Goal: Task Accomplishment & Management: Manage account settings

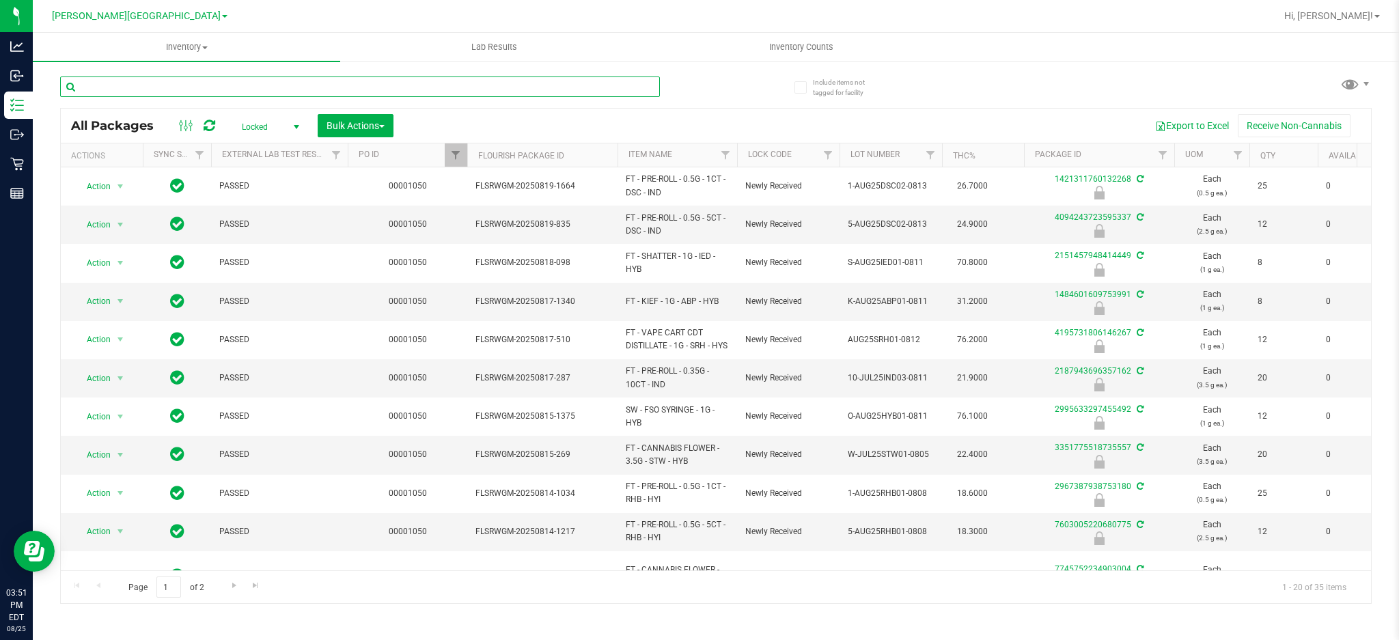
click at [126, 81] on input "text" at bounding box center [360, 86] width 600 height 20
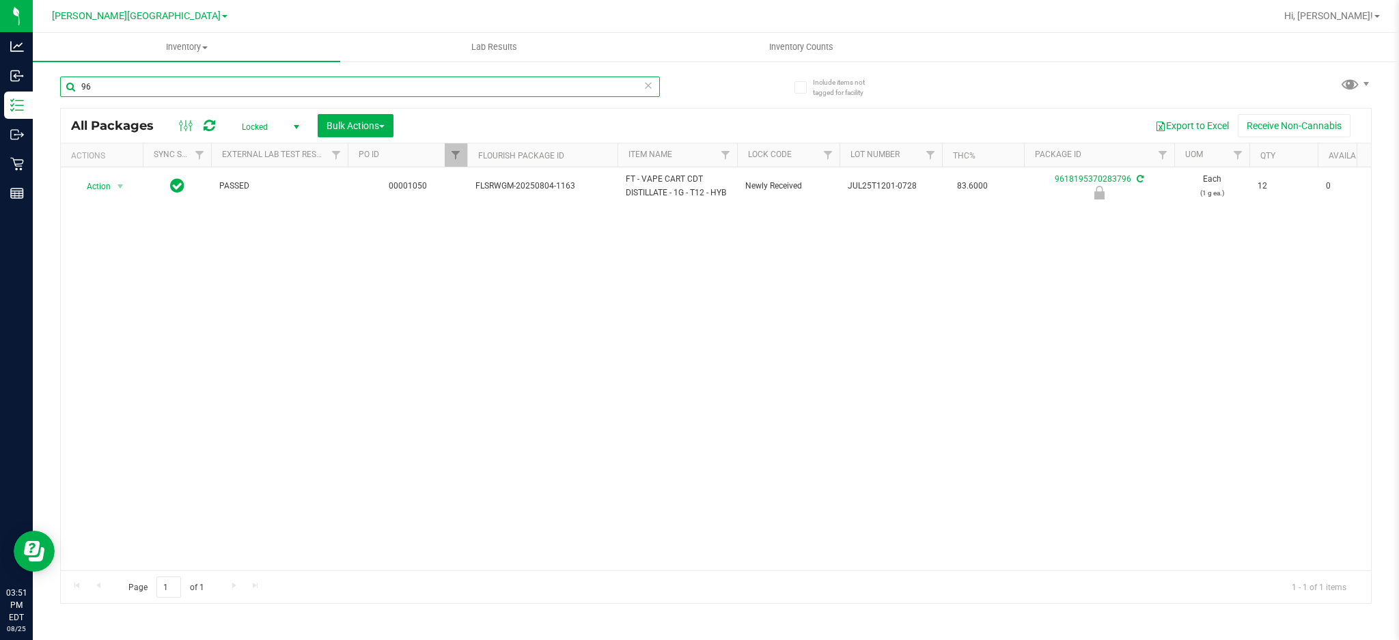
type input "9"
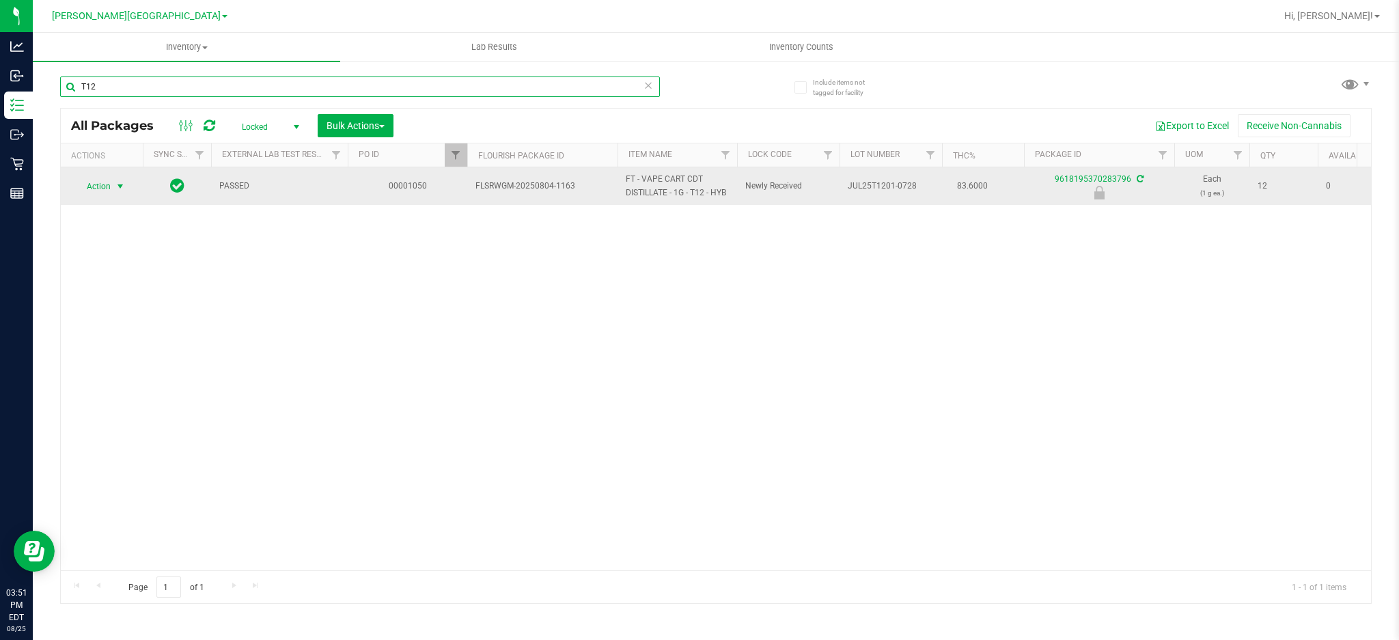
type input "T12"
click at [107, 186] on span "Action" at bounding box center [92, 186] width 37 height 19
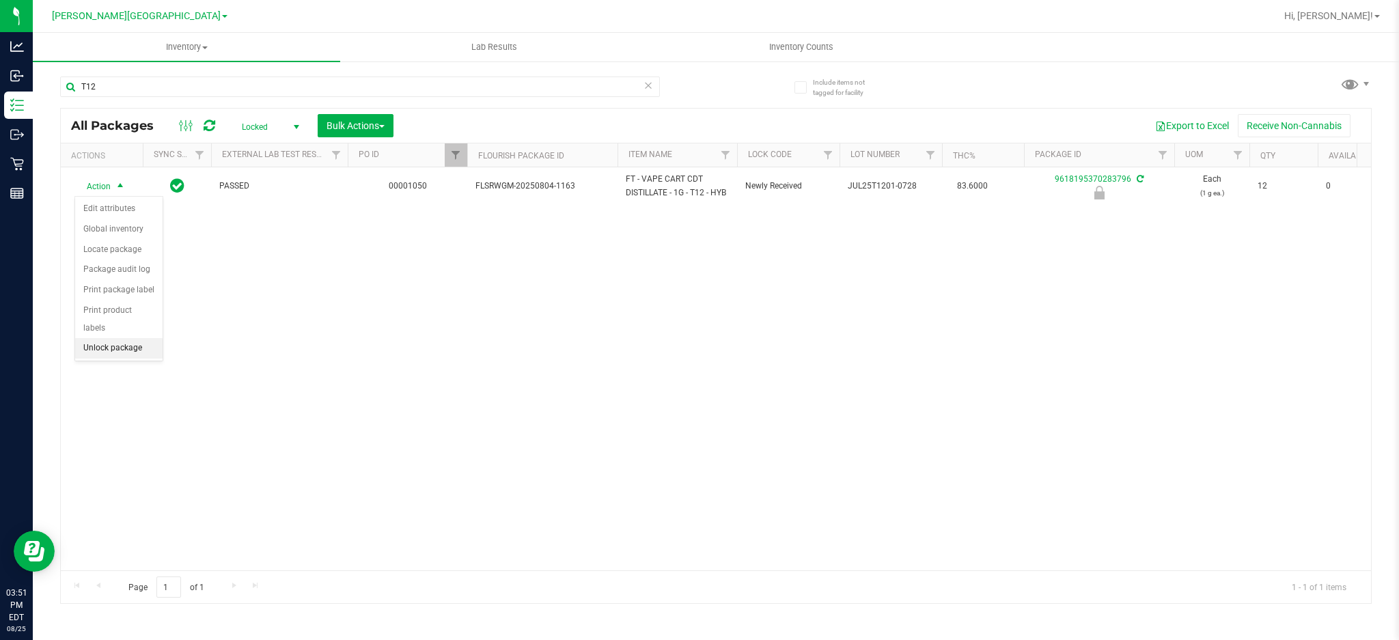
click at [124, 339] on li "Unlock package" at bounding box center [118, 348] width 87 height 20
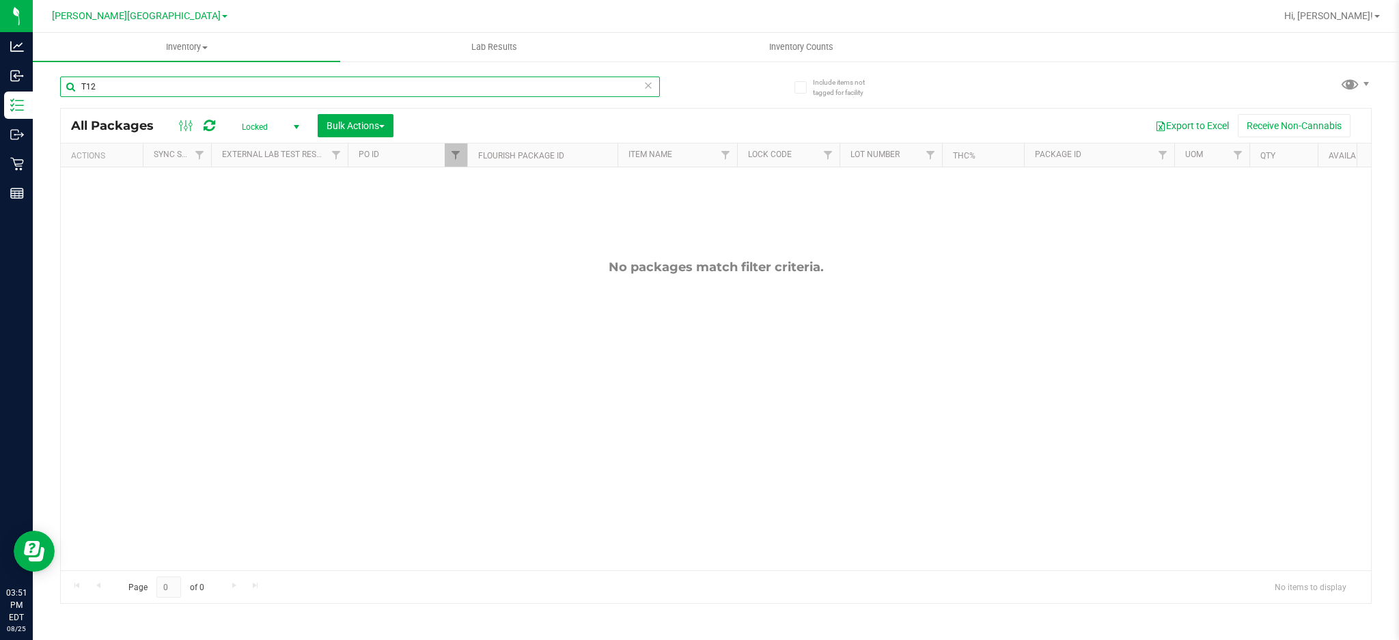
drag, startPoint x: 130, startPoint y: 83, endPoint x: 36, endPoint y: 100, distance: 95.1
click at [38, 100] on div "Include items not tagged for facility T12 All Packages Locked Active Only Lab S…" at bounding box center [716, 268] width 1366 height 417
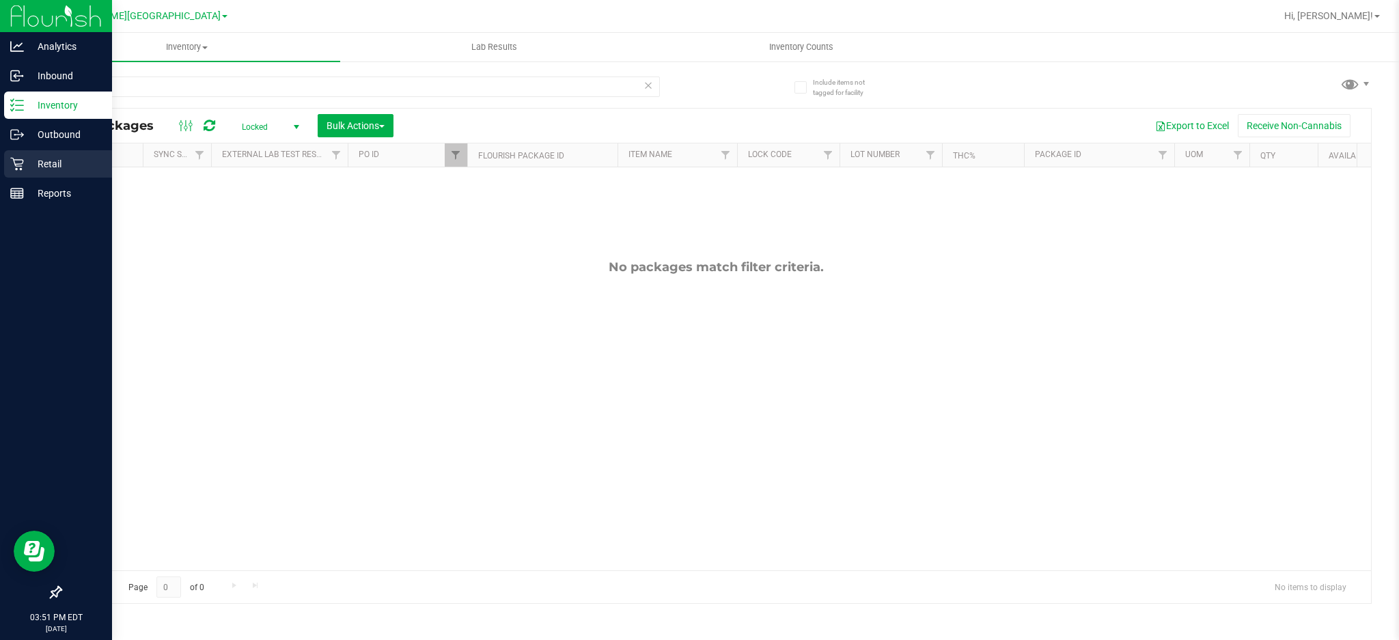
click at [18, 162] on icon at bounding box center [17, 164] width 14 height 14
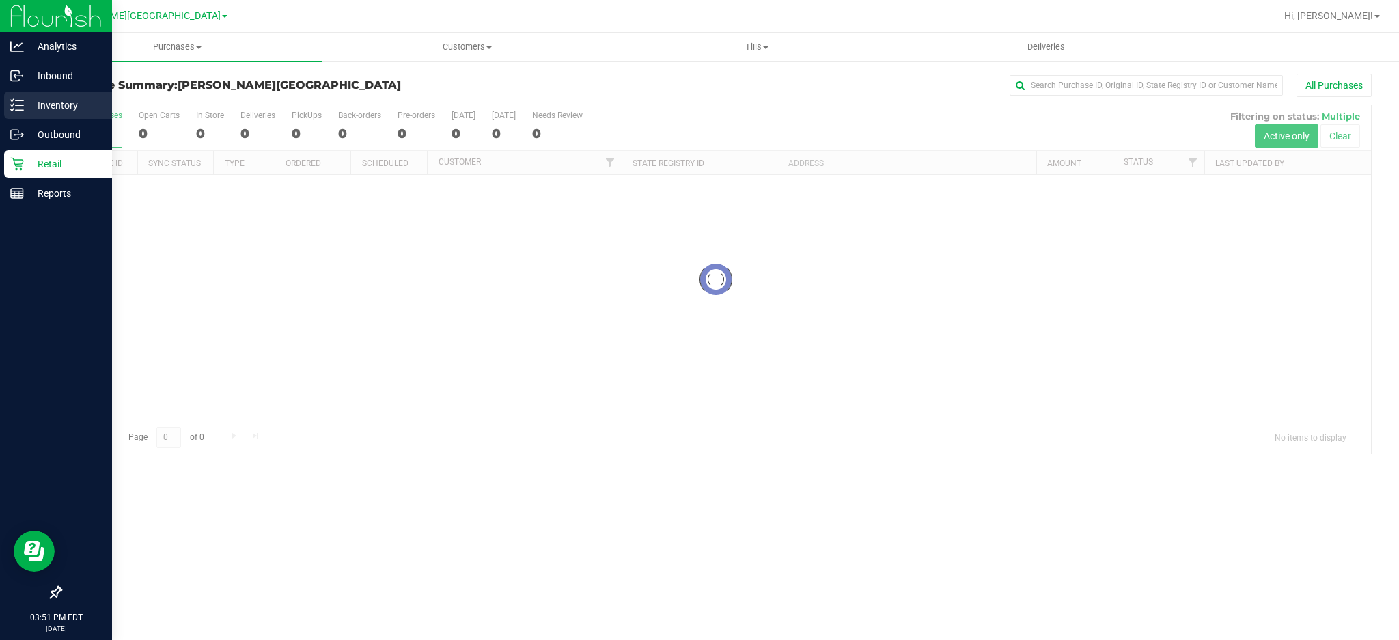
click at [46, 109] on p "Inventory" at bounding box center [65, 105] width 82 height 16
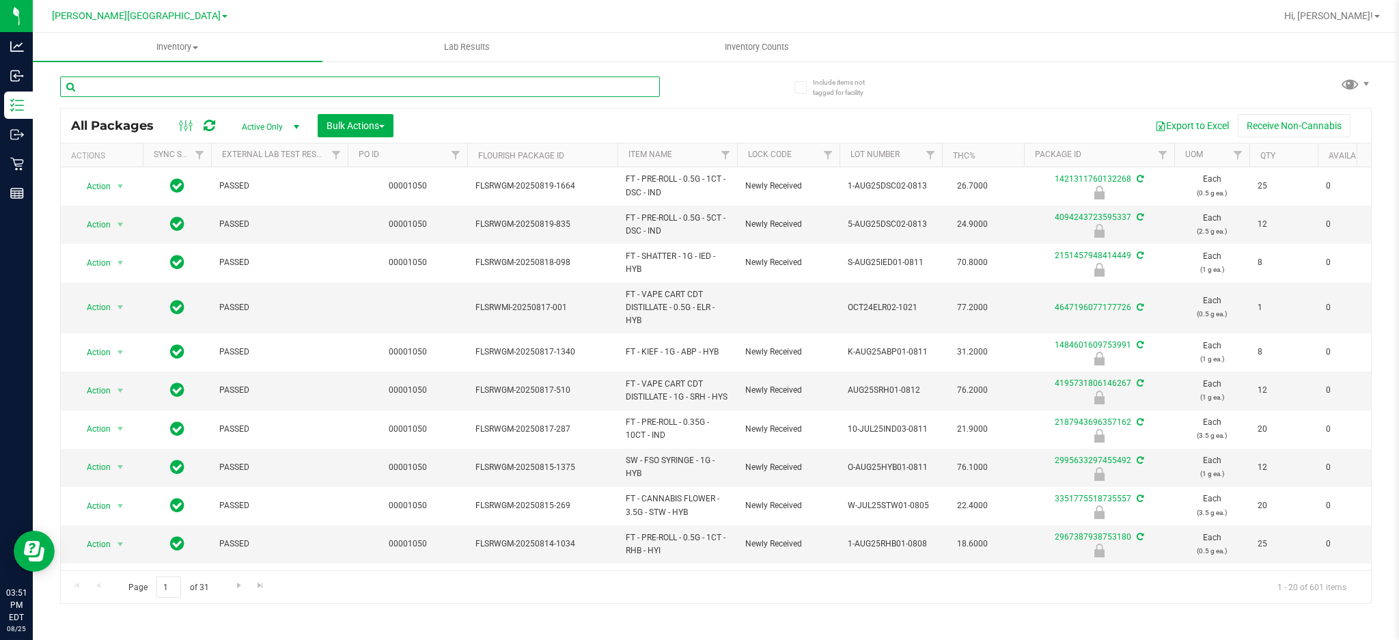
click at [139, 90] on input "text" at bounding box center [360, 86] width 600 height 20
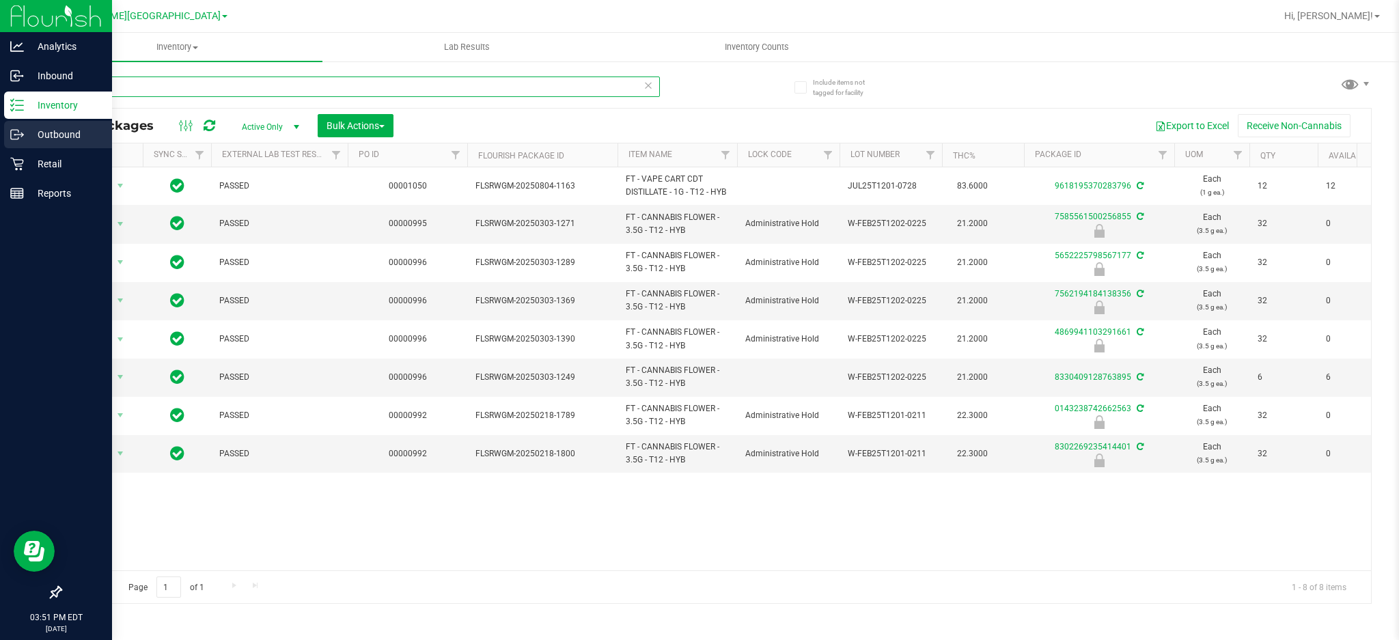
drag, startPoint x: 147, startPoint y: 92, endPoint x: 7, endPoint y: 132, distance: 145.7
click at [0, 131] on div "Analytics Inbound Inventory Outbound Retail Reports 03:51 PM EDT [DATE] 08/25 […" at bounding box center [699, 320] width 1399 height 640
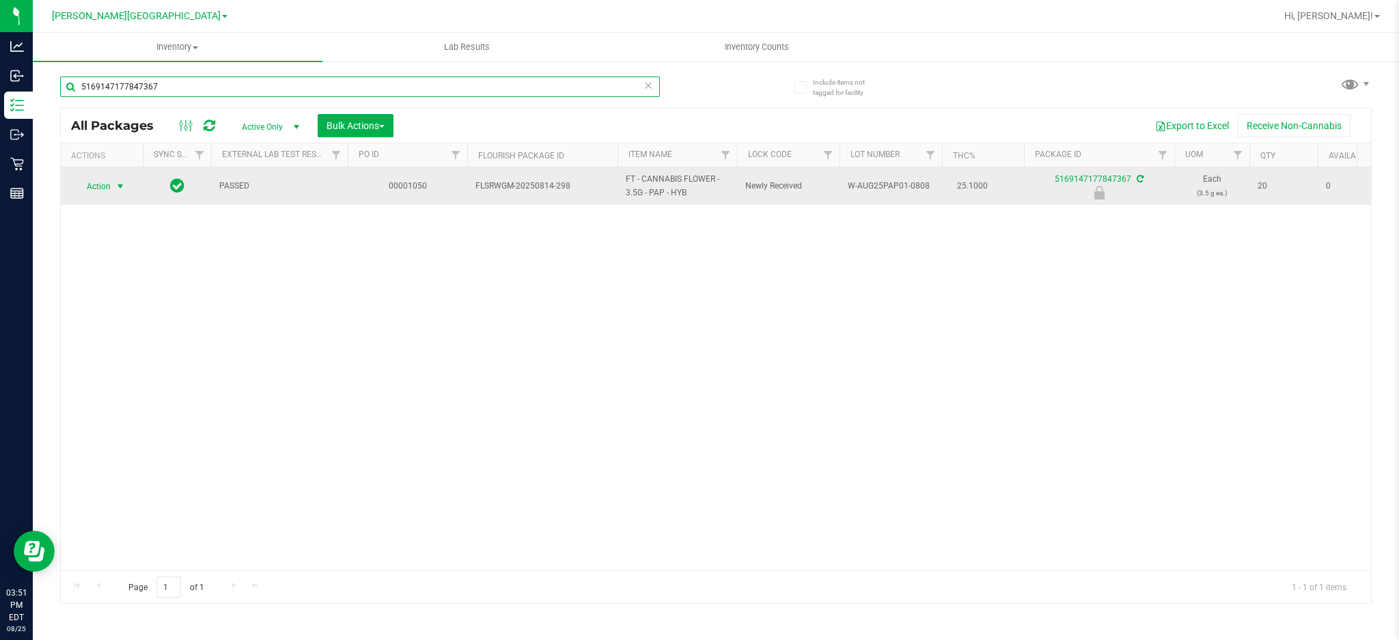
type input "5169147177847367"
click at [118, 195] on span "select" at bounding box center [120, 186] width 17 height 19
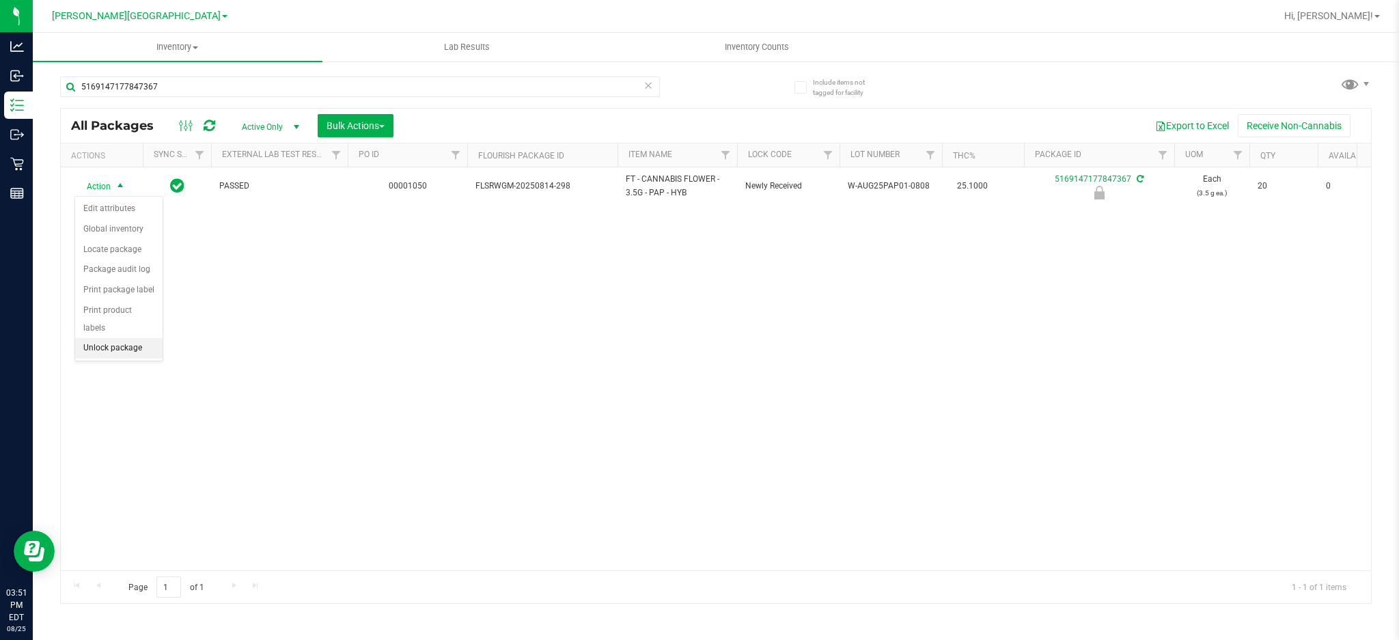
click at [136, 344] on li "Unlock package" at bounding box center [118, 348] width 87 height 20
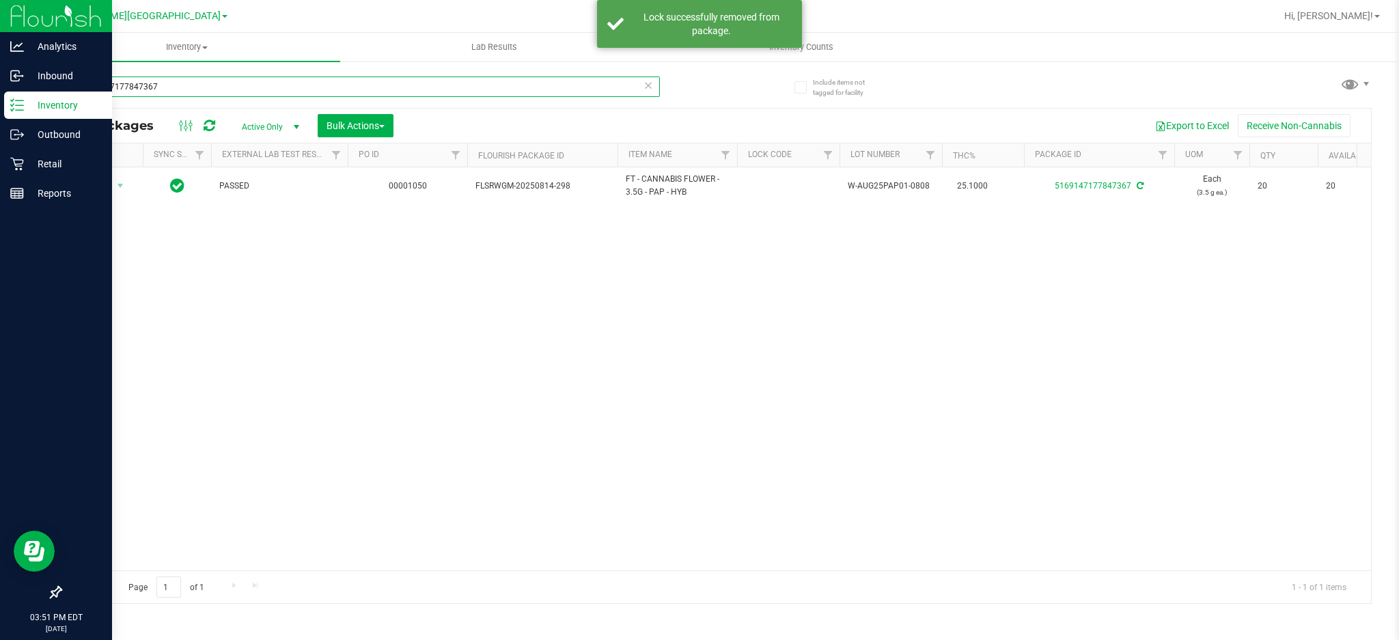
drag, startPoint x: 190, startPoint y: 92, endPoint x: 3, endPoint y: 108, distance: 187.8
click at [3, 108] on div "Analytics Inbound Inventory Outbound Retail Reports 03:51 PM EDT [DATE] 08/25 […" at bounding box center [699, 320] width 1399 height 640
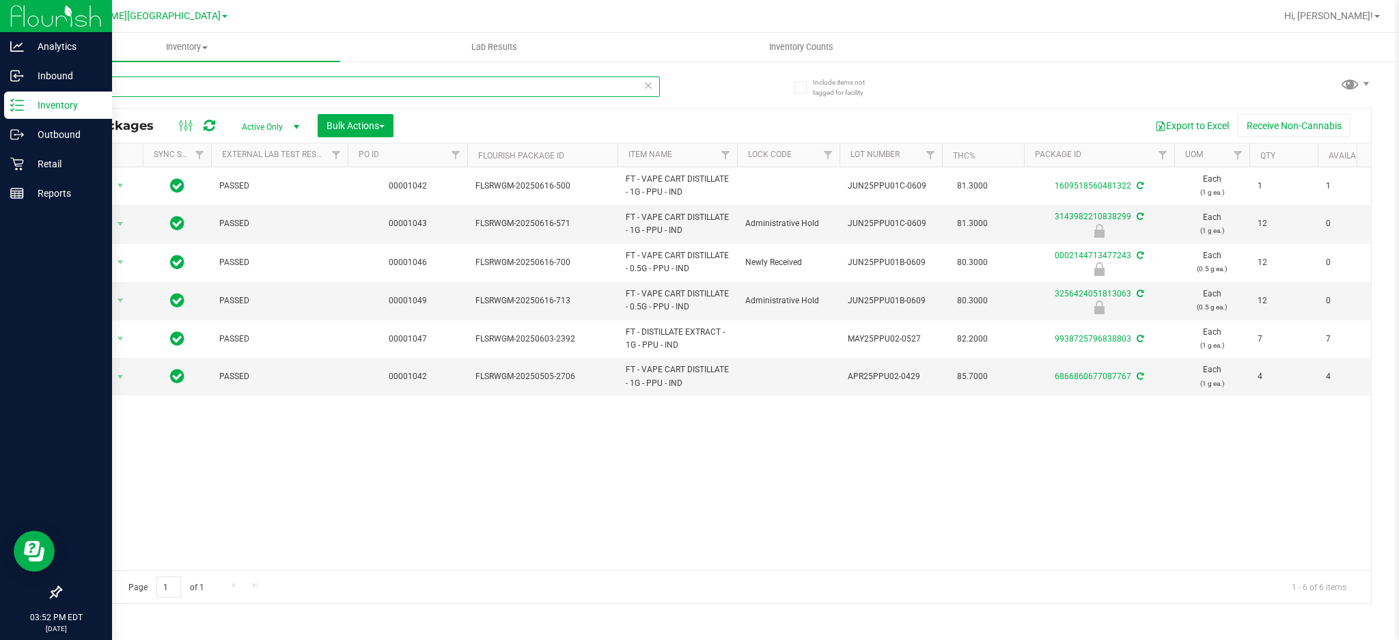
drag, startPoint x: 158, startPoint y: 83, endPoint x: 0, endPoint y: 107, distance: 160.3
click at [0, 105] on div "Analytics Inbound Inventory Outbound Retail Reports 03:52 PM EDT [DATE] 08/25 […" at bounding box center [699, 320] width 1399 height 640
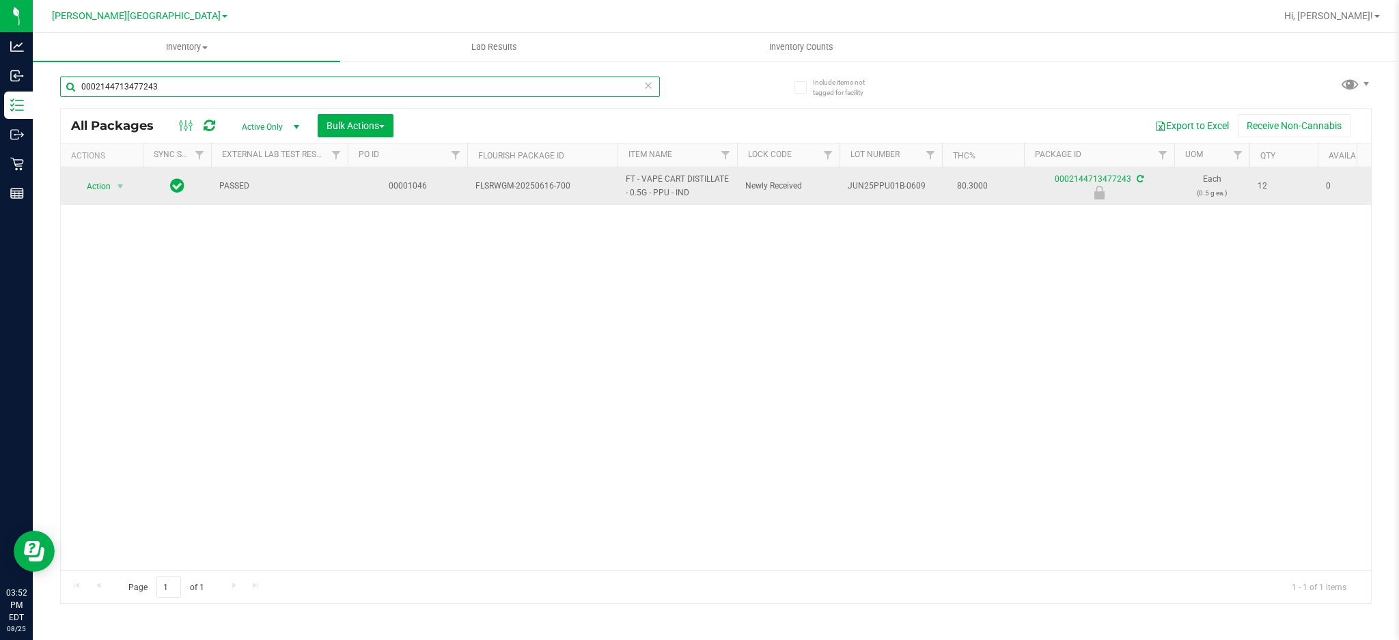
type input "0002144713477243"
click at [95, 199] on td "Action Action Edit attributes Global inventory Locate package Package audit log…" at bounding box center [102, 186] width 82 height 38
click at [119, 186] on span "select" at bounding box center [120, 186] width 11 height 11
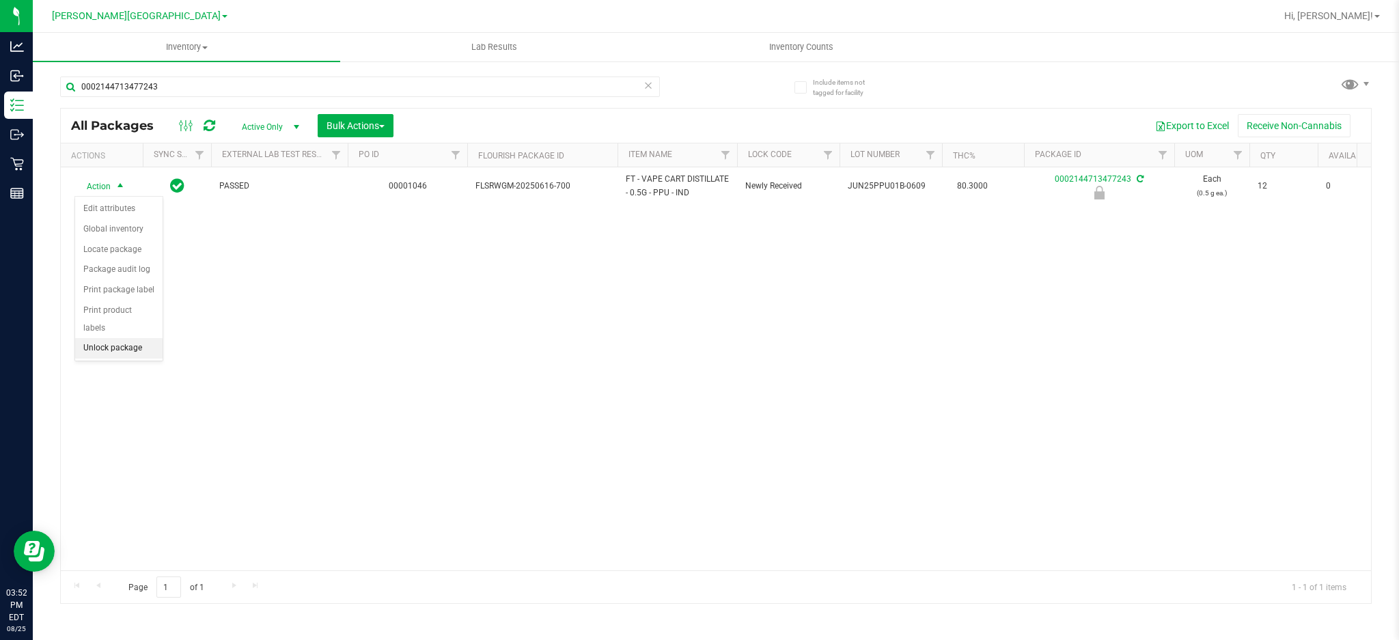
click at [115, 344] on li "Unlock package" at bounding box center [118, 348] width 87 height 20
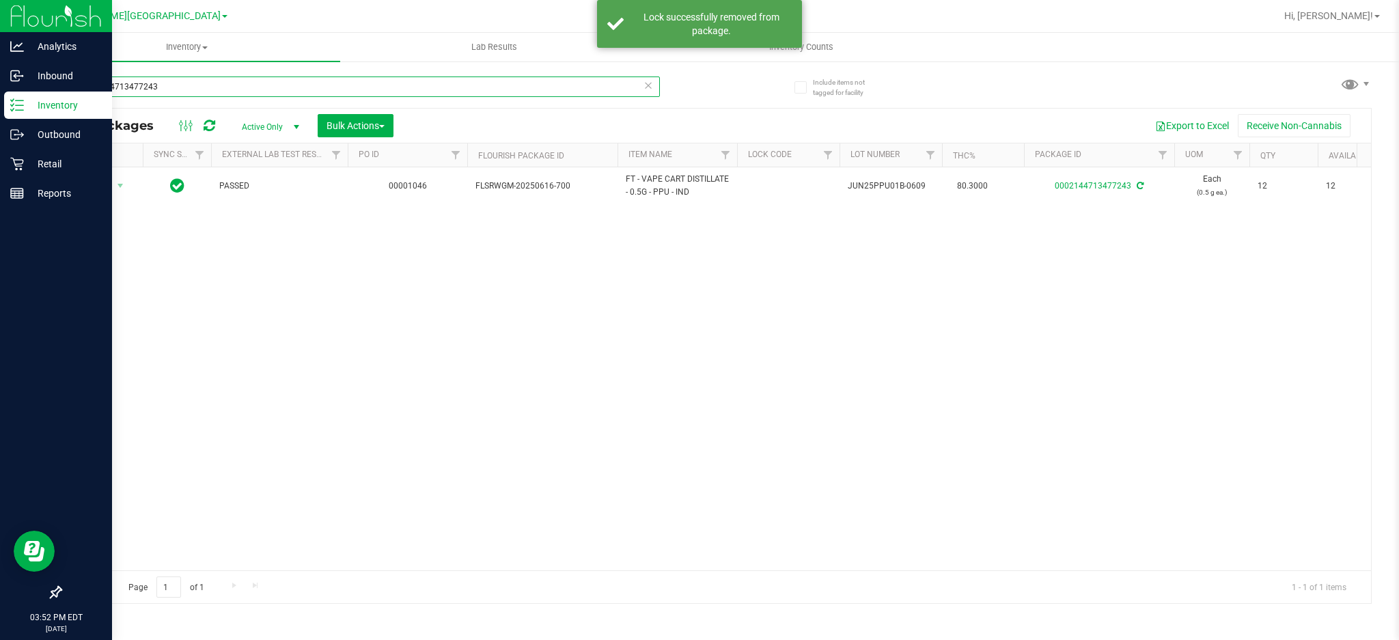
drag, startPoint x: 229, startPoint y: 82, endPoint x: 0, endPoint y: 3, distance: 242.7
click at [0, 0] on html "Analytics Inbound Inventory Outbound Retail Reports 03:52 PM EDT [DATE] 08/25 […" at bounding box center [699, 320] width 1399 height 640
type input "K"
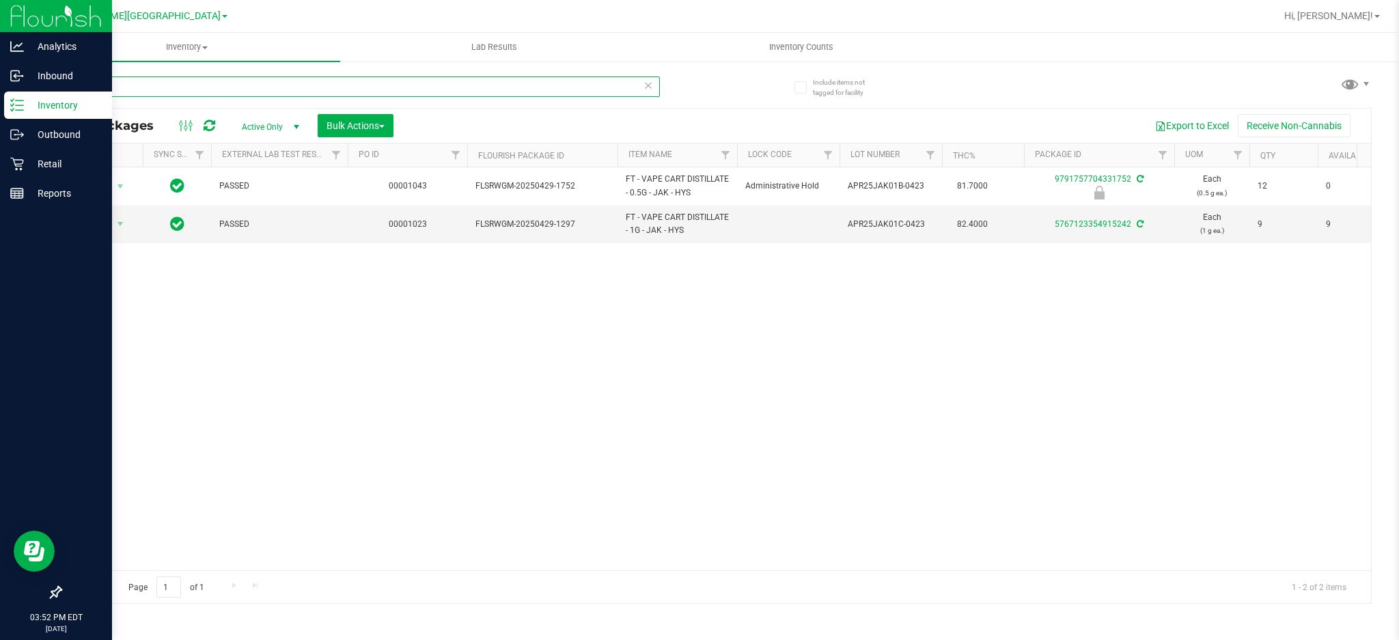
drag, startPoint x: 133, startPoint y: 88, endPoint x: 0, endPoint y: 92, distance: 133.2
click at [0, 92] on div "Analytics Inbound Inventory Outbound Retail Reports 03:52 PM EDT [DATE] 08/25 […" at bounding box center [699, 320] width 1399 height 640
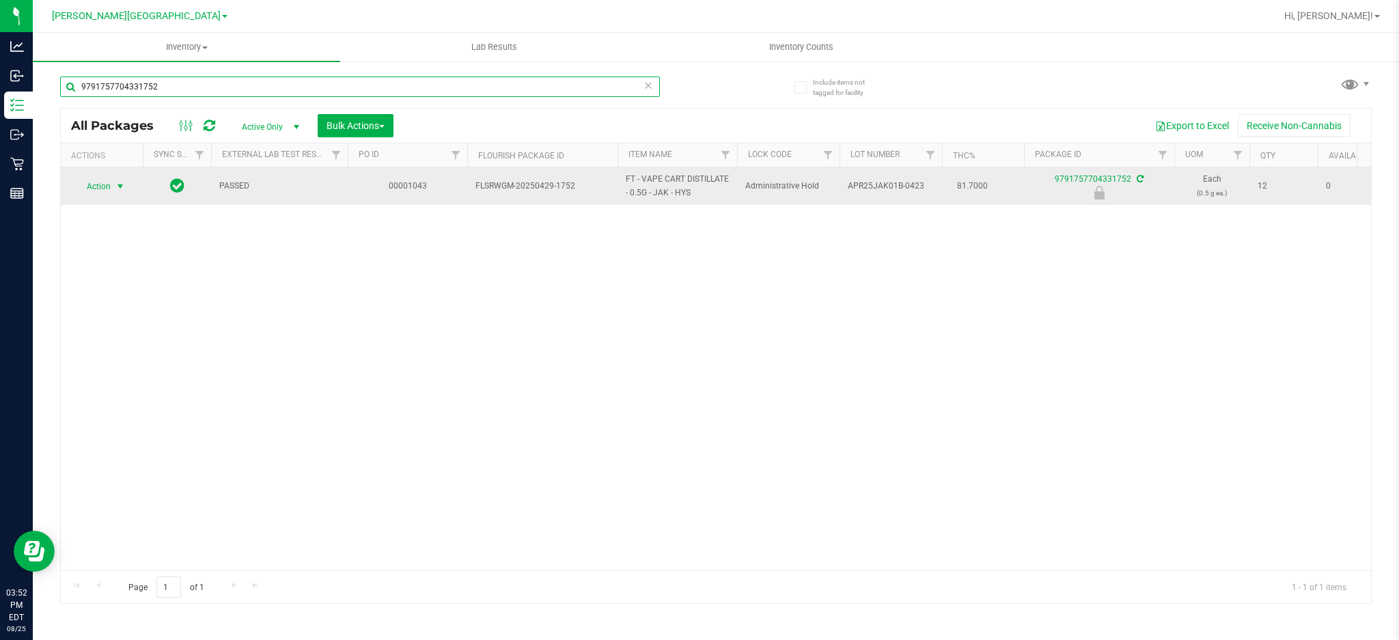
type input "9791757704331752"
click at [115, 189] on span "select" at bounding box center [120, 186] width 11 height 11
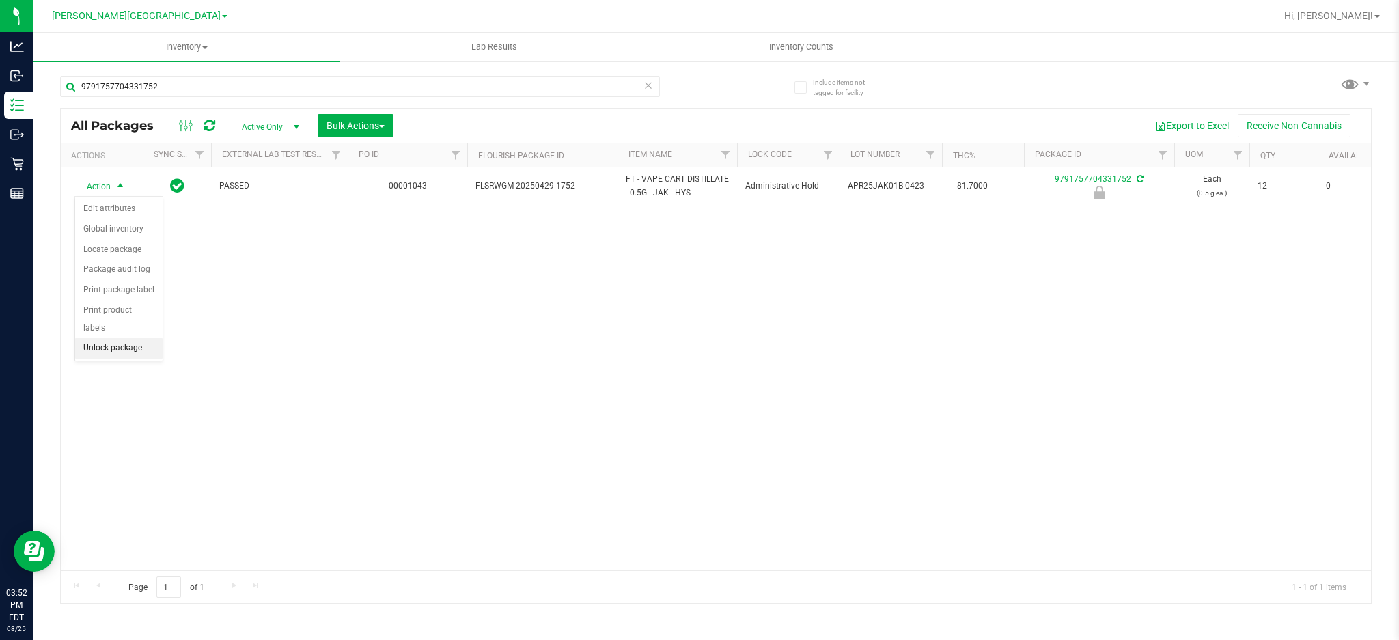
click at [112, 350] on li "Unlock package" at bounding box center [118, 348] width 87 height 20
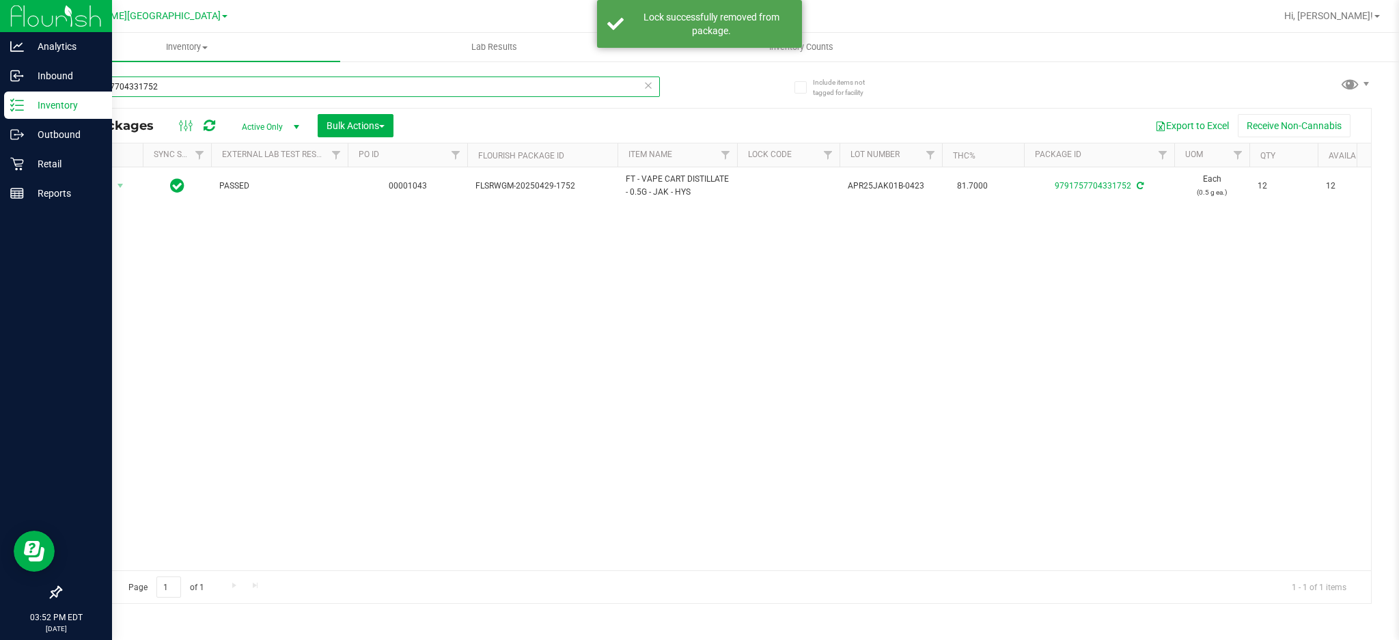
drag, startPoint x: 203, startPoint y: 85, endPoint x: 0, endPoint y: 0, distance: 219.8
click at [0, 21] on div "Analytics Inbound Inventory Outbound Retail Reports 03:52 PM EDT [DATE] 08/25 […" at bounding box center [699, 320] width 1399 height 640
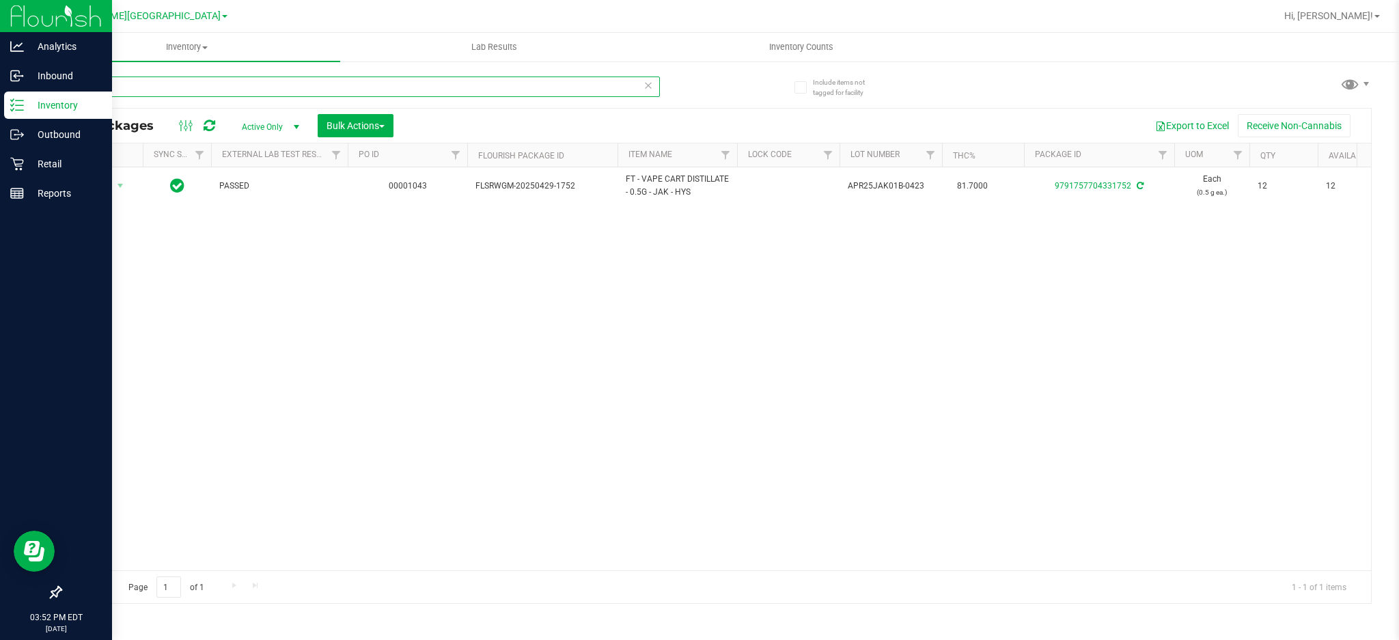
type input "KIEF"
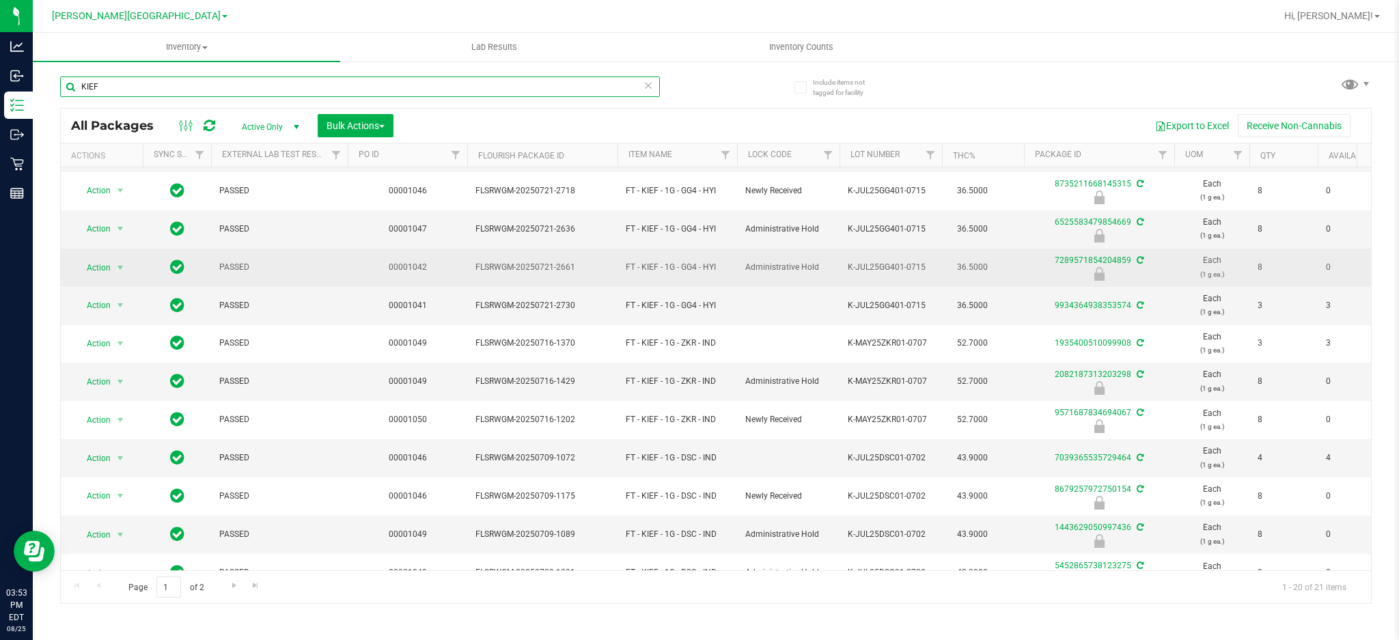
scroll to position [191, 0]
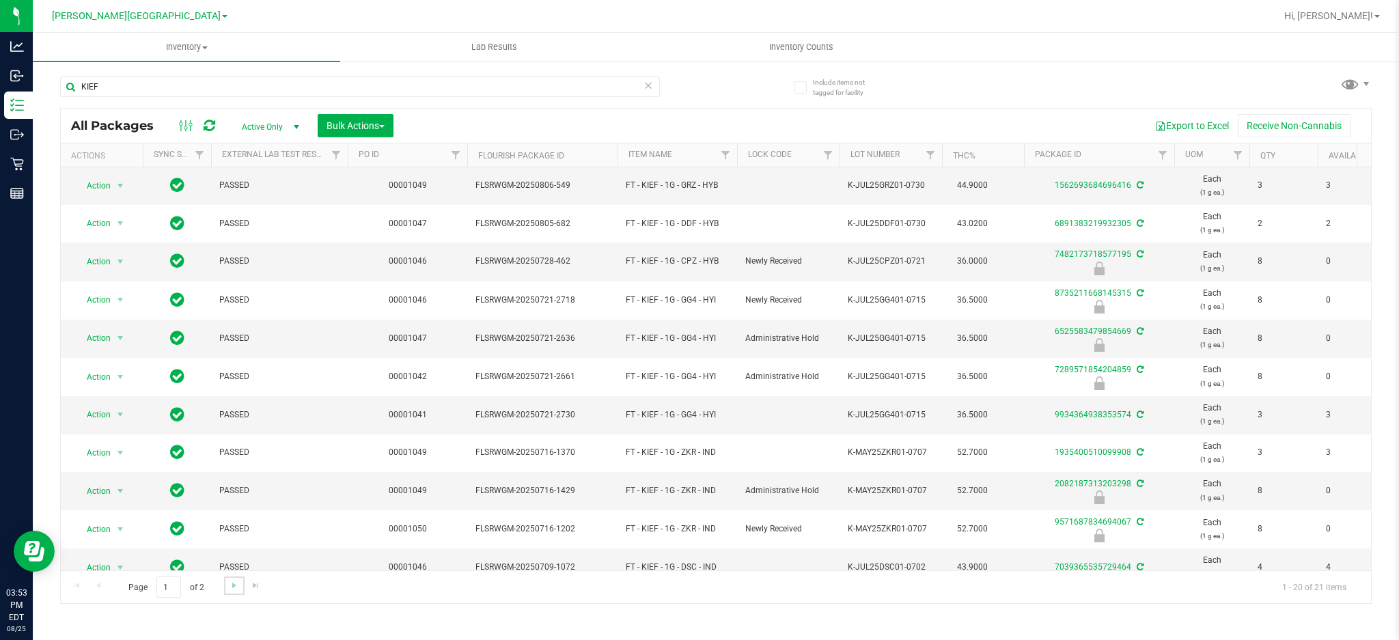
click at [226, 587] on link "Go to the next page" at bounding box center [234, 585] width 20 height 18
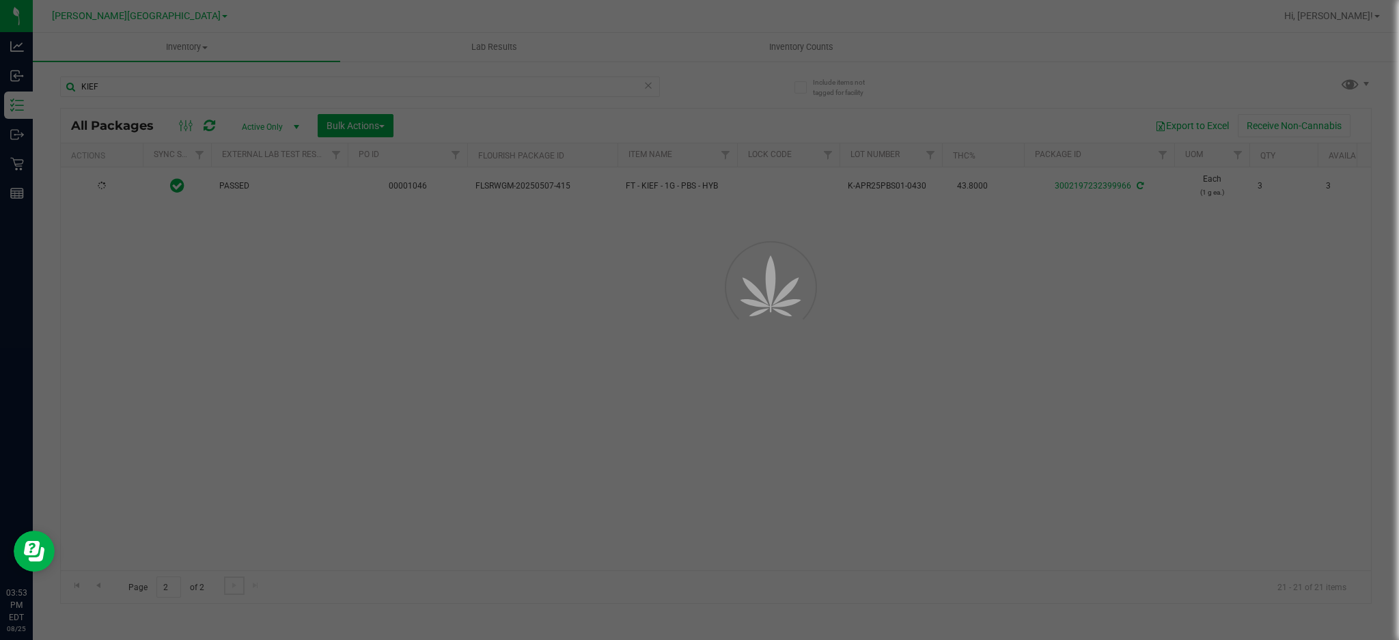
scroll to position [0, 0]
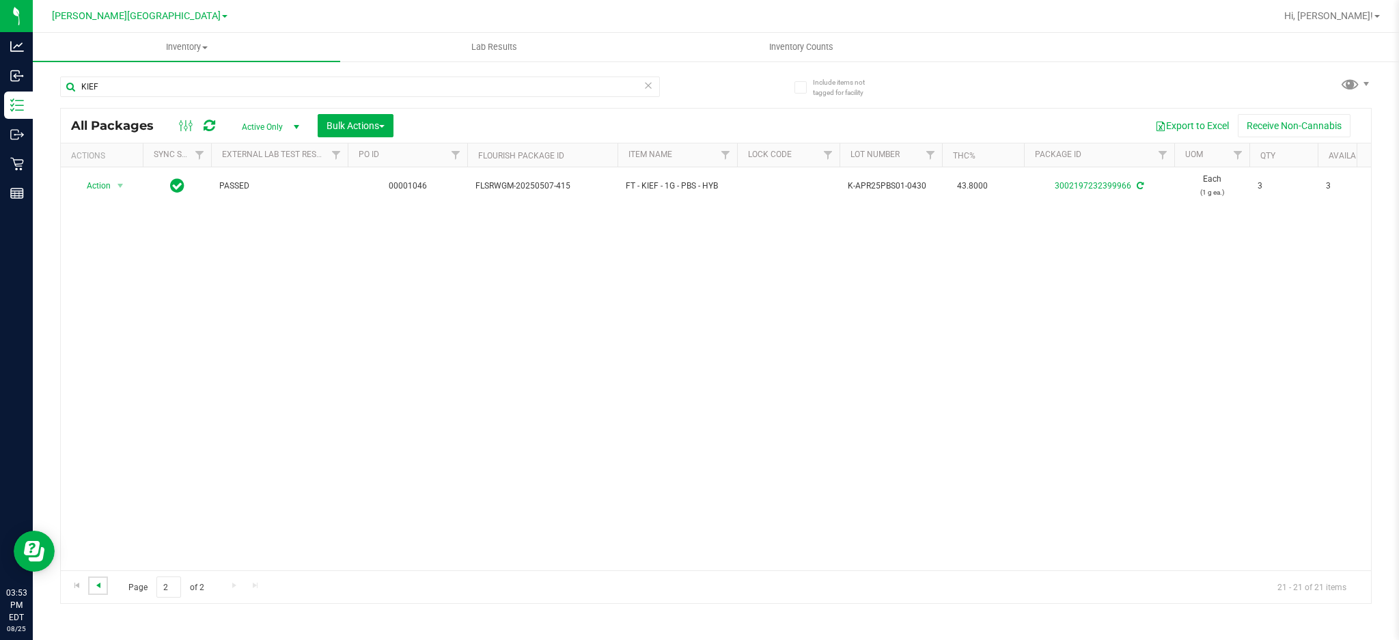
click at [101, 588] on span "Go to the previous page" at bounding box center [98, 585] width 11 height 11
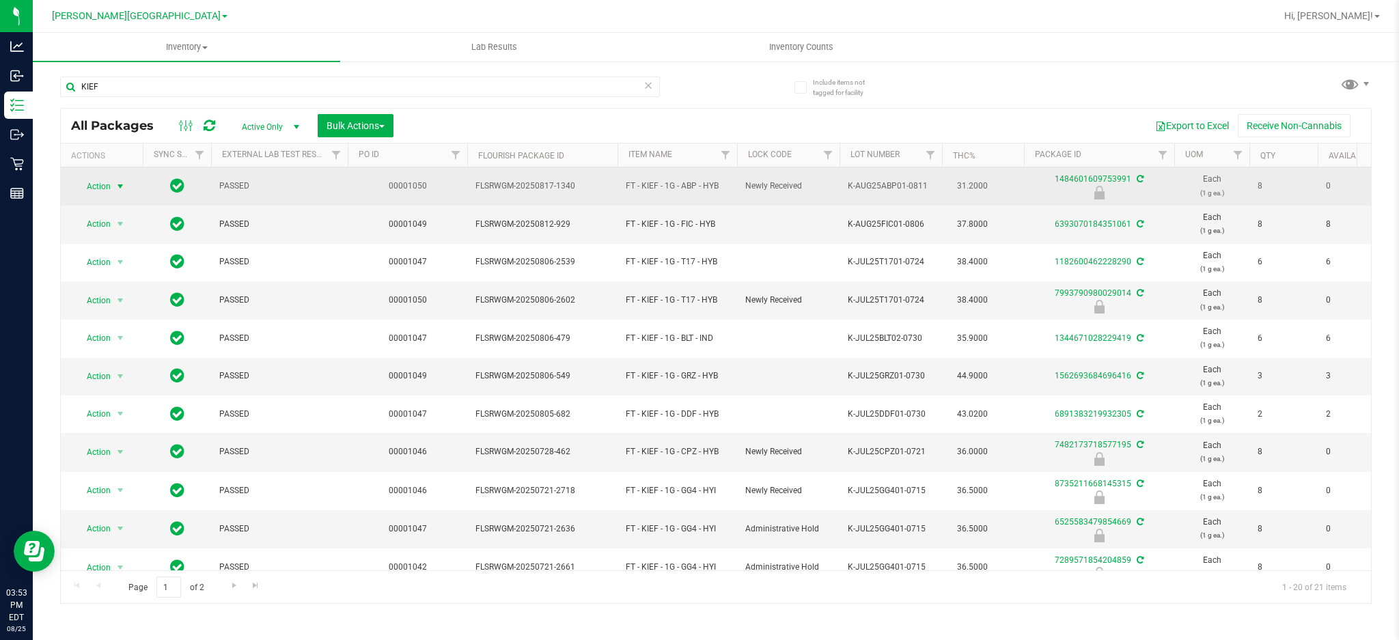
click at [109, 186] on span "Action" at bounding box center [92, 186] width 37 height 19
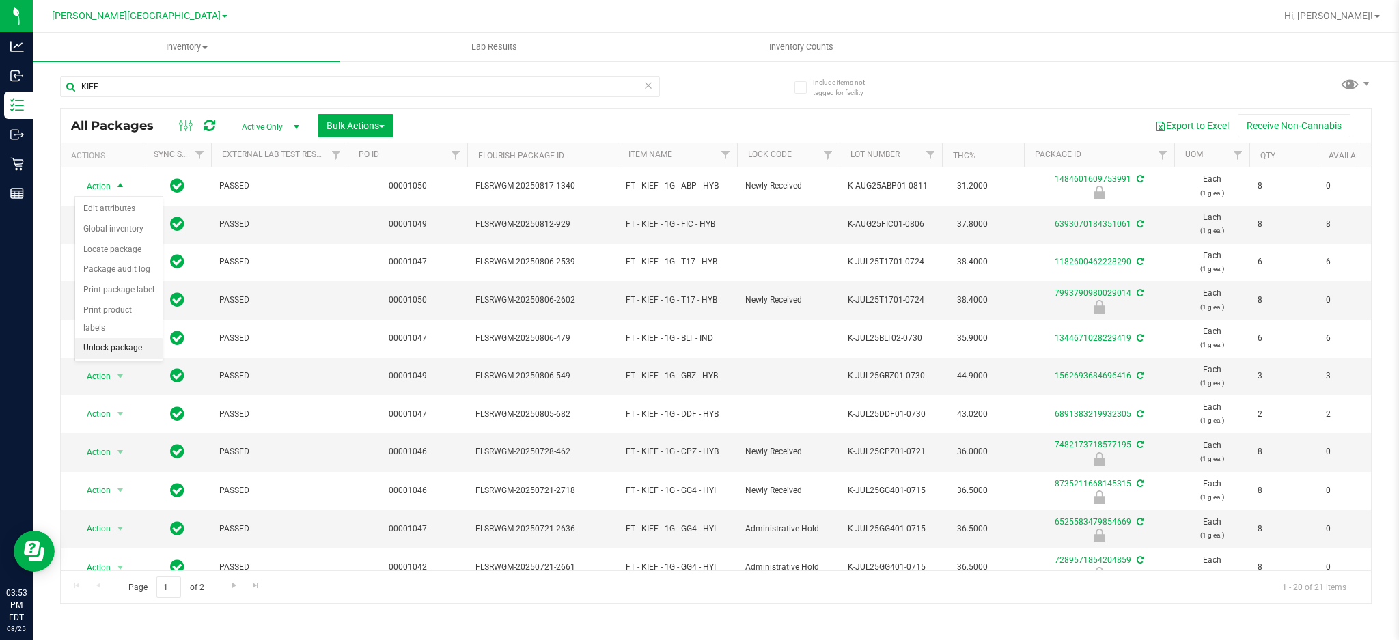
click at [110, 350] on li "Unlock package" at bounding box center [118, 348] width 87 height 20
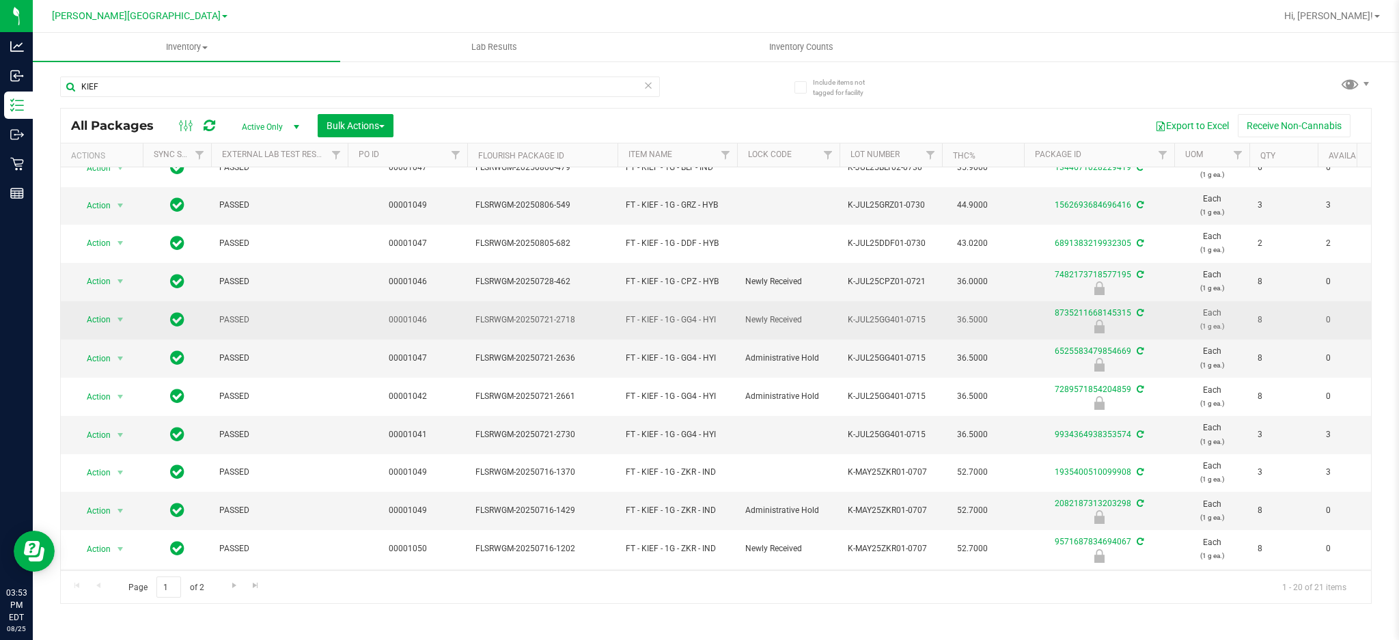
scroll to position [182, 0]
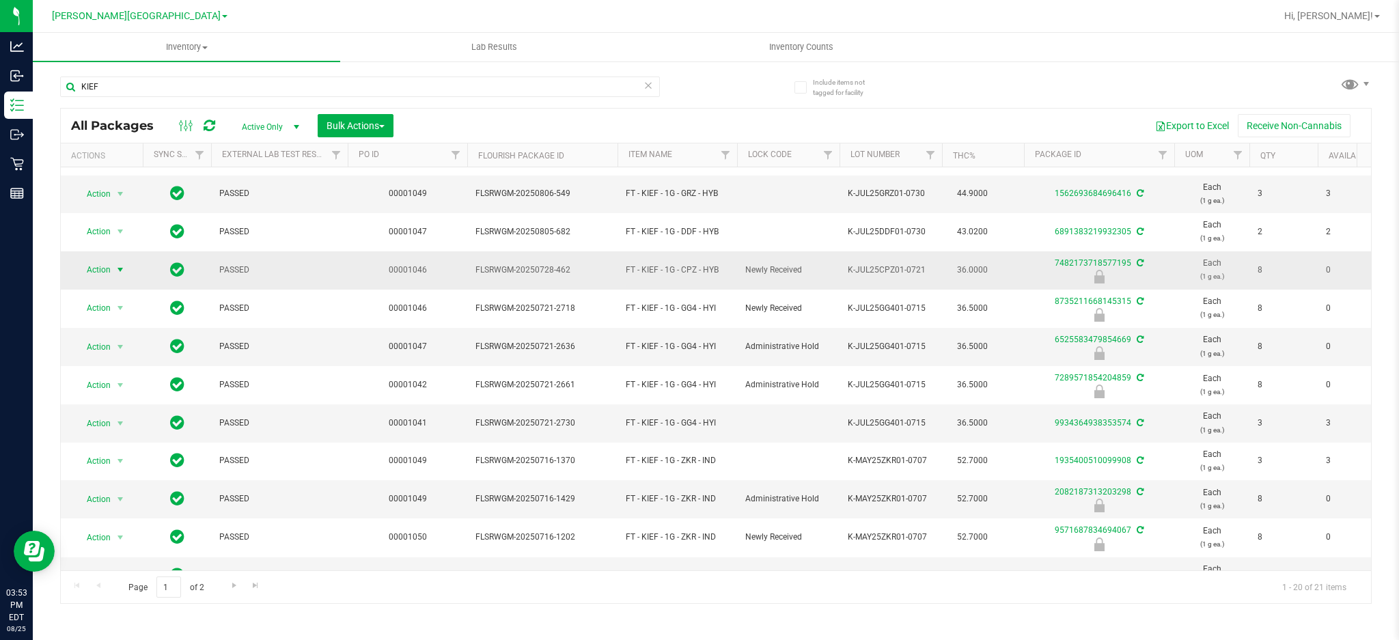
click at [112, 268] on span "select" at bounding box center [120, 269] width 17 height 19
drag, startPoint x: 117, startPoint y: 434, endPoint x: 128, endPoint y: 408, distance: 28.2
click at [124, 423] on li "Unlock package" at bounding box center [118, 432] width 87 height 20
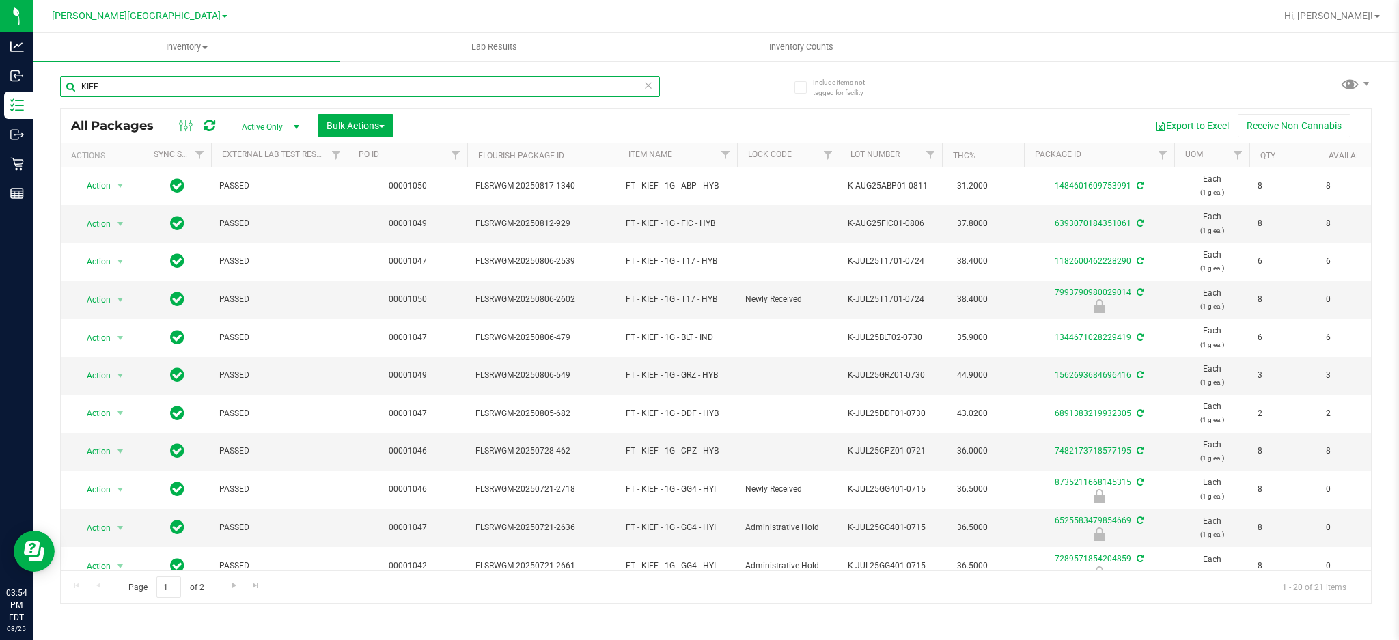
drag, startPoint x: 357, startPoint y: 92, endPoint x: 42, endPoint y: 76, distance: 315.2
click at [42, 76] on div "Include items not tagged for facility KIEF All Packages Active Only Active Only…" at bounding box center [716, 268] width 1366 height 417
type input "IED"
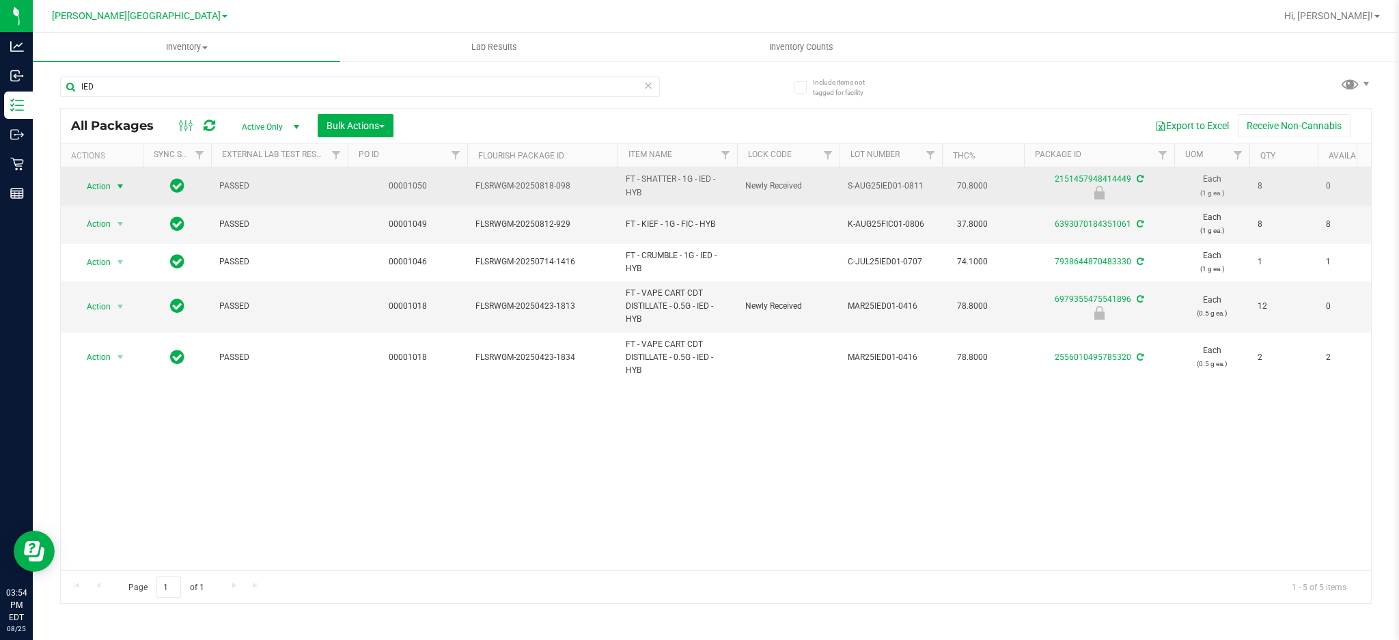
click at [105, 184] on span "Action" at bounding box center [92, 186] width 37 height 19
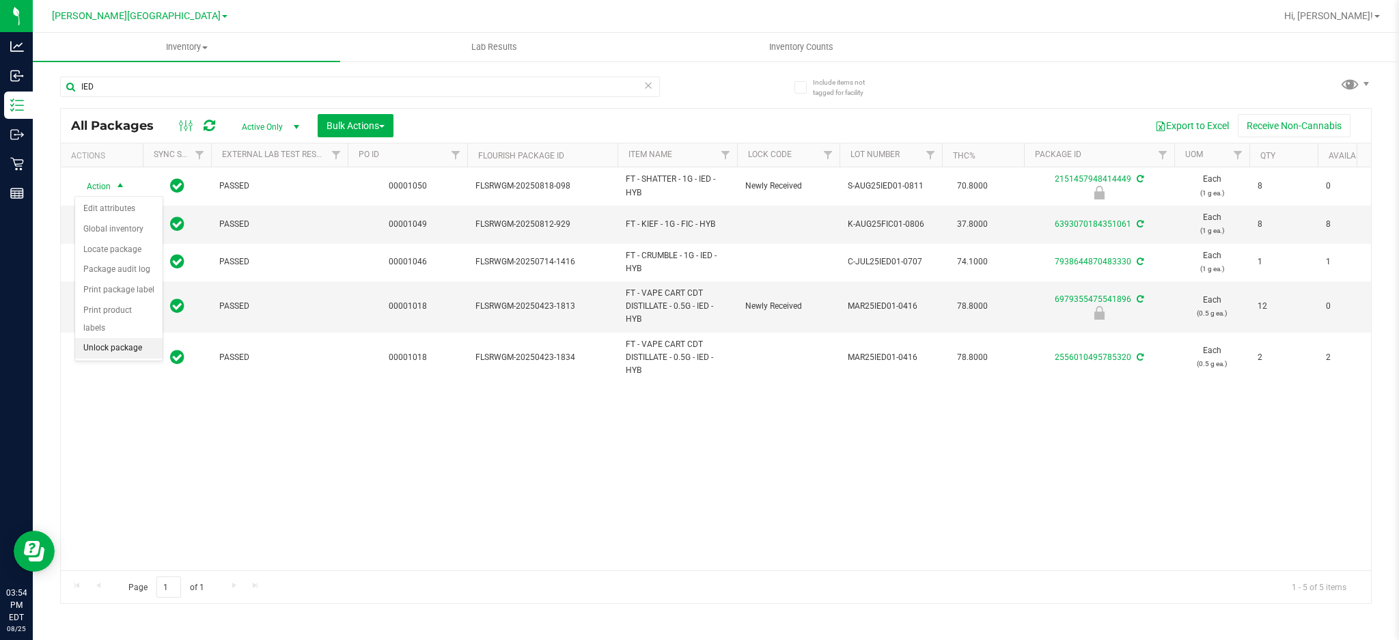
click at [126, 339] on li "Unlock package" at bounding box center [118, 348] width 87 height 20
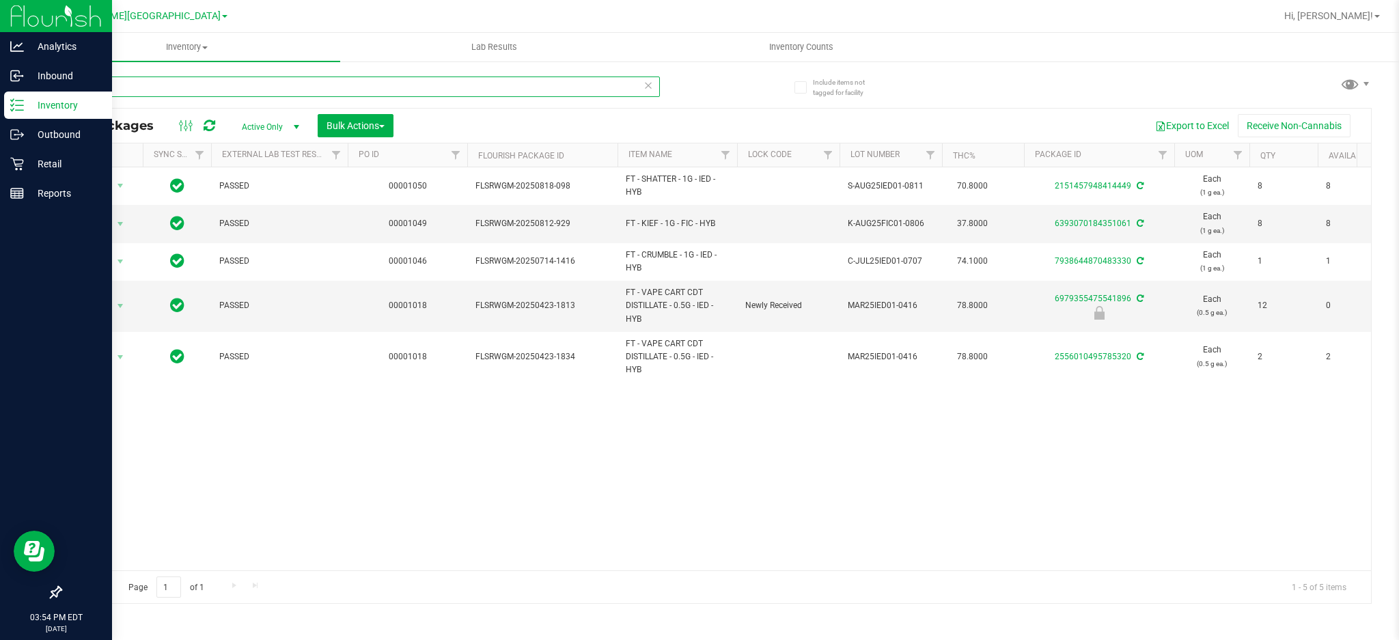
drag, startPoint x: 122, startPoint y: 84, endPoint x: 0, endPoint y: 100, distance: 123.2
click at [0, 100] on div "Analytics Inbound Inventory Outbound Retail Reports 03:54 PM EDT [DATE] 08/25 […" at bounding box center [699, 320] width 1399 height 640
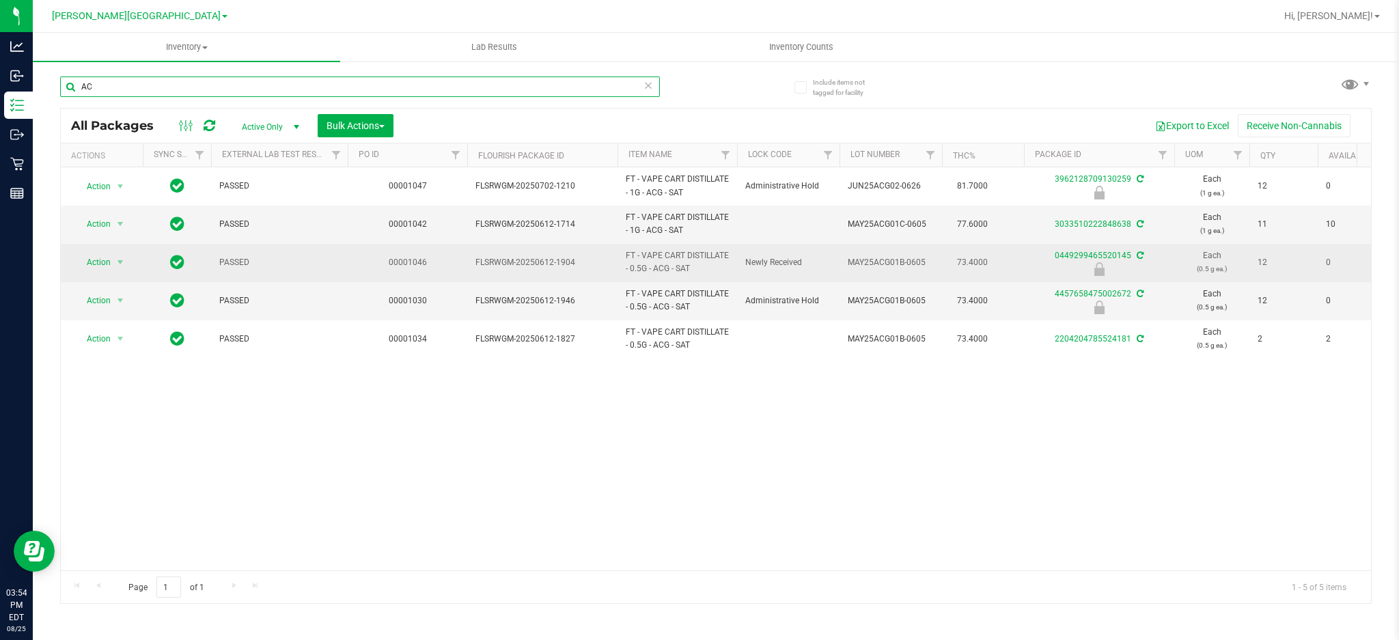
type input "A"
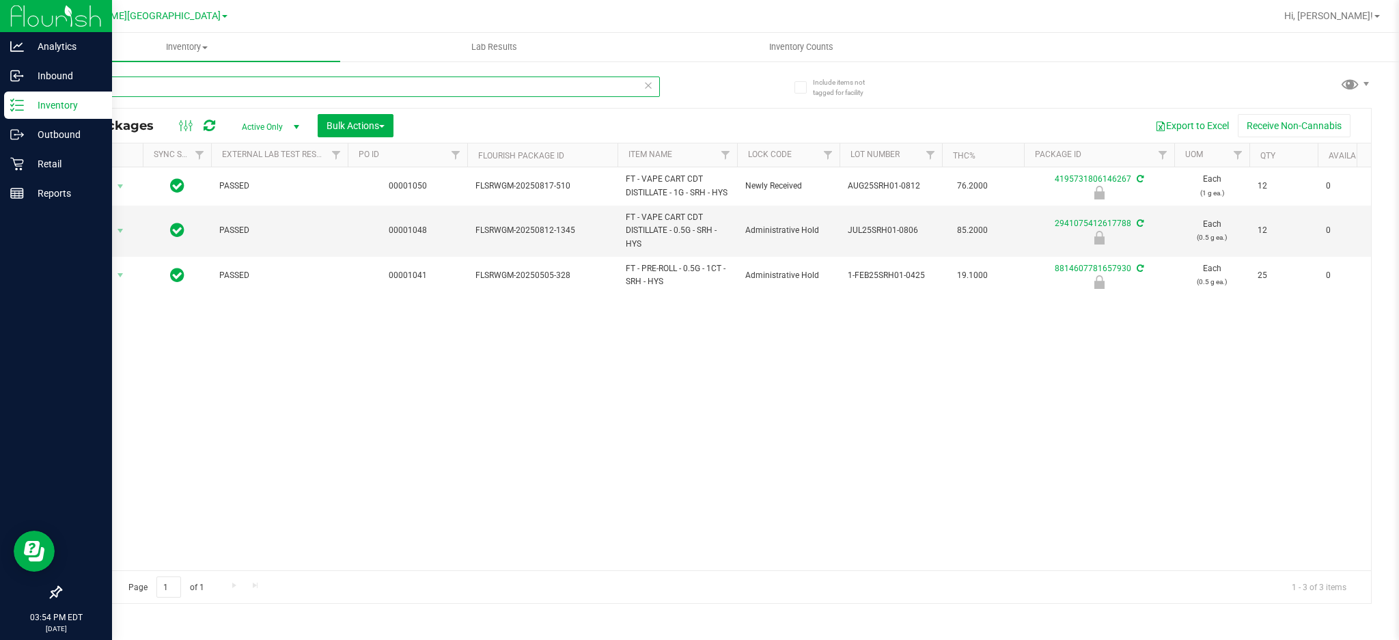
drag, startPoint x: 159, startPoint y: 91, endPoint x: 0, endPoint y: 96, distance: 159.2
click at [0, 96] on div "Analytics Inbound Inventory Outbound Retail Reports 03:54 PM EDT [DATE] 08/25 […" at bounding box center [699, 320] width 1399 height 640
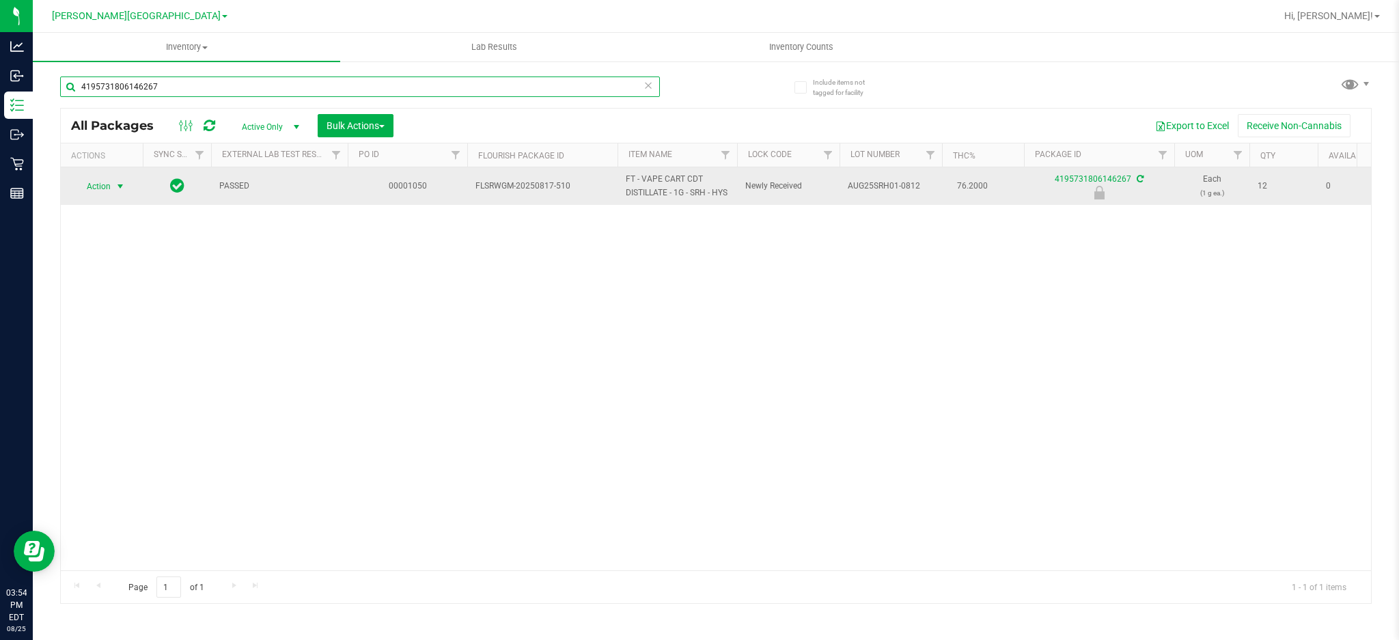
type input "4195731806146267"
click at [113, 194] on span "select" at bounding box center [120, 186] width 17 height 19
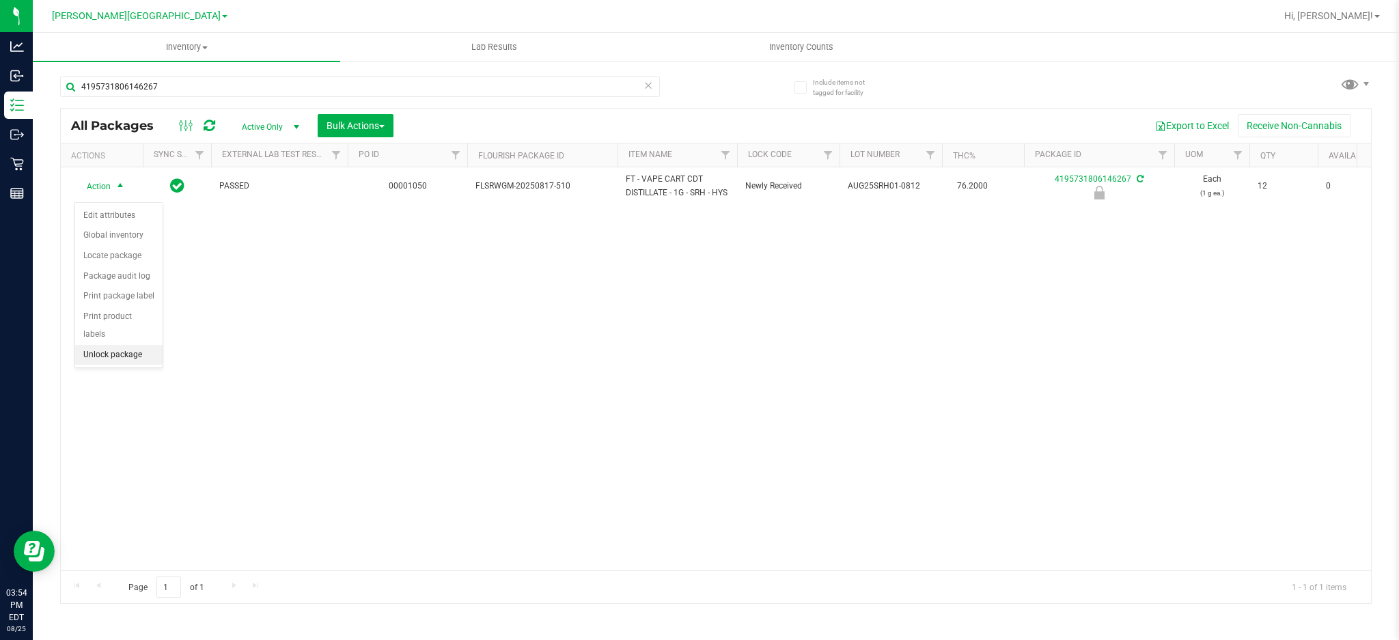
click at [113, 351] on li "Unlock package" at bounding box center [118, 355] width 87 height 20
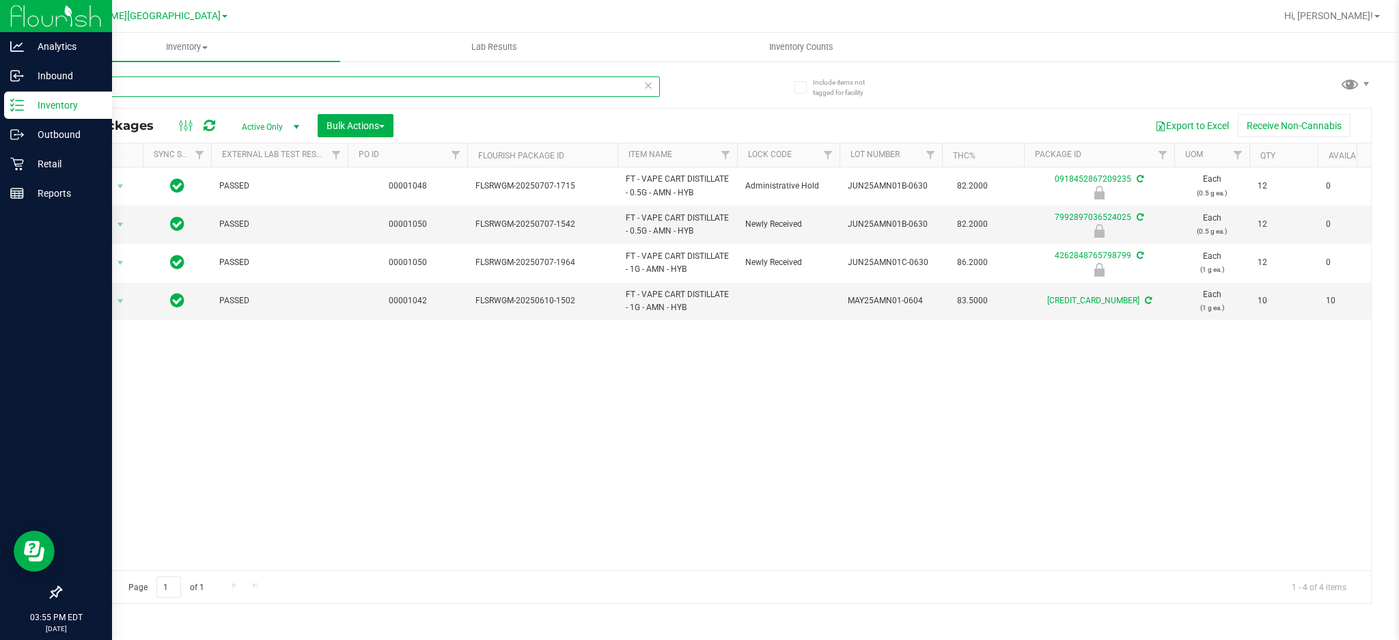
drag, startPoint x: 129, startPoint y: 87, endPoint x: 0, endPoint y: 103, distance: 130.0
click at [0, 103] on div "Analytics Inbound Inventory Outbound Retail Reports 03:55 PM EDT [DATE] 08/25 […" at bounding box center [699, 320] width 1399 height 640
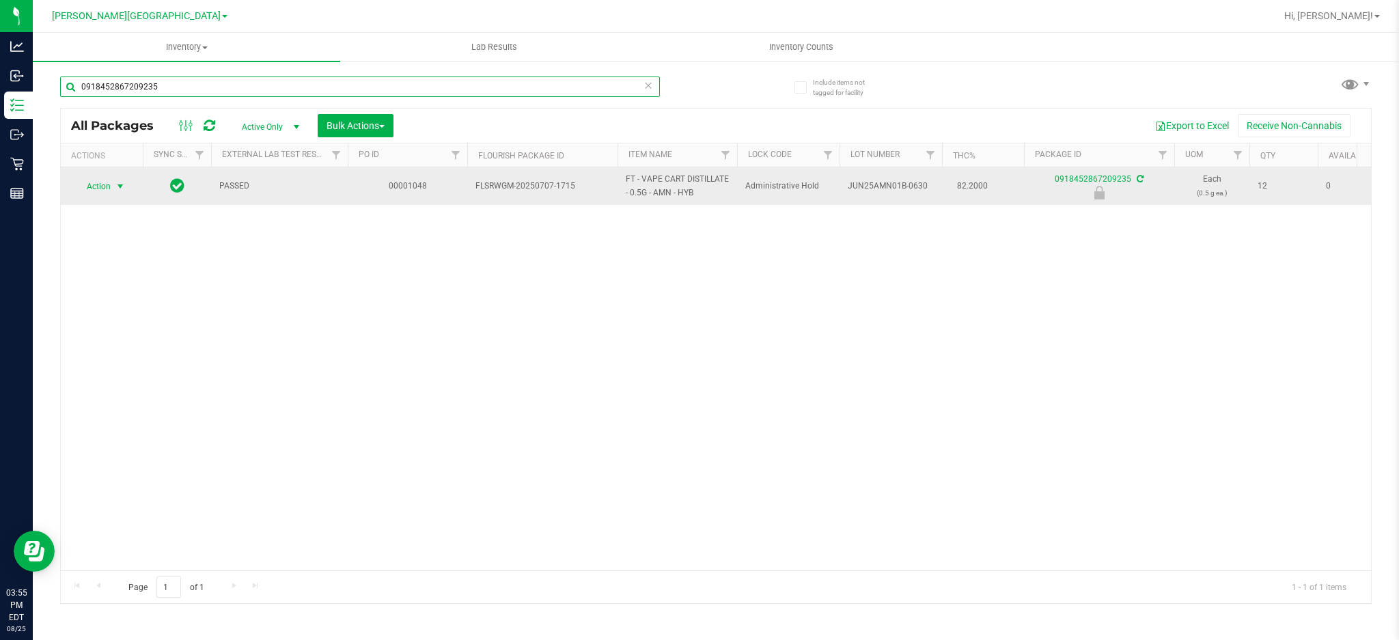
type input "0918452867209235"
click at [102, 190] on span "Action" at bounding box center [92, 186] width 37 height 19
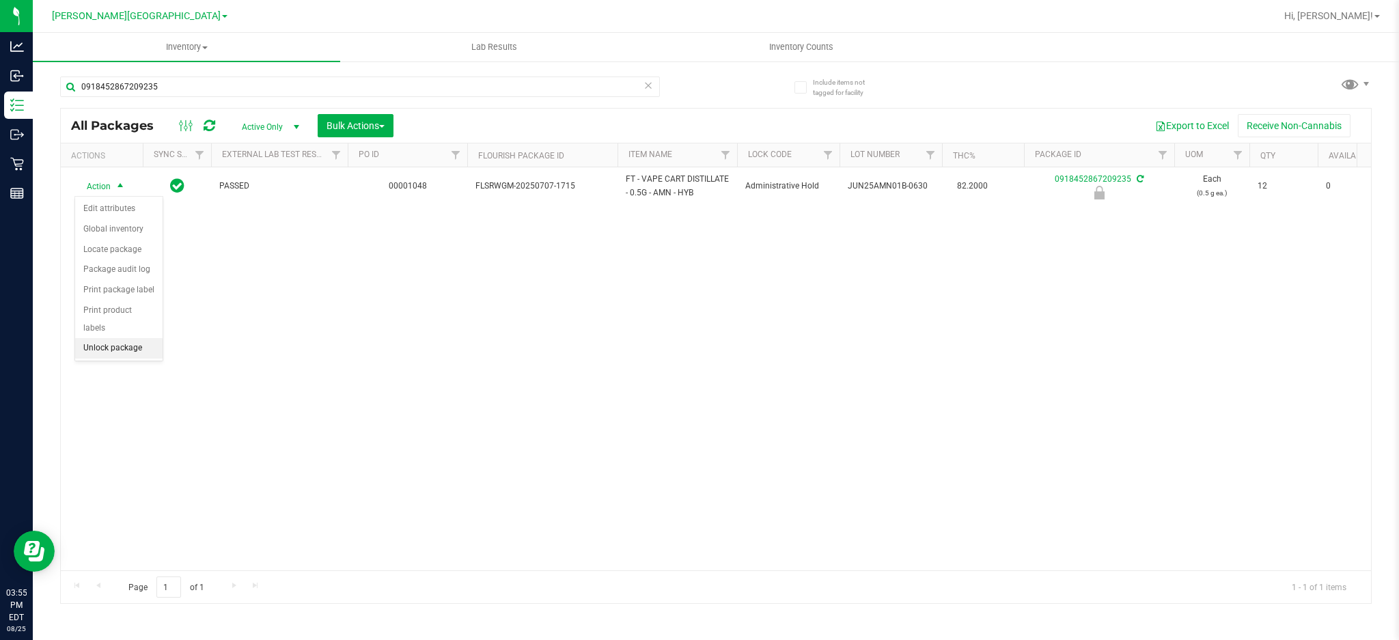
click at [111, 346] on li "Unlock package" at bounding box center [118, 348] width 87 height 20
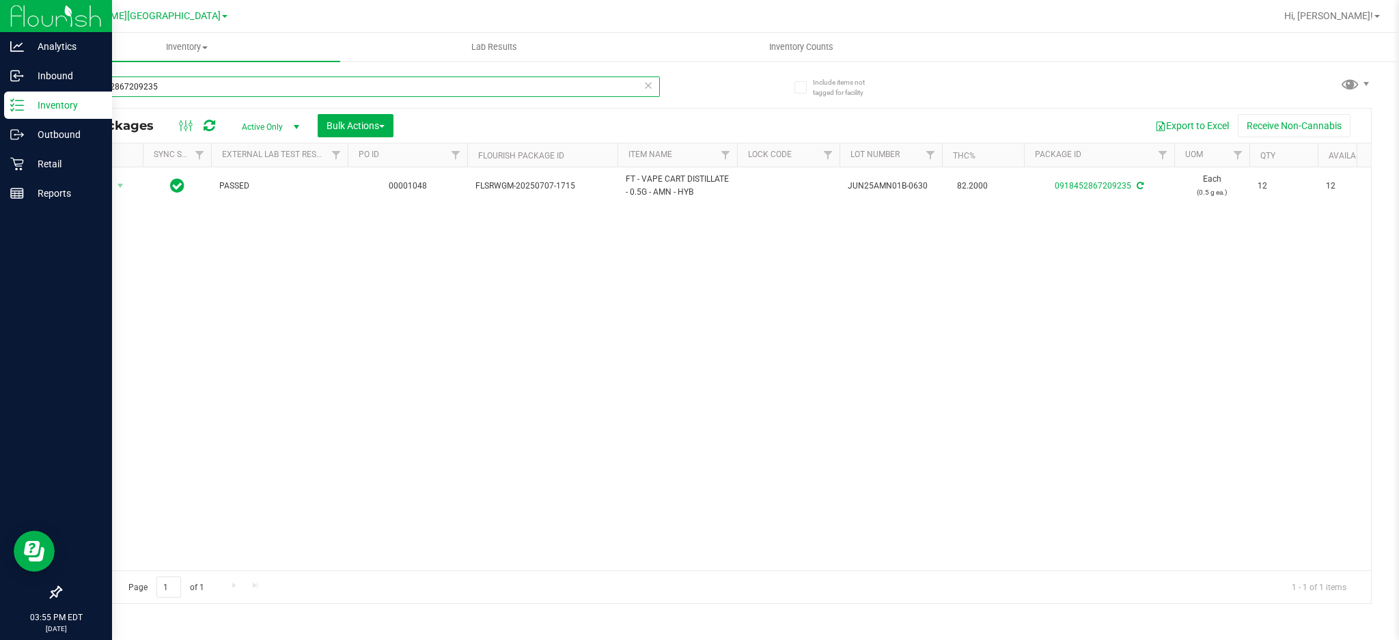
drag, startPoint x: 214, startPoint y: 94, endPoint x: 0, endPoint y: 112, distance: 214.5
click at [0, 112] on div "Analytics Inbound Inventory Outbound Retail Reports 03:55 PM EDT [DATE] 08/25 […" at bounding box center [699, 320] width 1399 height 640
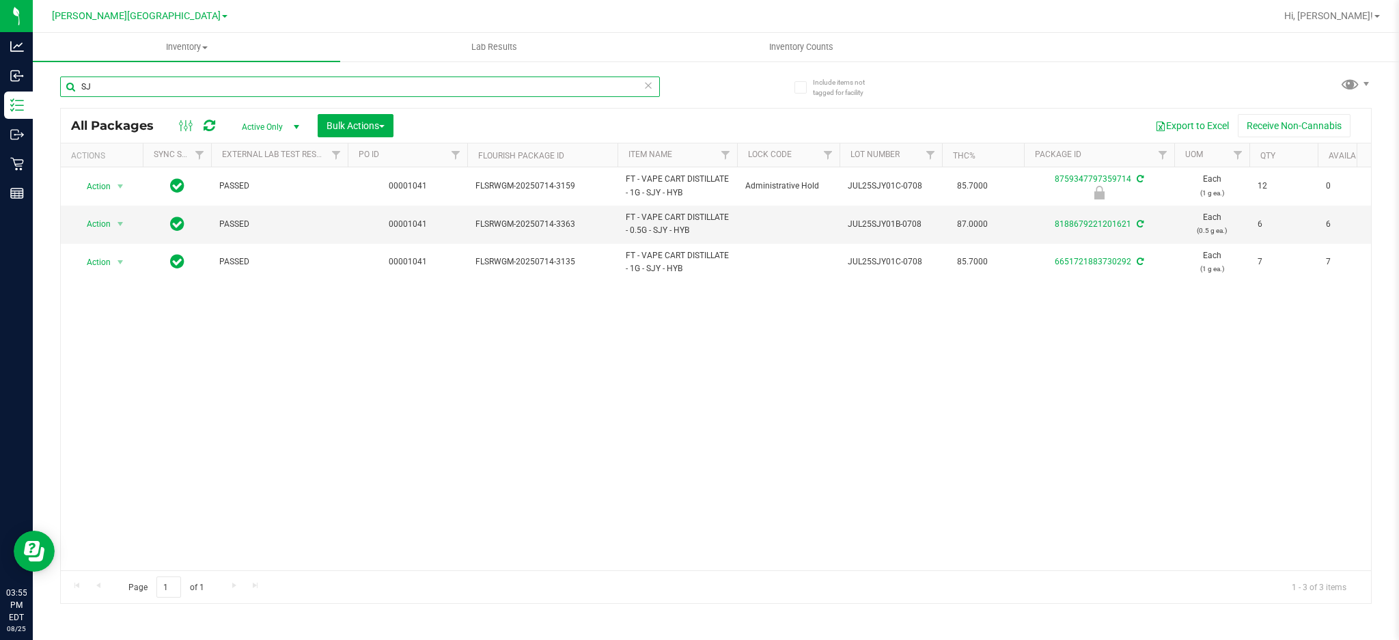
type input "S"
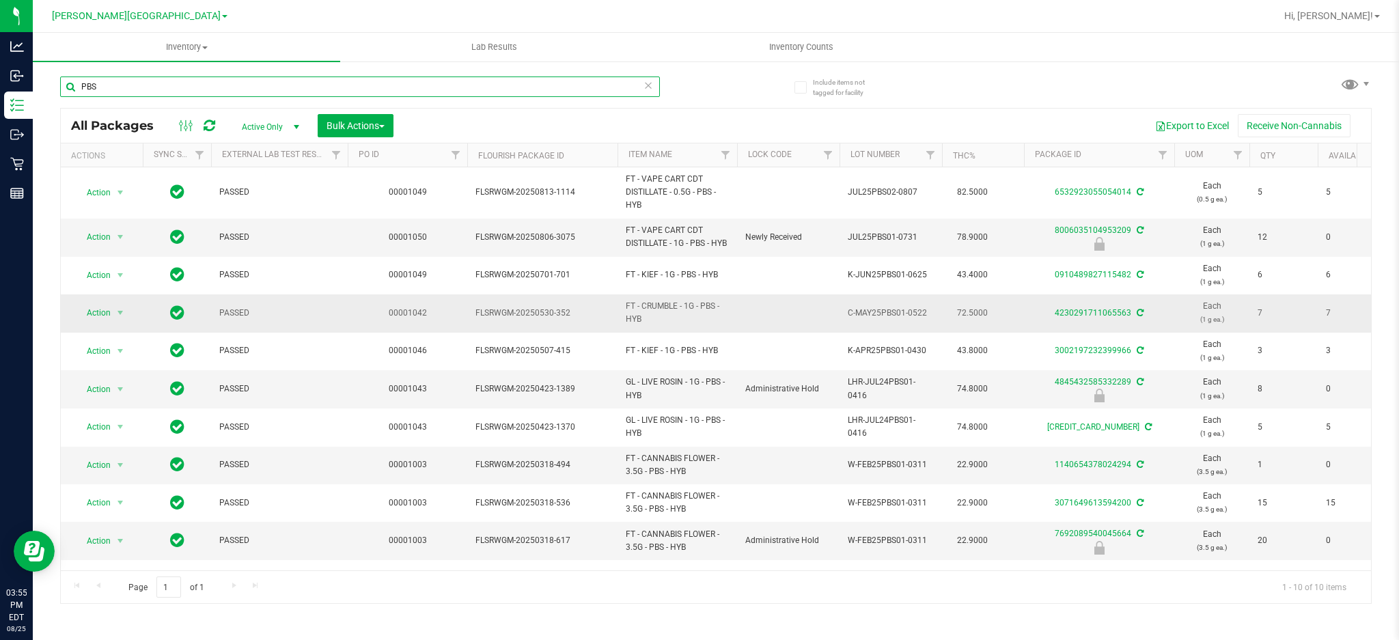
scroll to position [3, 0]
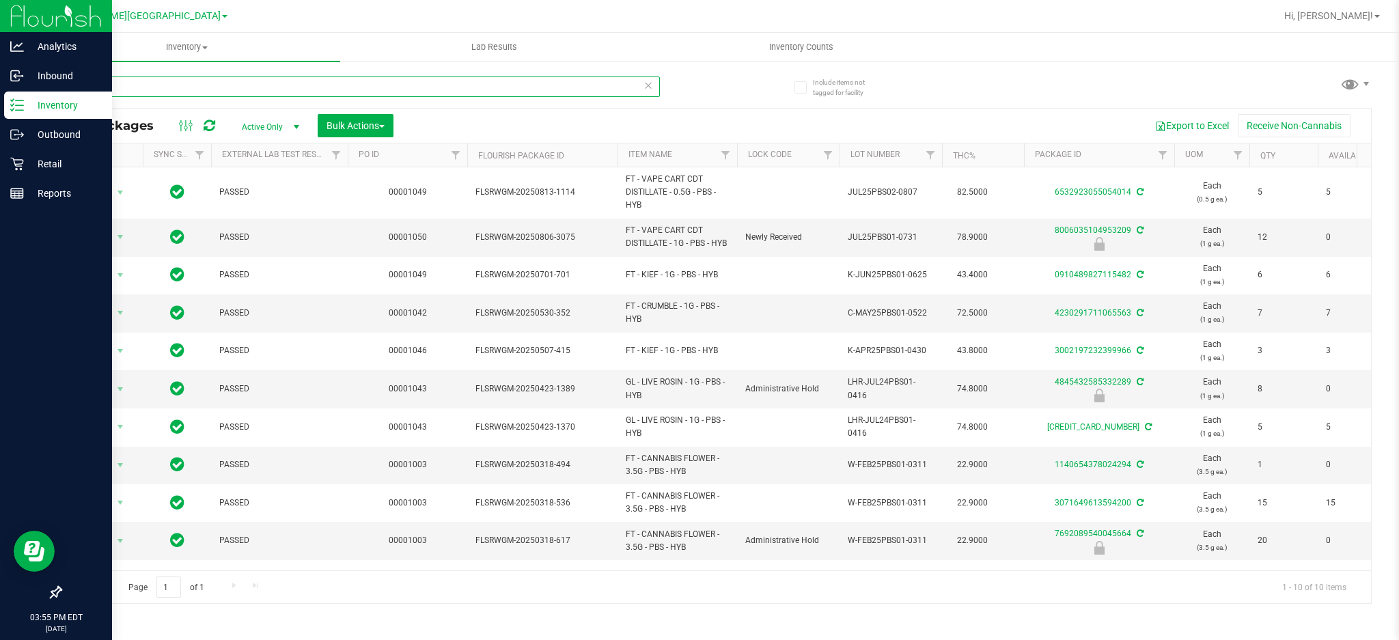
click at [0, 97] on div "Analytics Inbound Inventory Outbound Retail Reports 03:55 PM EDT [DATE] 08/25 […" at bounding box center [699, 320] width 1399 height 640
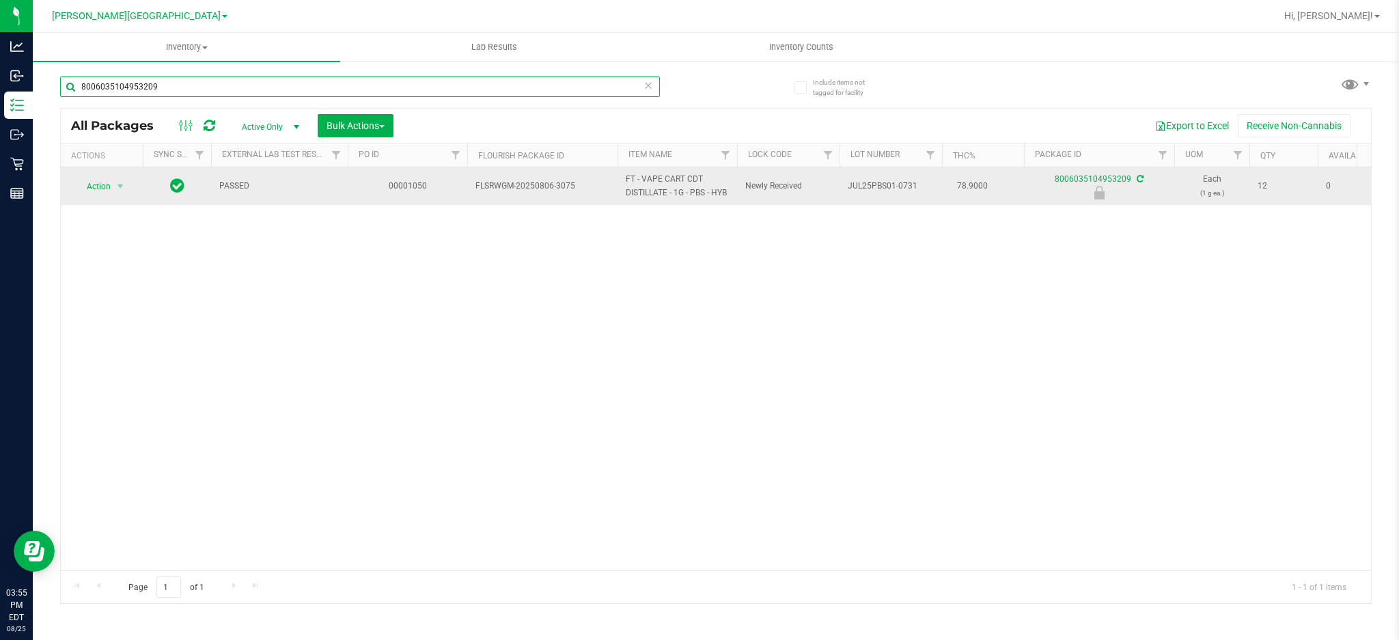
type input "8006035104953209"
click at [133, 186] on div "Action Action Edit attributes Global inventory Locate package Package audit log…" at bounding box center [102, 186] width 66 height 19
click at [94, 187] on span "Action" at bounding box center [92, 186] width 37 height 19
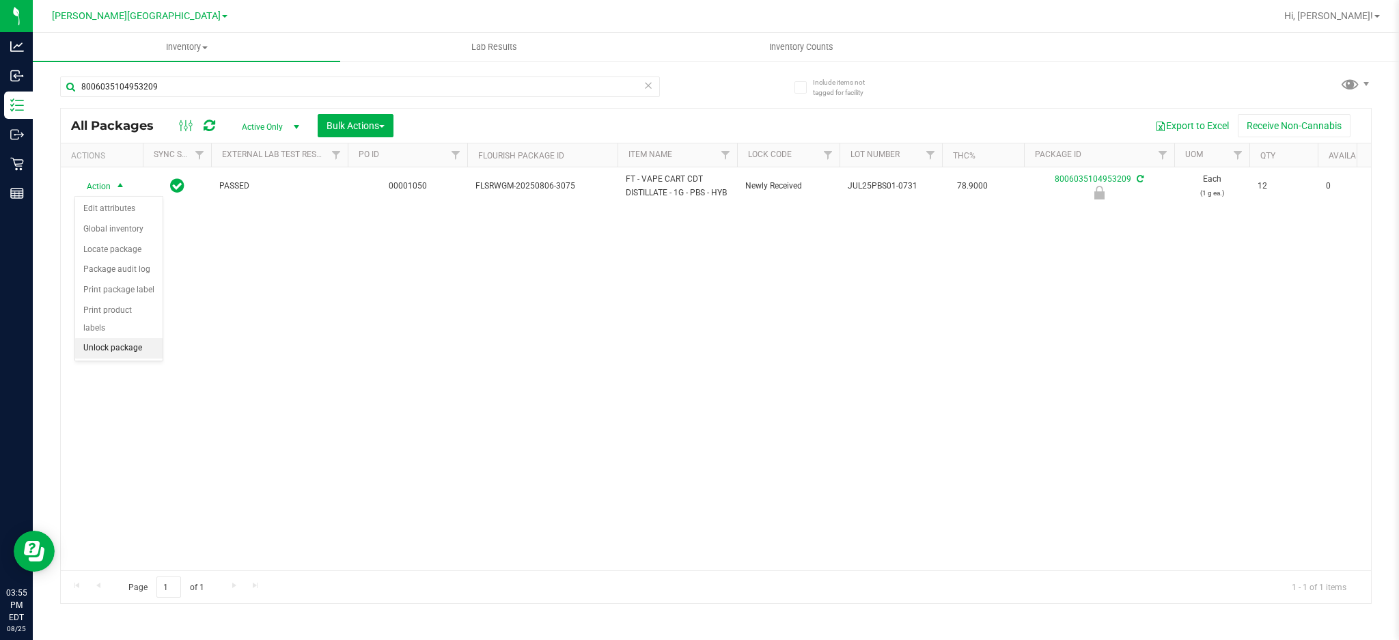
drag, startPoint x: 111, startPoint y: 343, endPoint x: 165, endPoint y: 183, distance: 168.7
click at [112, 344] on li "Unlock package" at bounding box center [118, 348] width 87 height 20
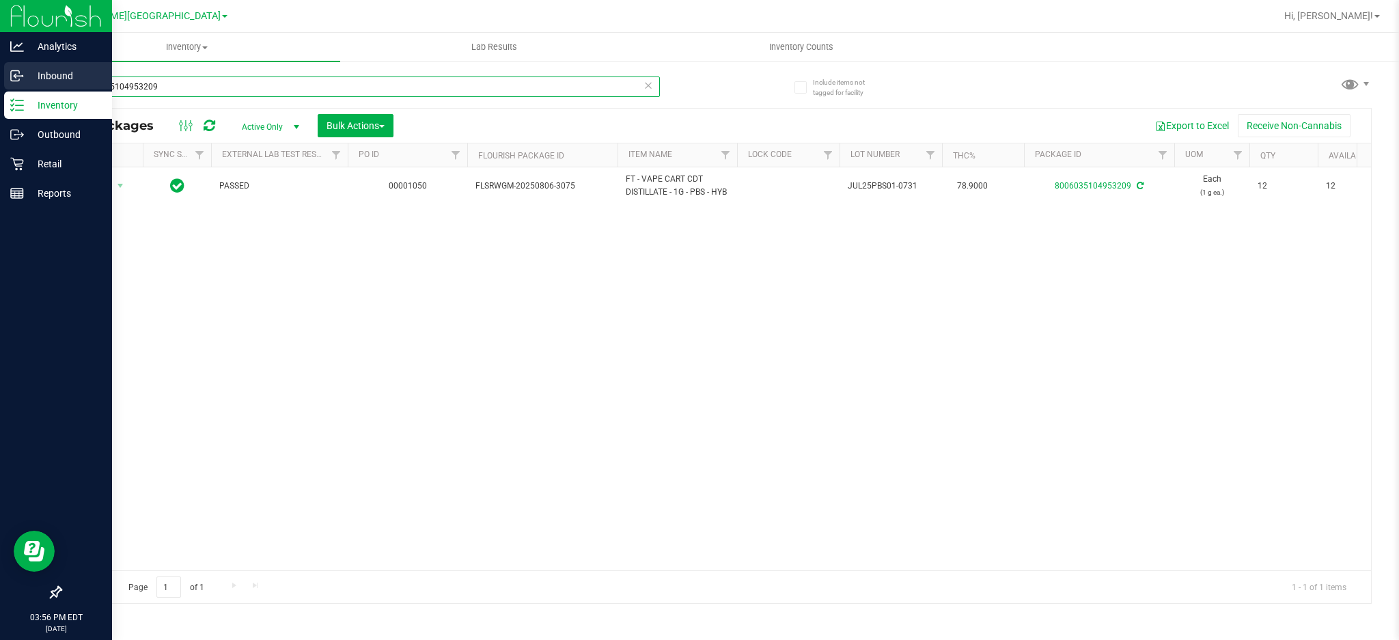
drag, startPoint x: 264, startPoint y: 82, endPoint x: 0, endPoint y: 85, distance: 264.3
click at [0, 85] on div "Analytics Inbound Inventory Outbound Retail Reports 03:56 PM EDT [DATE] 08/25 […" at bounding box center [699, 320] width 1399 height 640
type input "RHB"
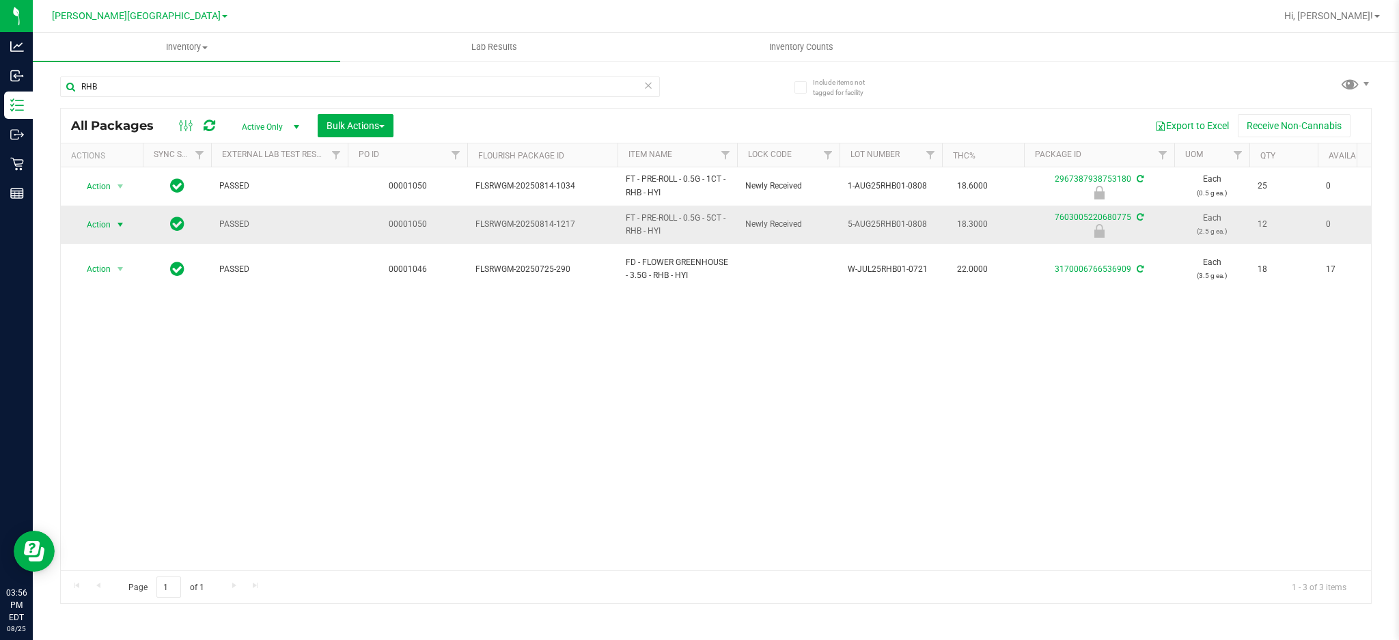
click at [97, 223] on span "Action" at bounding box center [92, 224] width 37 height 19
click at [116, 392] on li "Unlock package" at bounding box center [118, 387] width 87 height 20
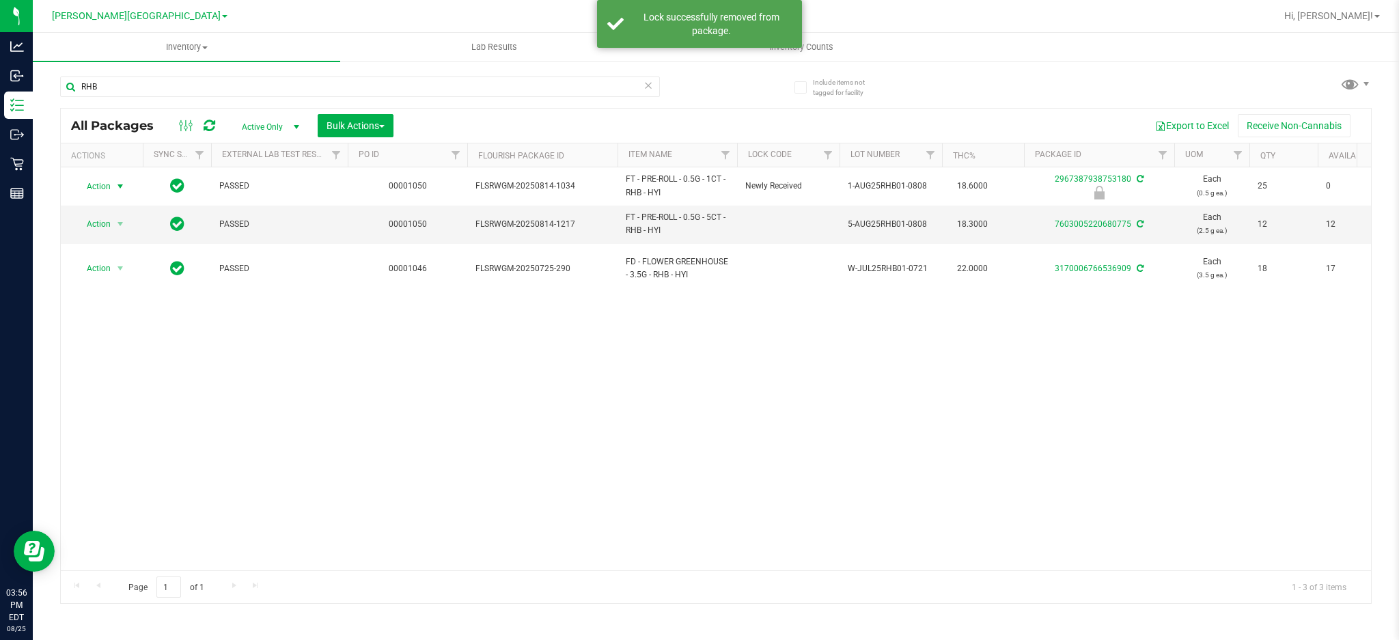
drag, startPoint x: 114, startPoint y: 185, endPoint x: 118, endPoint y: 197, distance: 13.0
click at [116, 190] on span "select" at bounding box center [120, 186] width 17 height 19
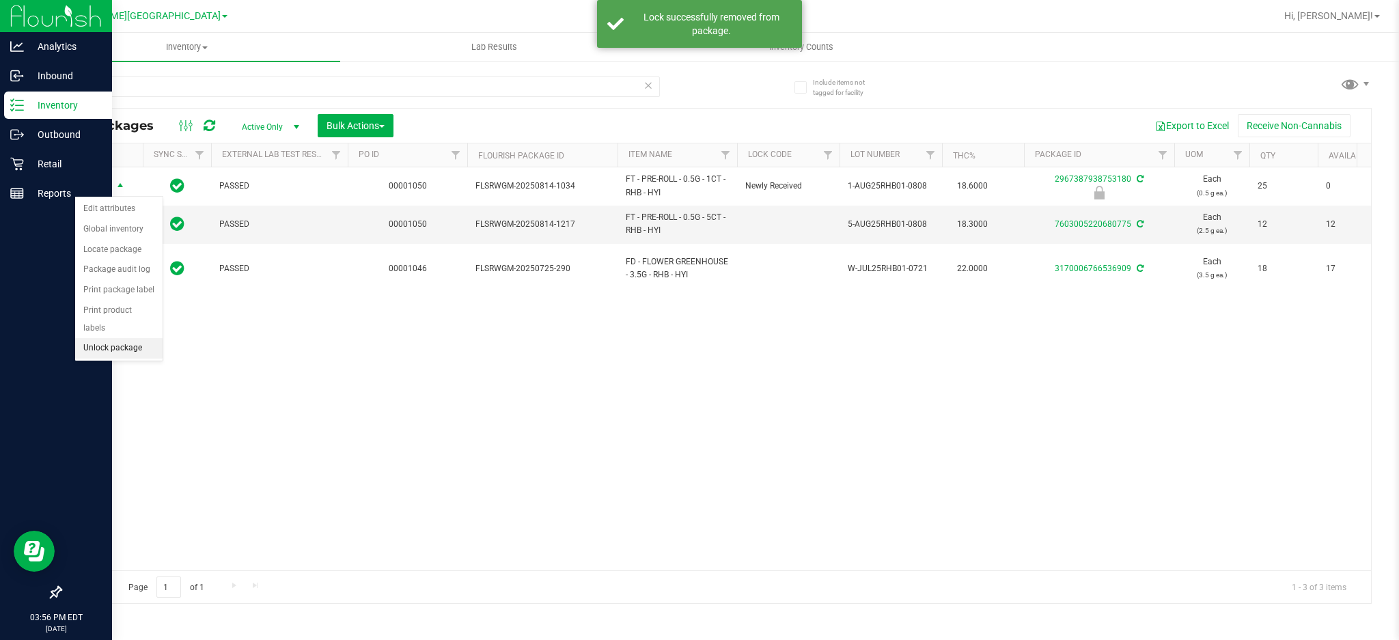
click at [109, 354] on li "Unlock package" at bounding box center [118, 348] width 87 height 20
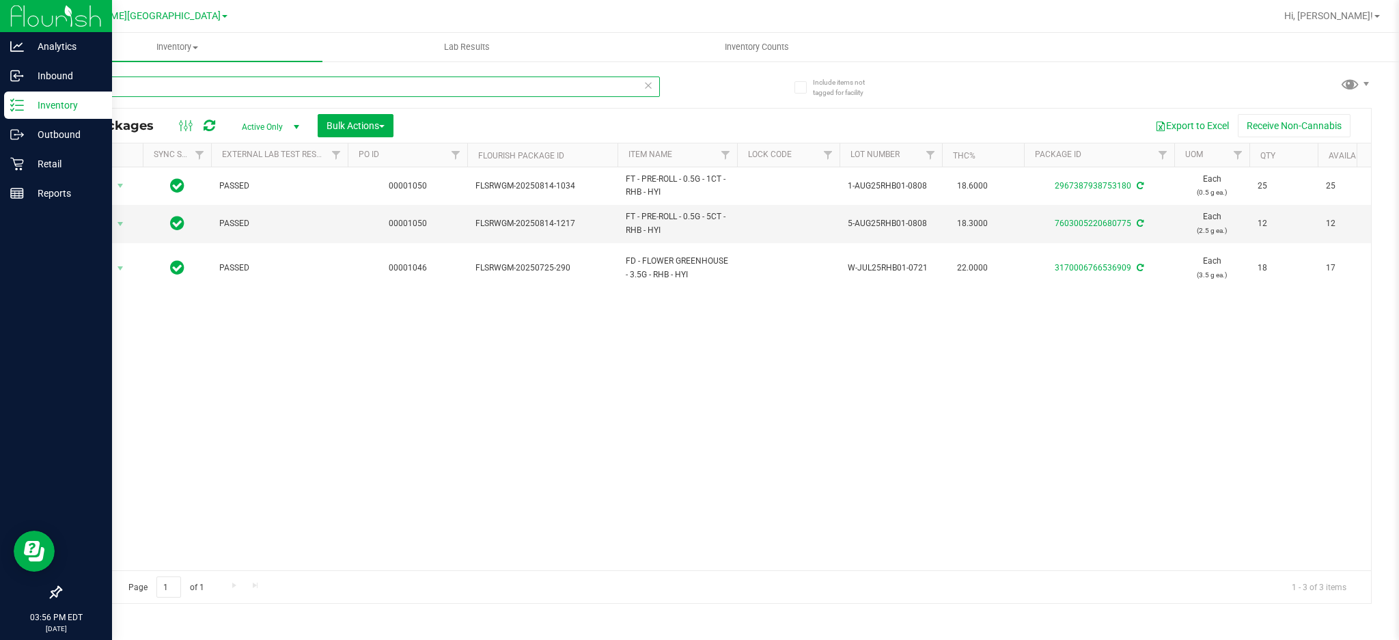
drag, startPoint x: 120, startPoint y: 94, endPoint x: 0, endPoint y: 98, distance: 120.3
click at [0, 98] on div "Analytics Inbound Inventory Outbound Retail Reports 03:56 PM EDT [DATE] 08/25 […" at bounding box center [699, 320] width 1399 height 640
type input "DSC"
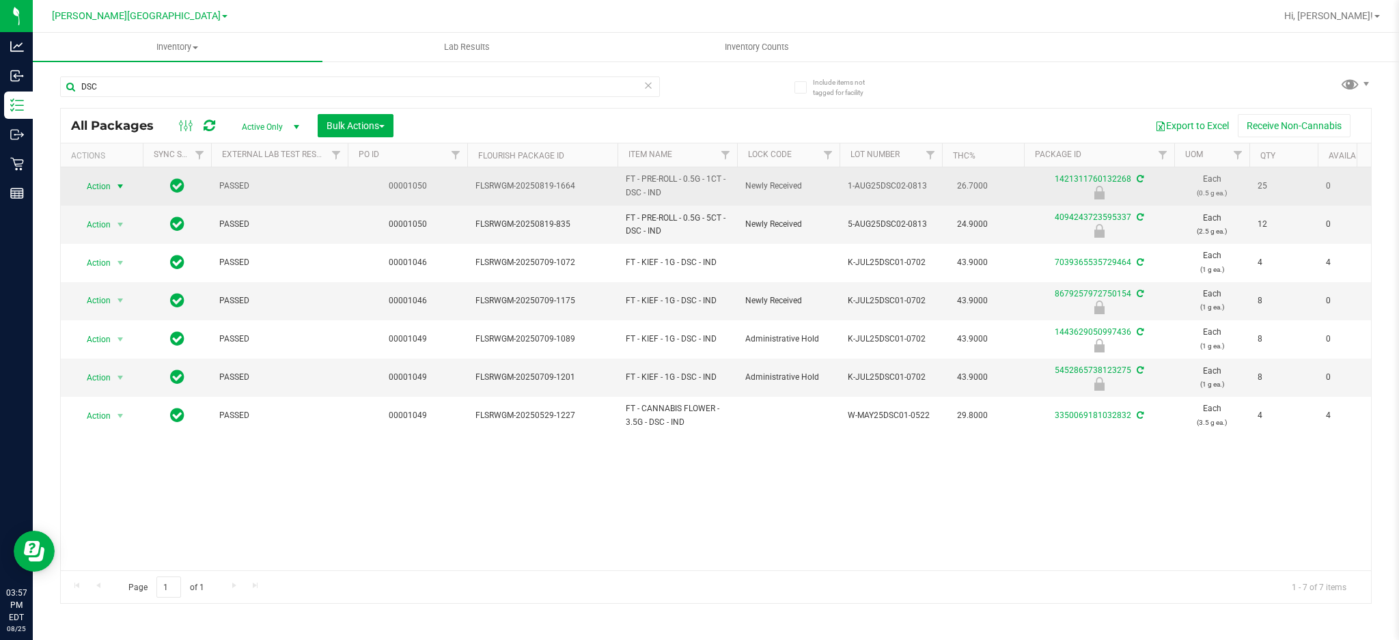
click at [107, 184] on span "Action" at bounding box center [92, 186] width 37 height 19
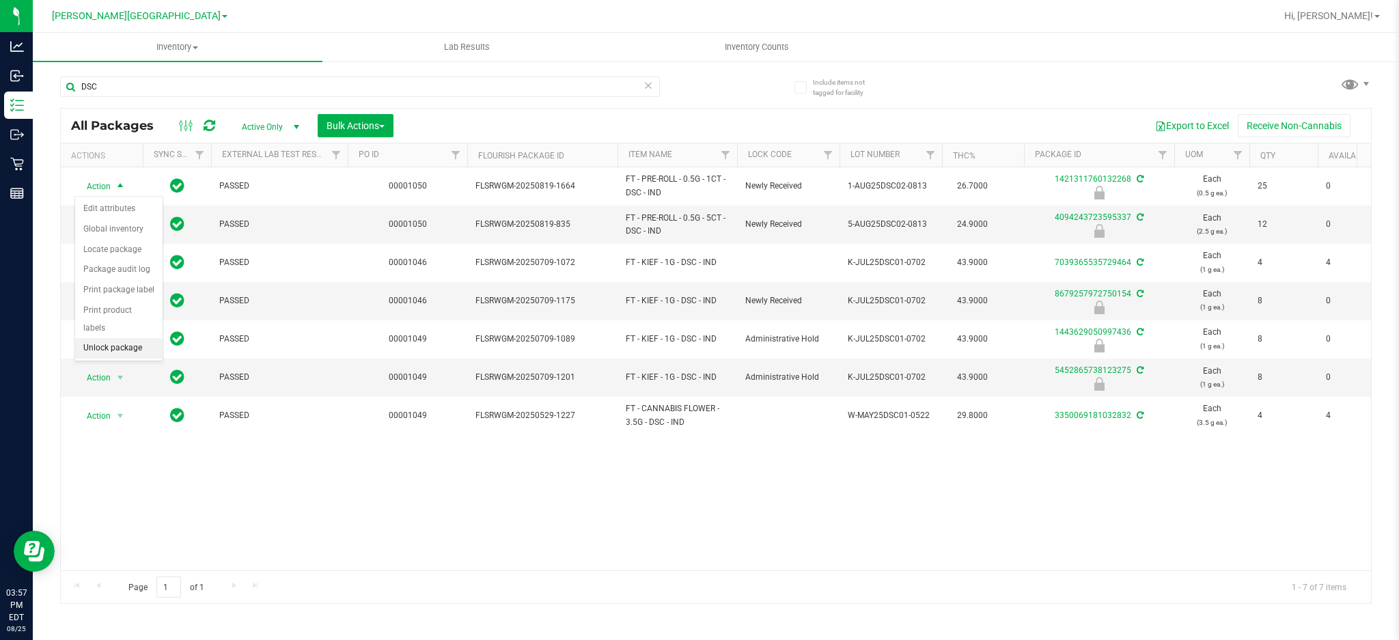
click at [121, 347] on li "Unlock package" at bounding box center [118, 348] width 87 height 20
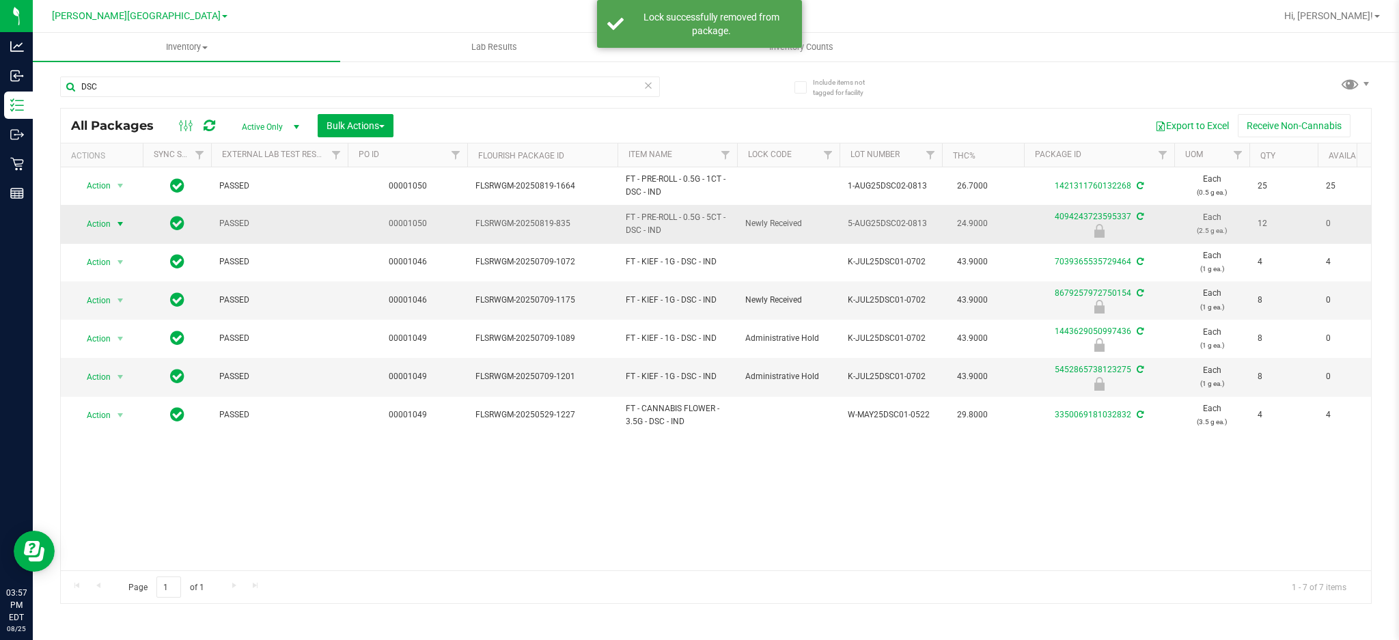
click at [112, 227] on span "select" at bounding box center [120, 223] width 17 height 19
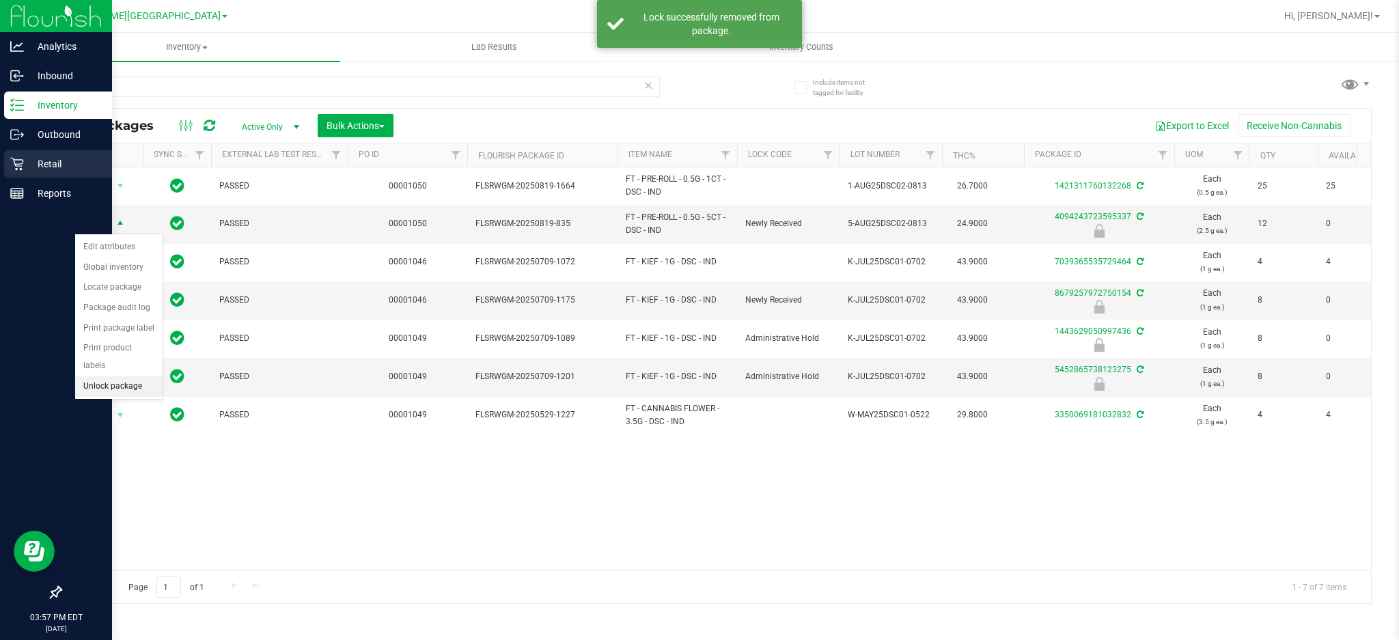
drag, startPoint x: 89, startPoint y: 382, endPoint x: 1, endPoint y: 178, distance: 223.0
click at [89, 383] on li "Unlock package" at bounding box center [118, 386] width 87 height 20
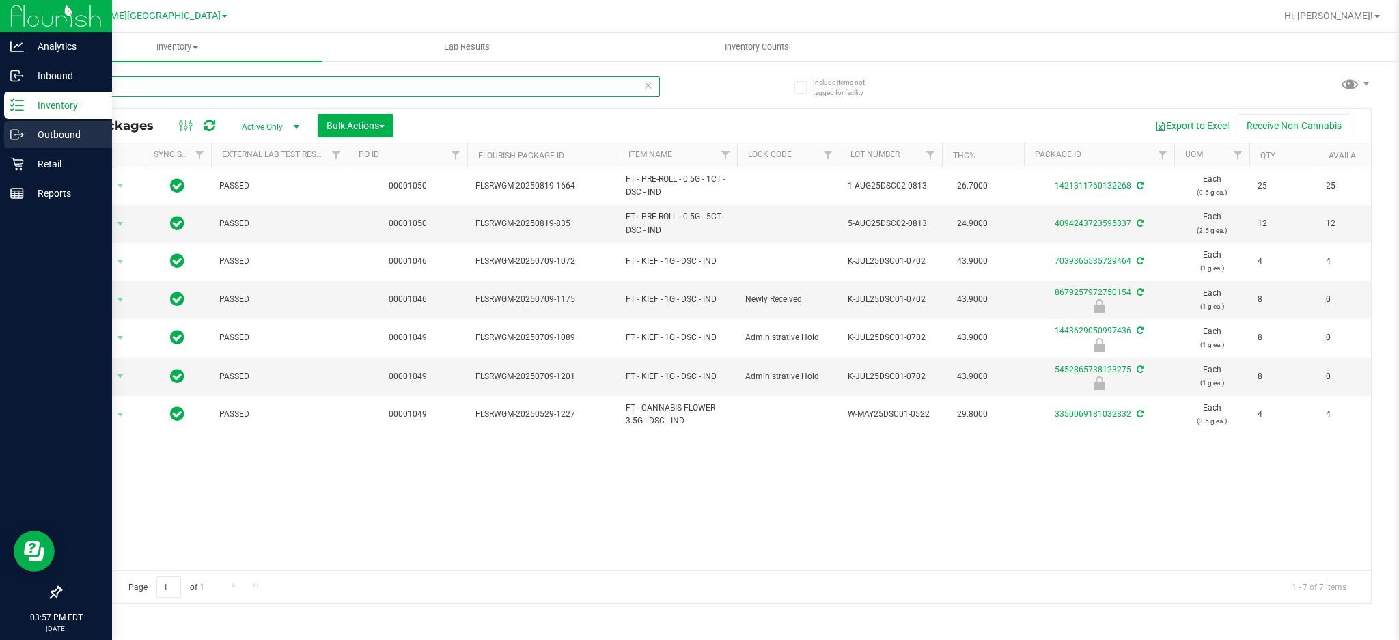
drag, startPoint x: 175, startPoint y: 86, endPoint x: 11, endPoint y: 120, distance: 167.4
click at [0, 91] on div "Analytics Inbound Inventory Outbound Retail Reports 03:57 PM EDT [DATE] 08/25 […" at bounding box center [699, 320] width 1399 height 640
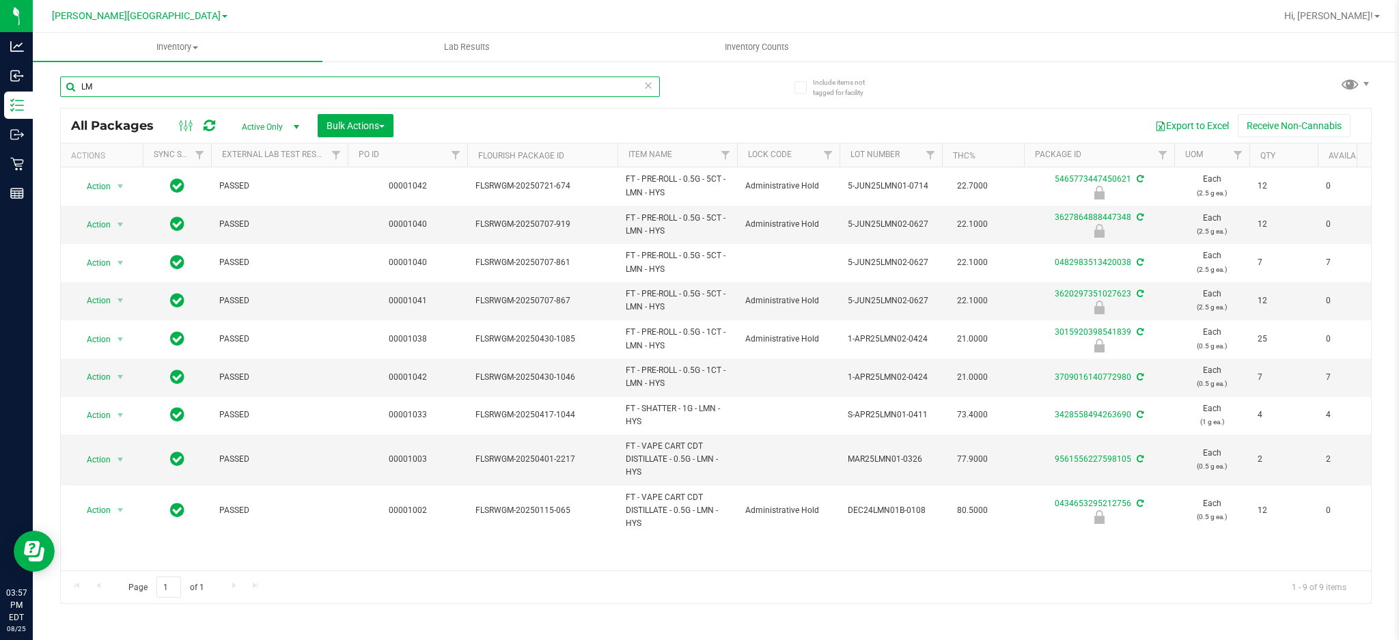
type input "L"
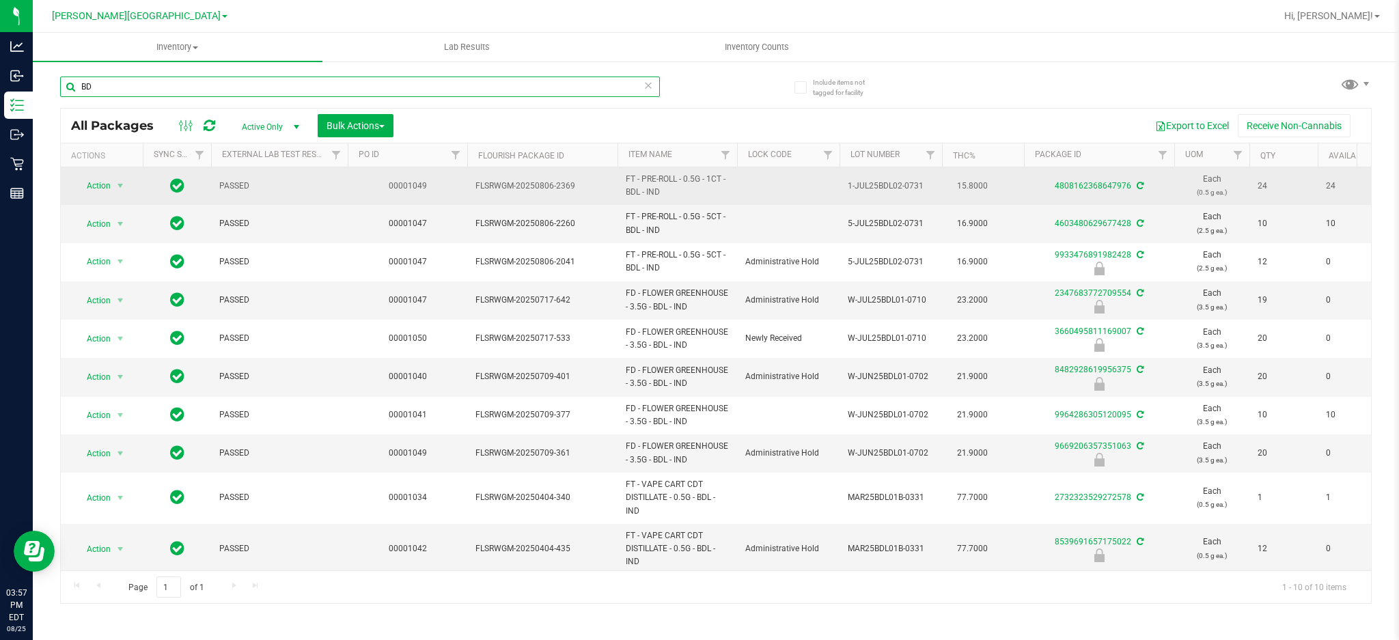
type input "B"
type input "SRH"
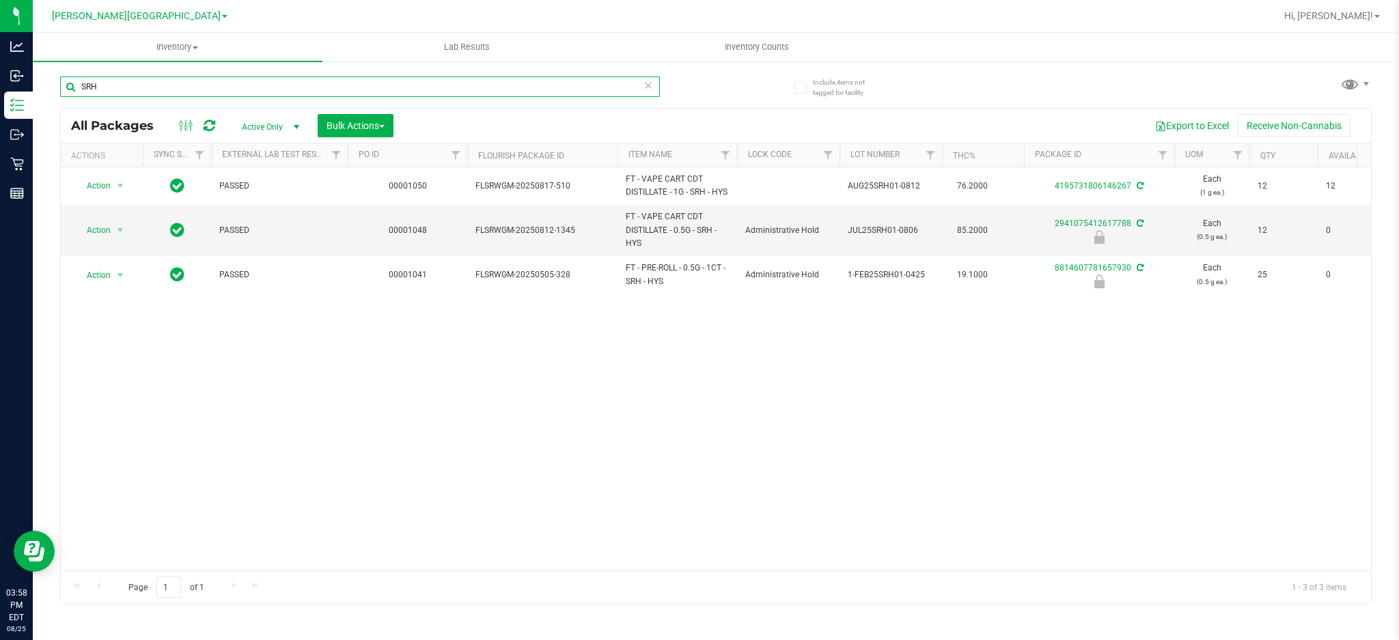
click at [226, 94] on input "SRH" at bounding box center [360, 86] width 600 height 20
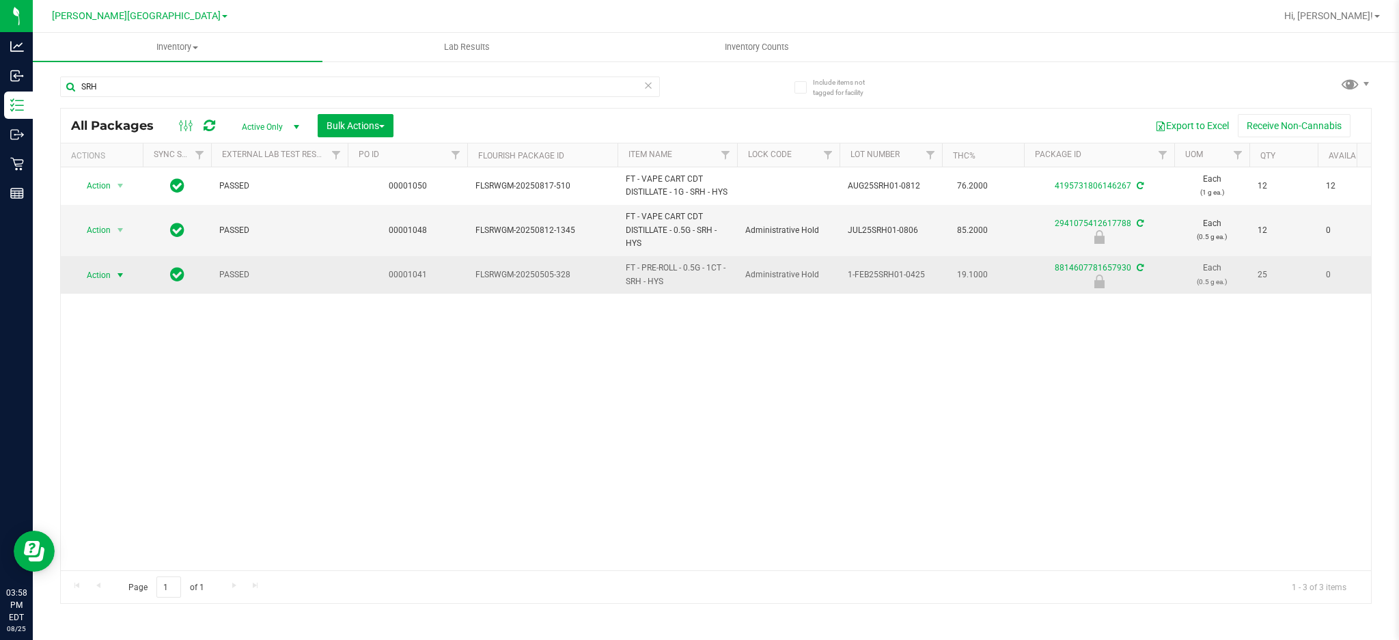
click at [108, 285] on span "Action" at bounding box center [92, 275] width 37 height 19
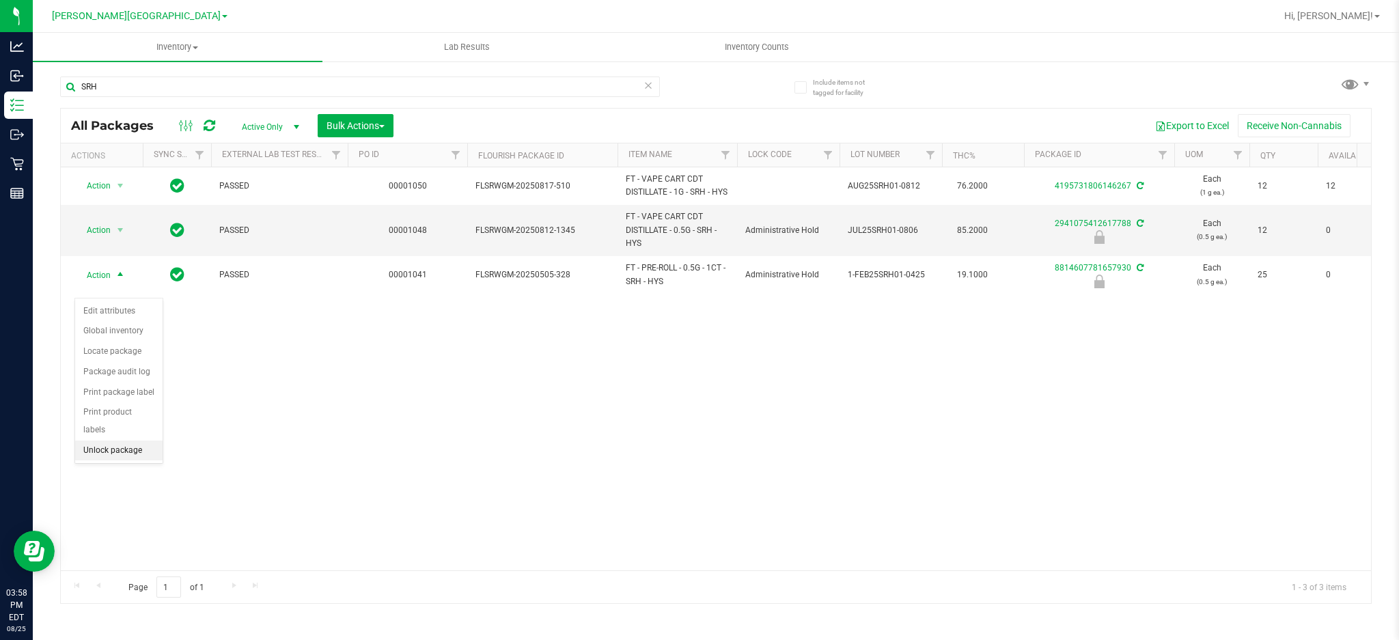
click at [117, 454] on li "Unlock package" at bounding box center [118, 450] width 87 height 20
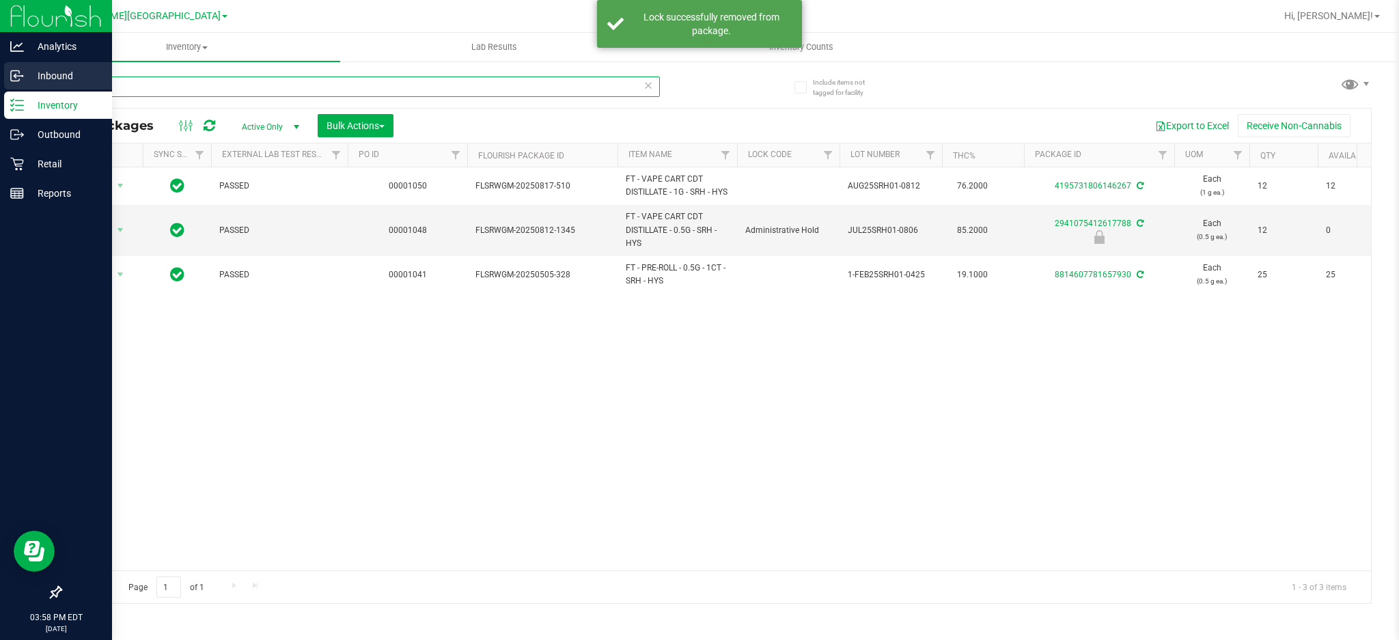
drag, startPoint x: 143, startPoint y: 94, endPoint x: 0, endPoint y: 89, distance: 143.5
click at [0, 89] on div "Analytics Inbound Inventory Outbound Retail Reports 03:58 PM EDT [DATE] 08/25 […" at bounding box center [699, 320] width 1399 height 640
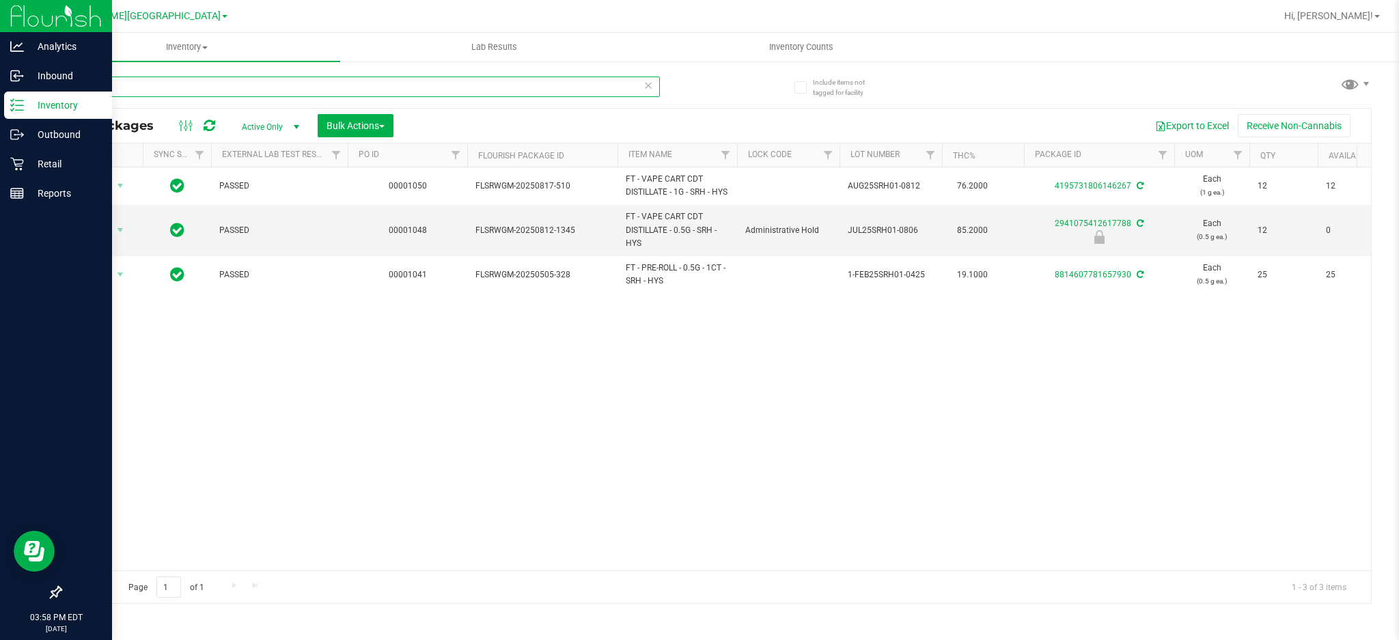
type input "BSW"
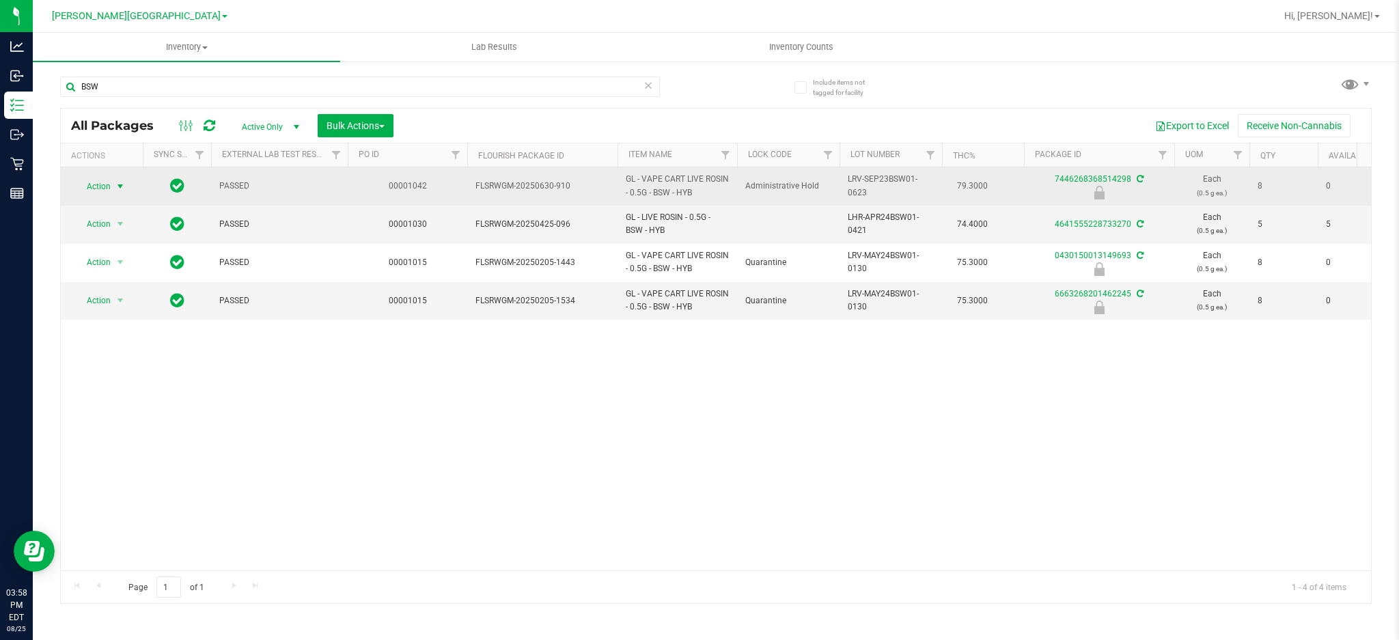
click at [113, 190] on span "select" at bounding box center [120, 186] width 17 height 19
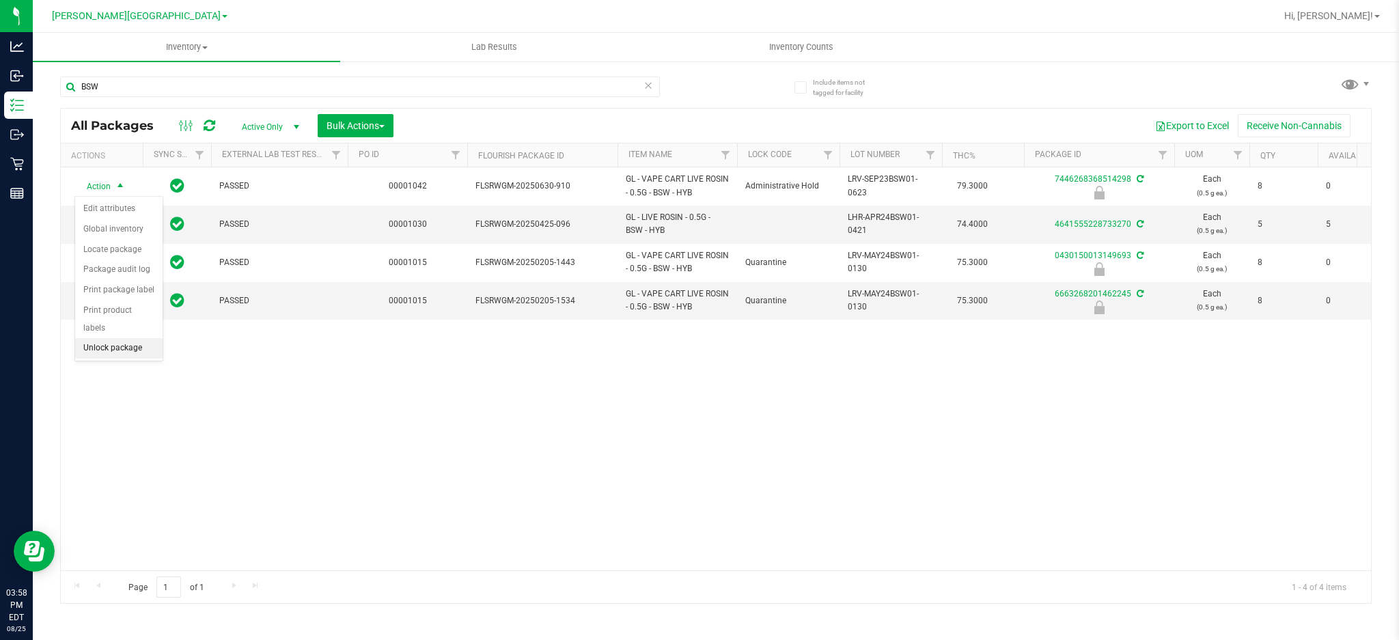
drag, startPoint x: 132, startPoint y: 343, endPoint x: 204, endPoint y: 351, distance: 72.9
click at [133, 344] on li "Unlock package" at bounding box center [118, 348] width 87 height 20
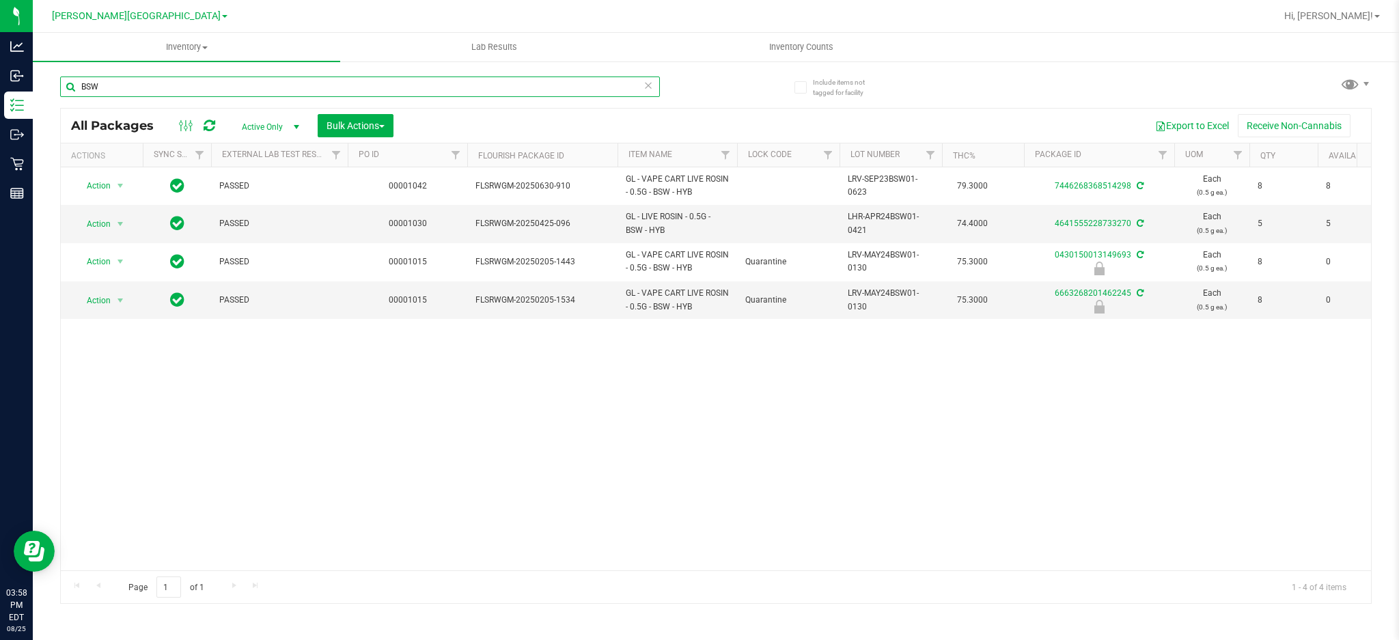
drag, startPoint x: 192, startPoint y: 87, endPoint x: 0, endPoint y: -24, distance: 221.8
click at [0, 0] on html "Analytics Inbound Inventory Outbound Retail Reports 03:58 PM EDT [DATE] 08/25 […" at bounding box center [699, 320] width 1399 height 640
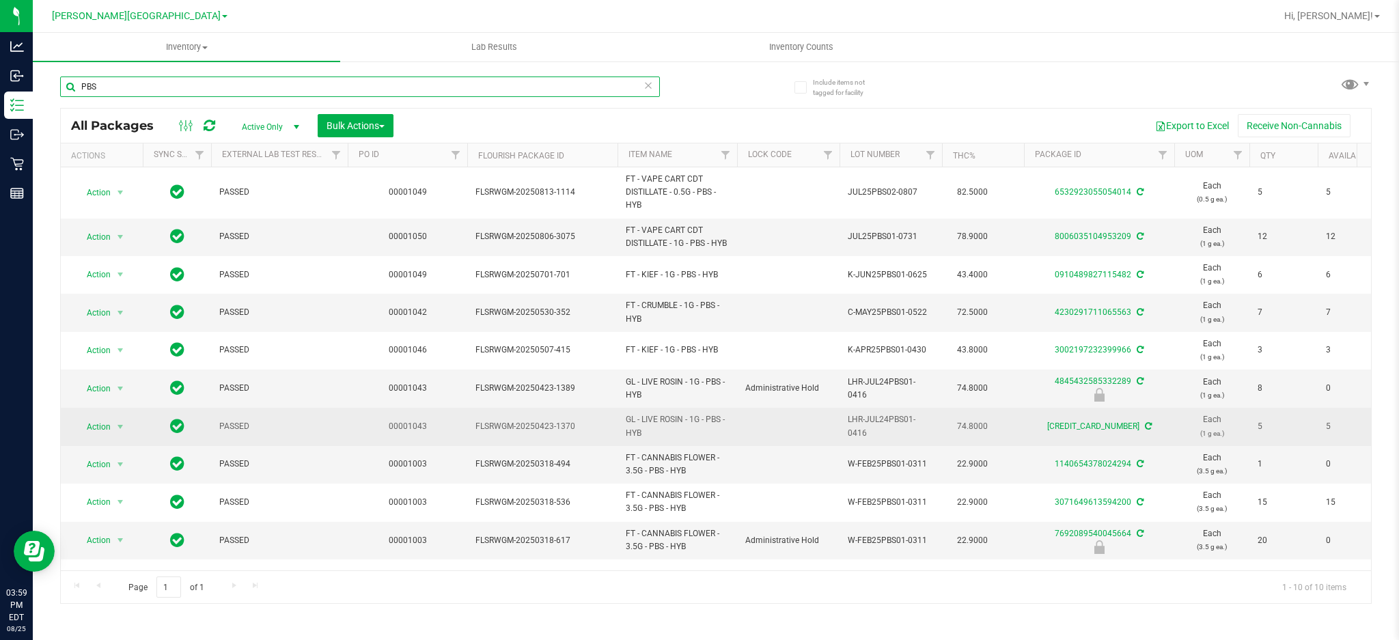
scroll to position [2, 0]
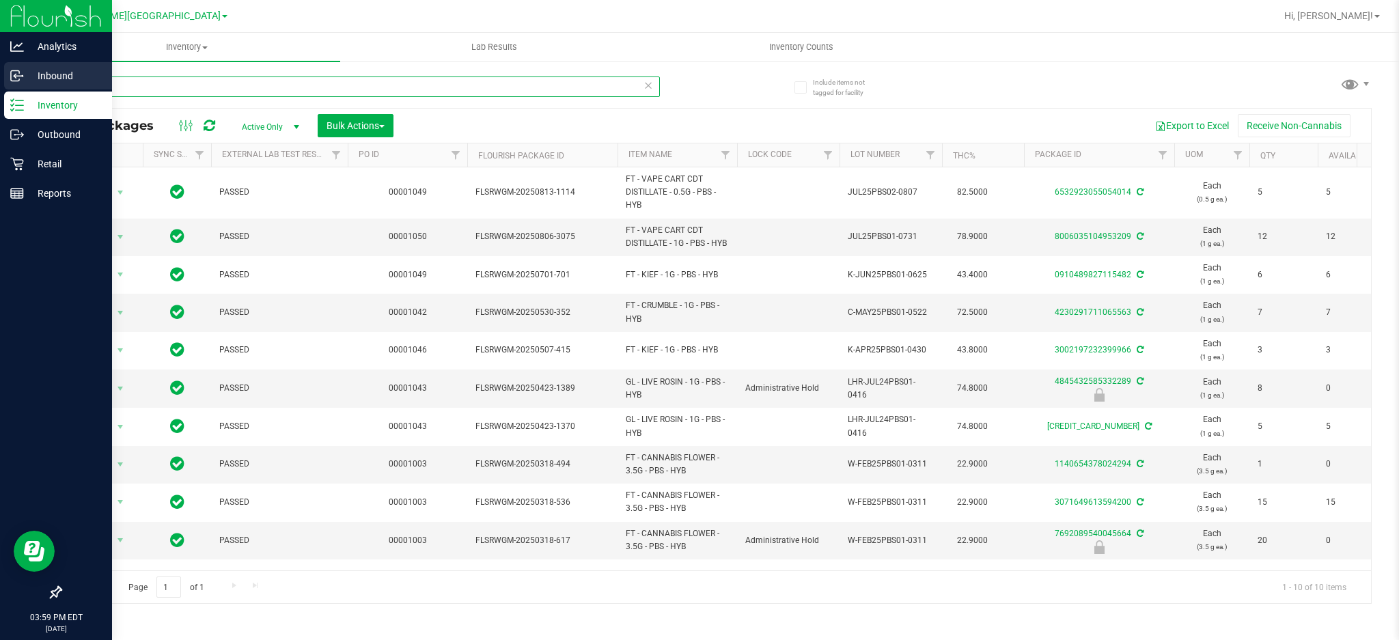
drag, startPoint x: 117, startPoint y: 88, endPoint x: 0, endPoint y: 90, distance: 116.8
click at [0, 90] on div "Analytics Inbound Inventory Outbound Retail Reports 03:59 PM EDT [DATE] 08/25 […" at bounding box center [699, 320] width 1399 height 640
type input "GRZ"
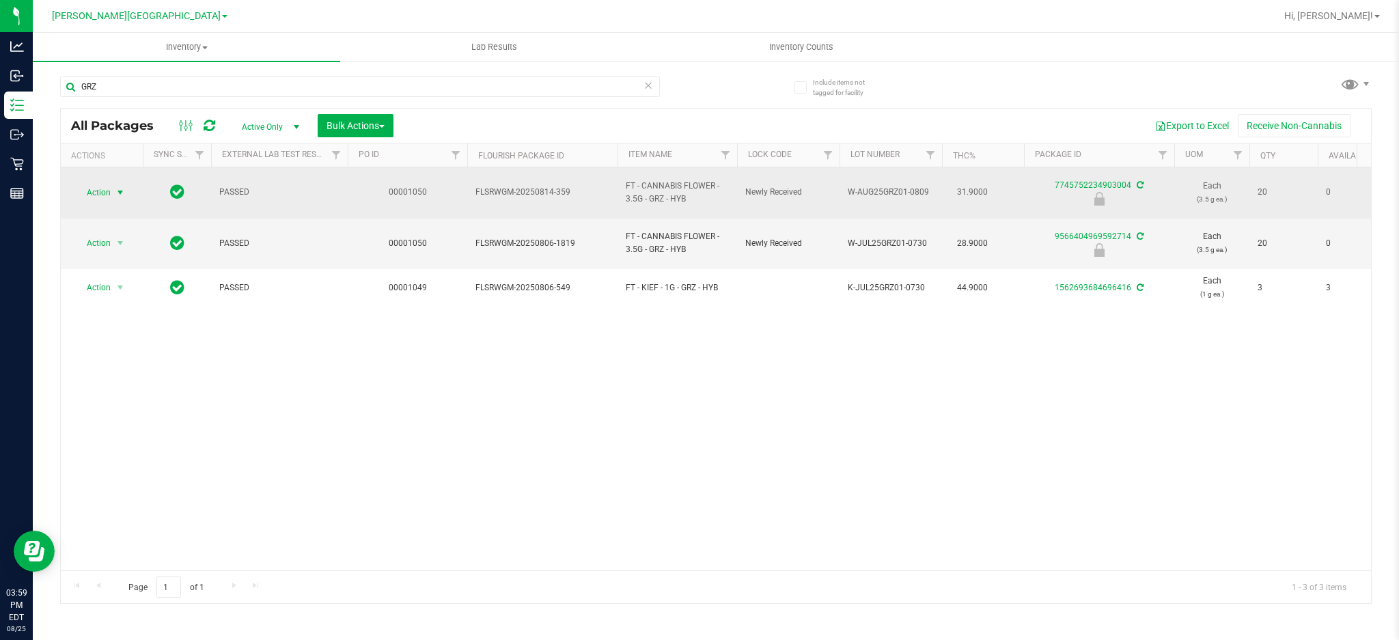
click at [100, 191] on span "Action" at bounding box center [92, 192] width 37 height 19
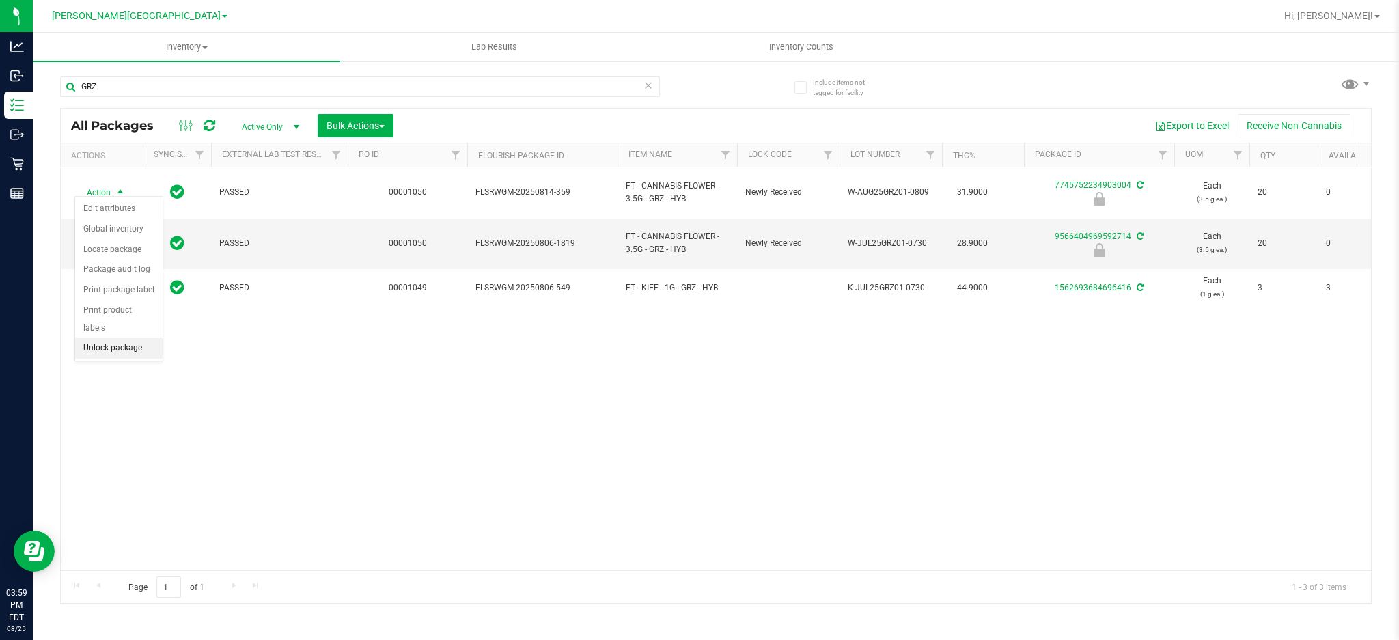
click at [107, 352] on li "Unlock package" at bounding box center [118, 348] width 87 height 20
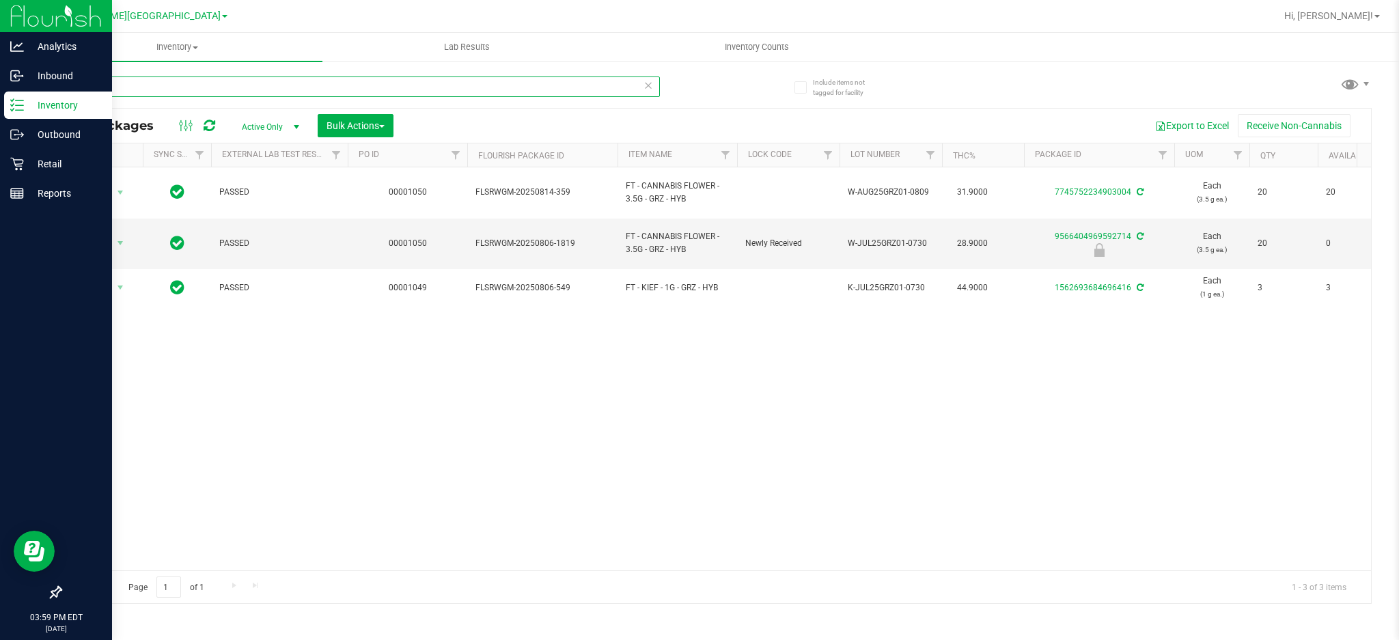
drag, startPoint x: 148, startPoint y: 87, endPoint x: 0, endPoint y: 114, distance: 149.9
click at [0, 114] on div "Analytics Inbound Inventory Outbound Retail Reports 03:59 PM EDT [DATE] 08/25 […" at bounding box center [699, 320] width 1399 height 640
type input "ARZ"
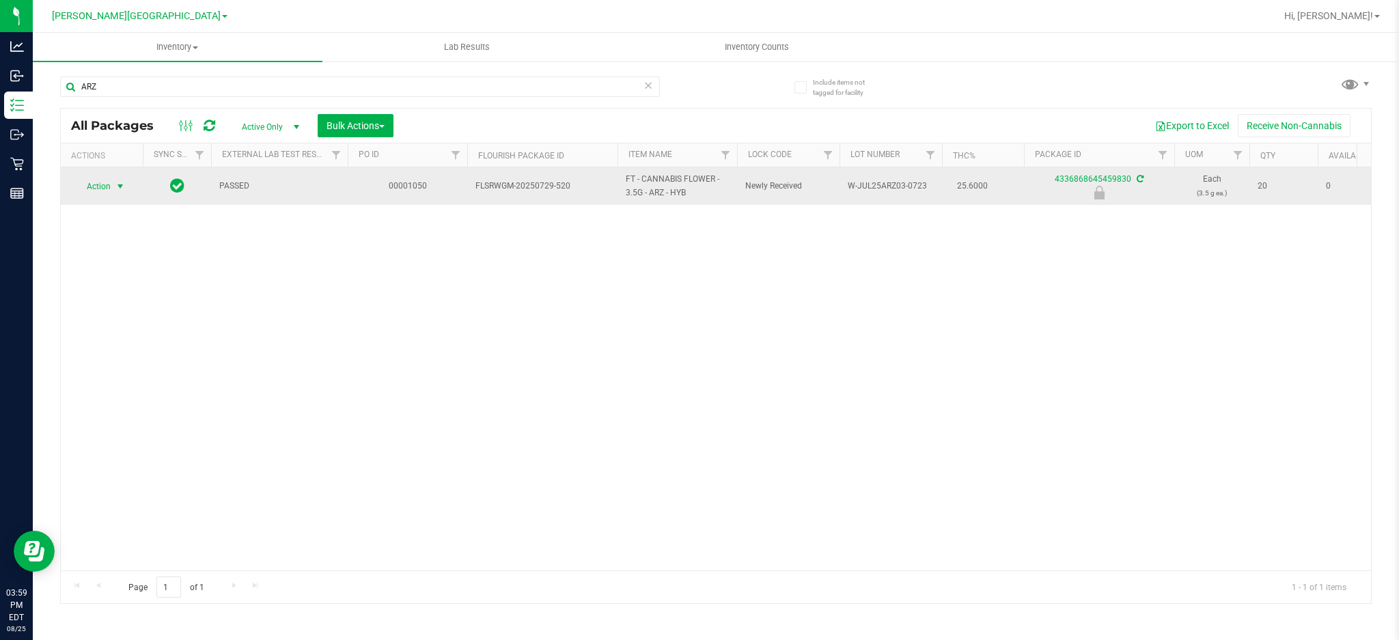
click at [119, 188] on span "select" at bounding box center [120, 186] width 11 height 11
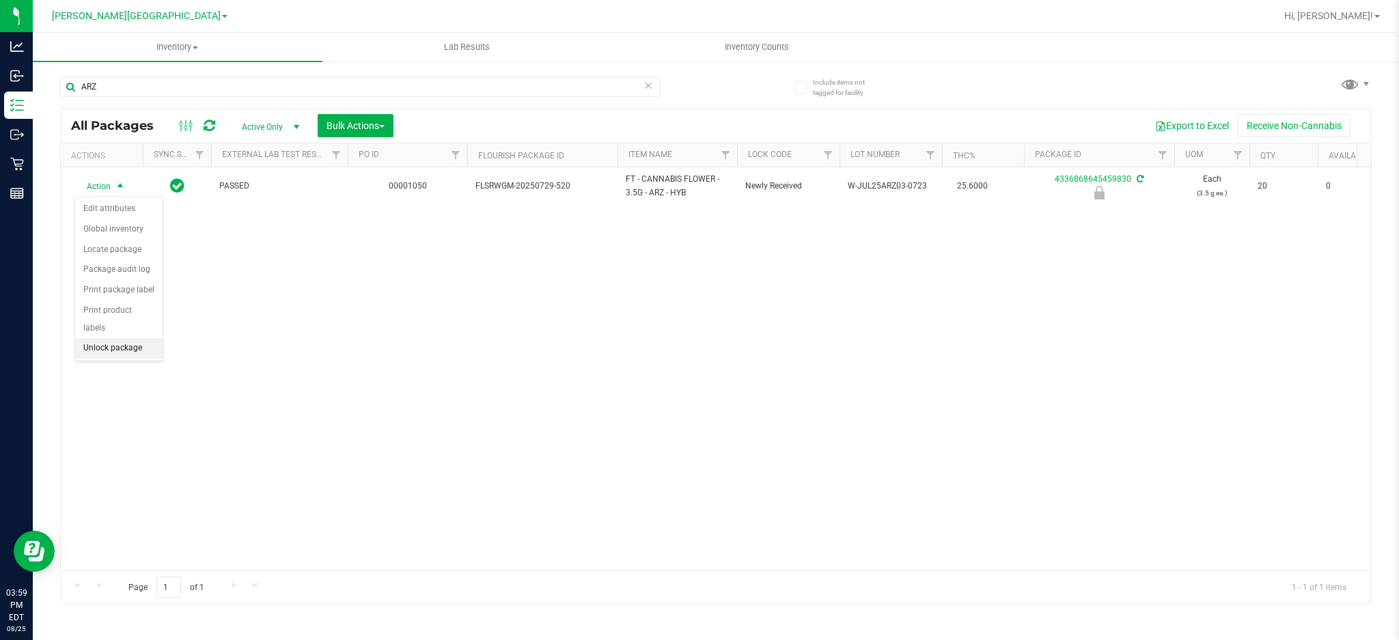
click at [108, 340] on li "Unlock package" at bounding box center [118, 348] width 87 height 20
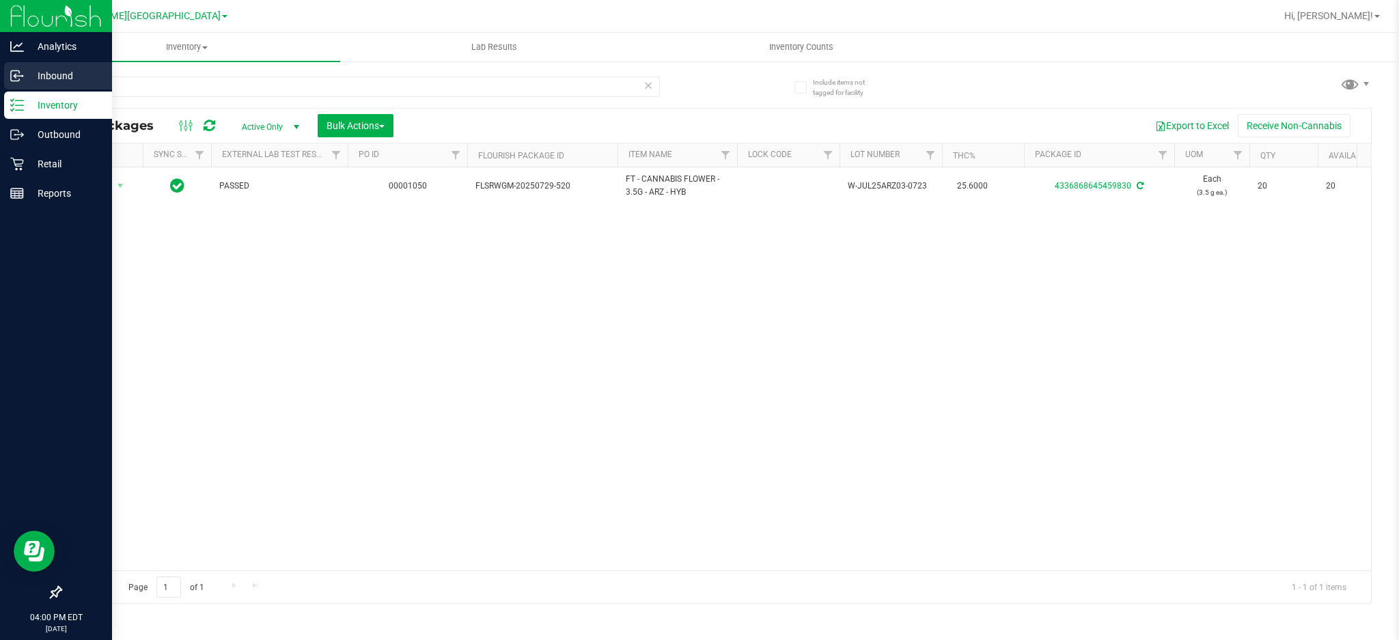
click at [57, 75] on p "Inbound" at bounding box center [65, 76] width 82 height 16
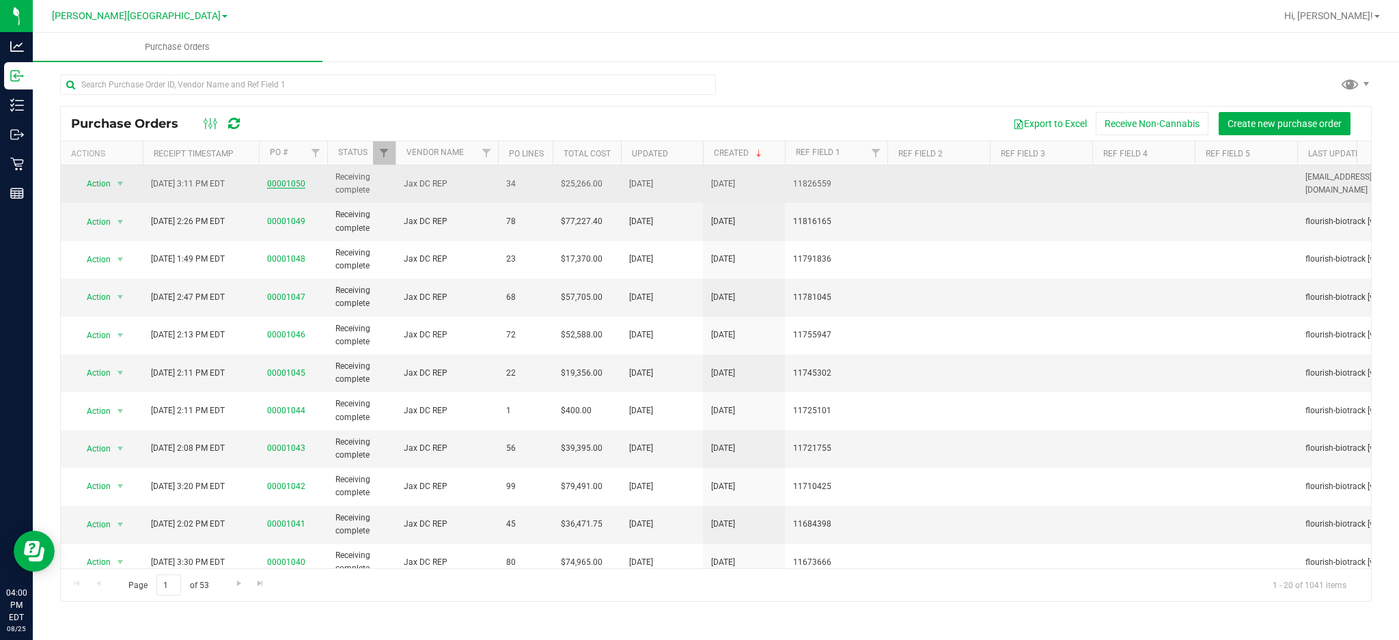
click at [284, 181] on link "00001050" at bounding box center [286, 184] width 38 height 10
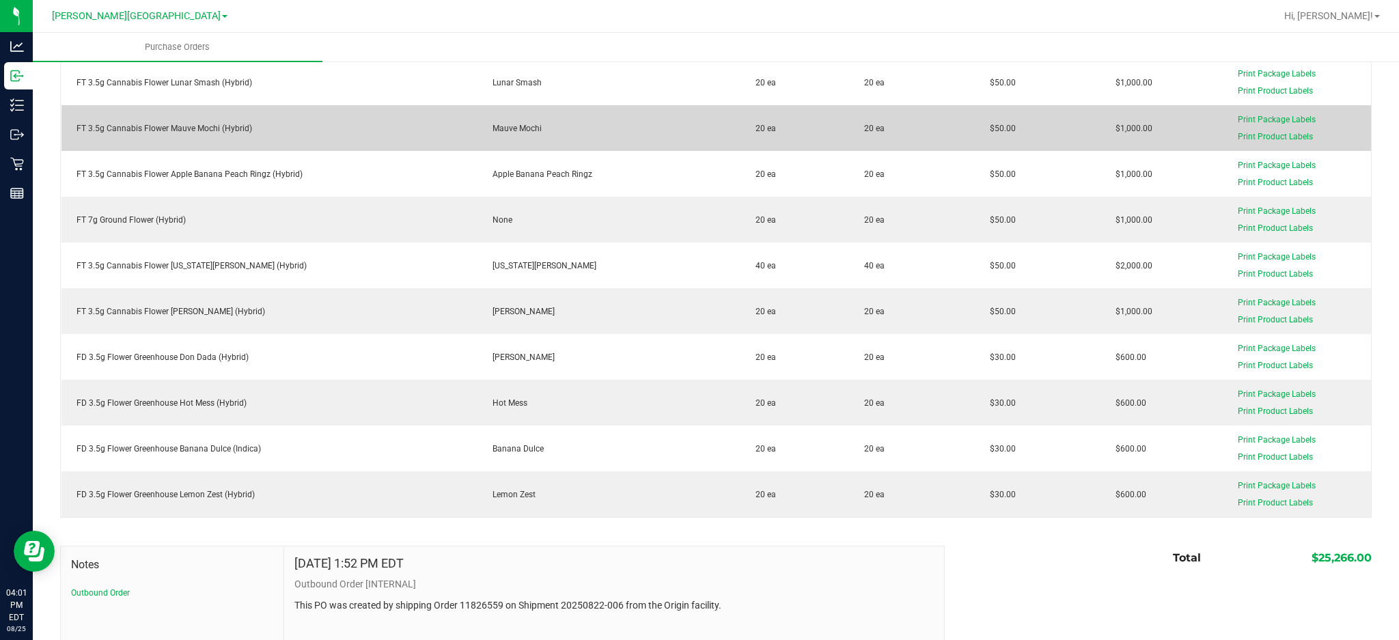
scroll to position [1305, 0]
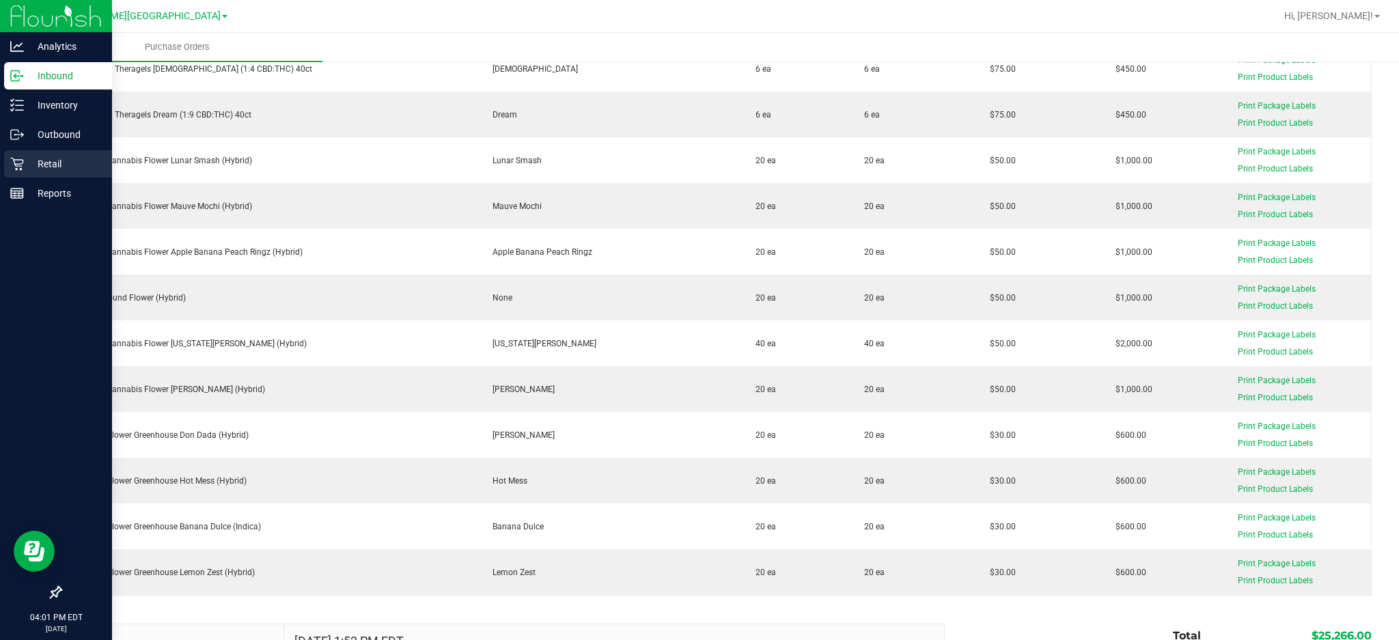
click at [18, 170] on icon at bounding box center [17, 164] width 14 height 14
